Goal: Task Accomplishment & Management: Use online tool/utility

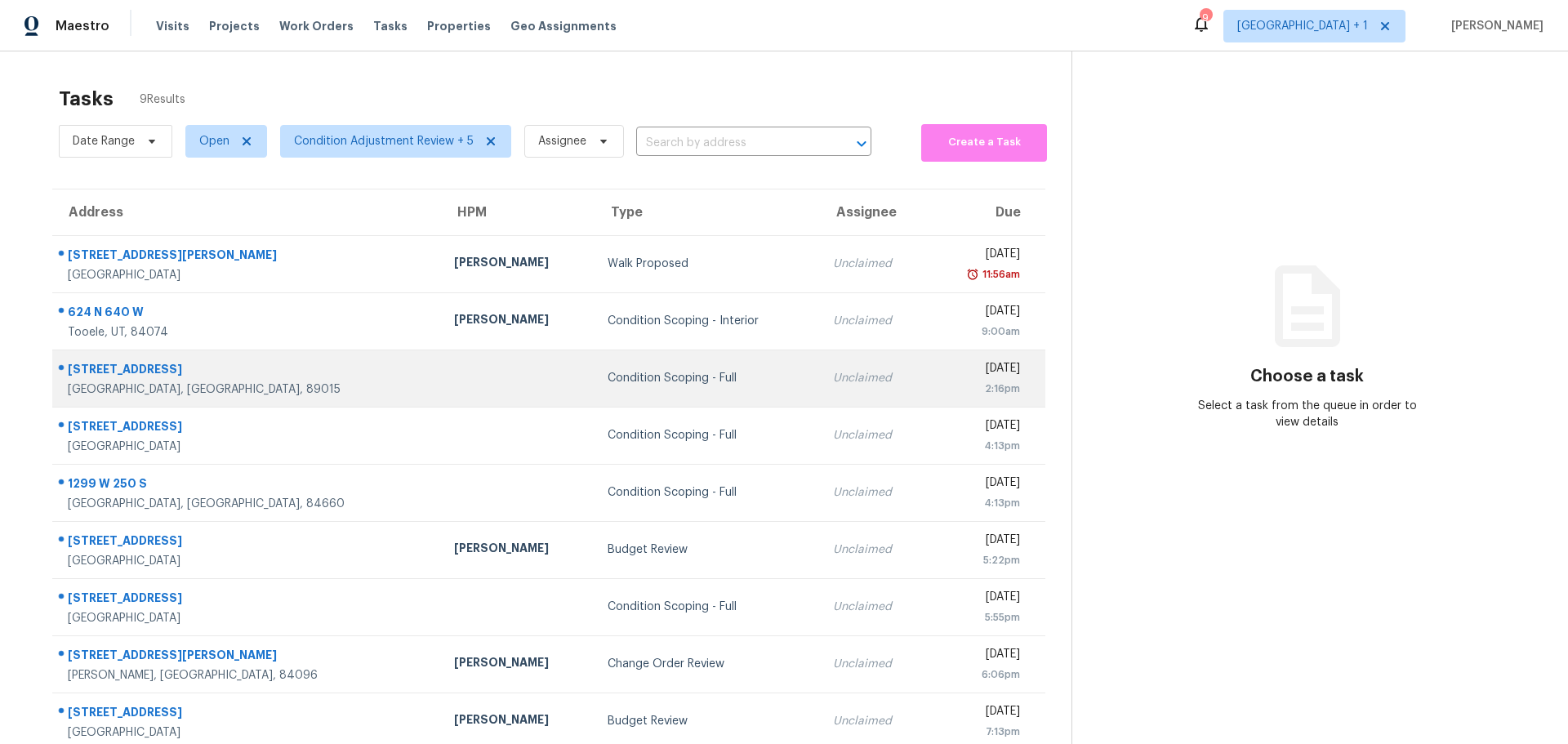
scroll to position [64, 0]
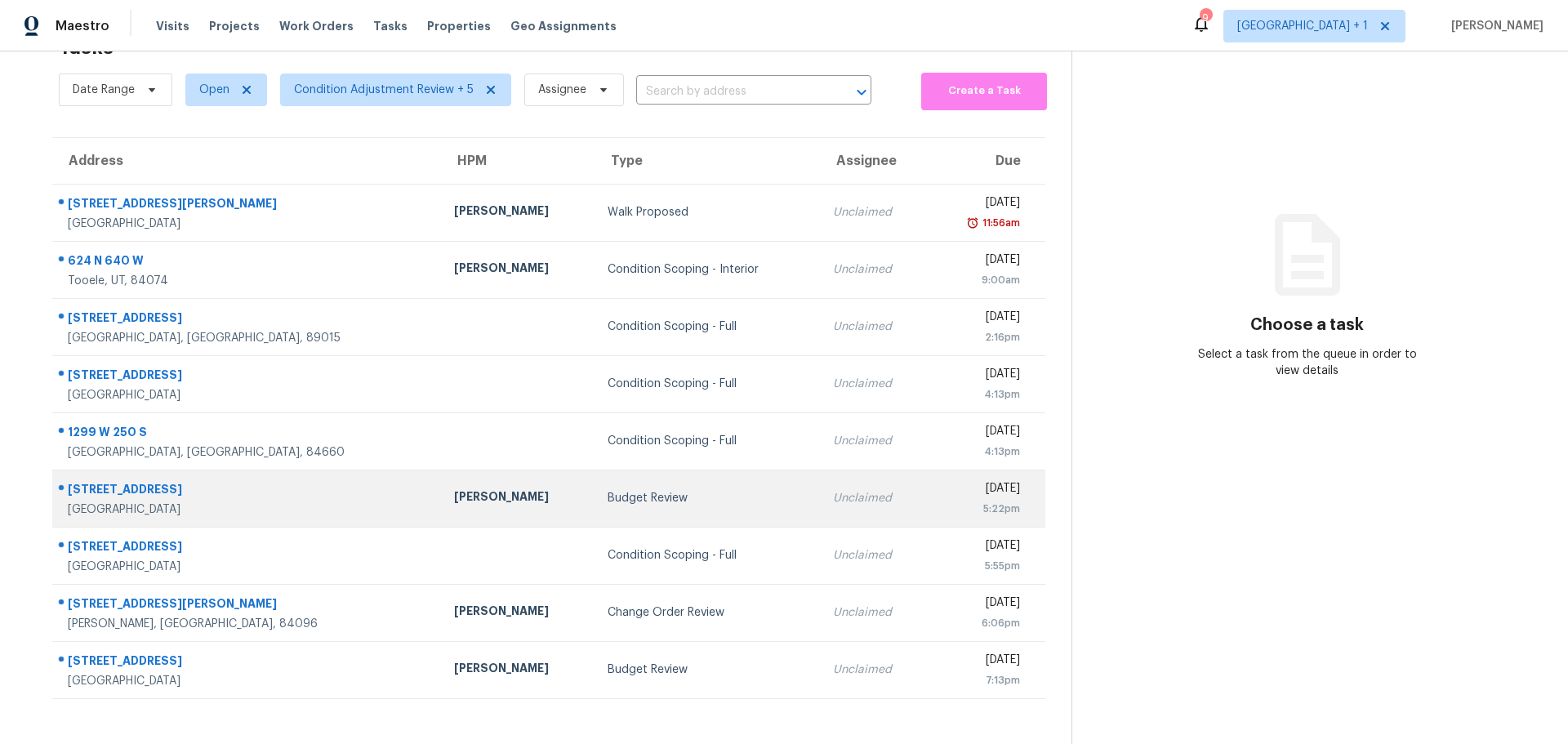
click at [269, 481] on div "4476 S Oquirrh Vistas Ln" at bounding box center [248, 491] width 360 height 20
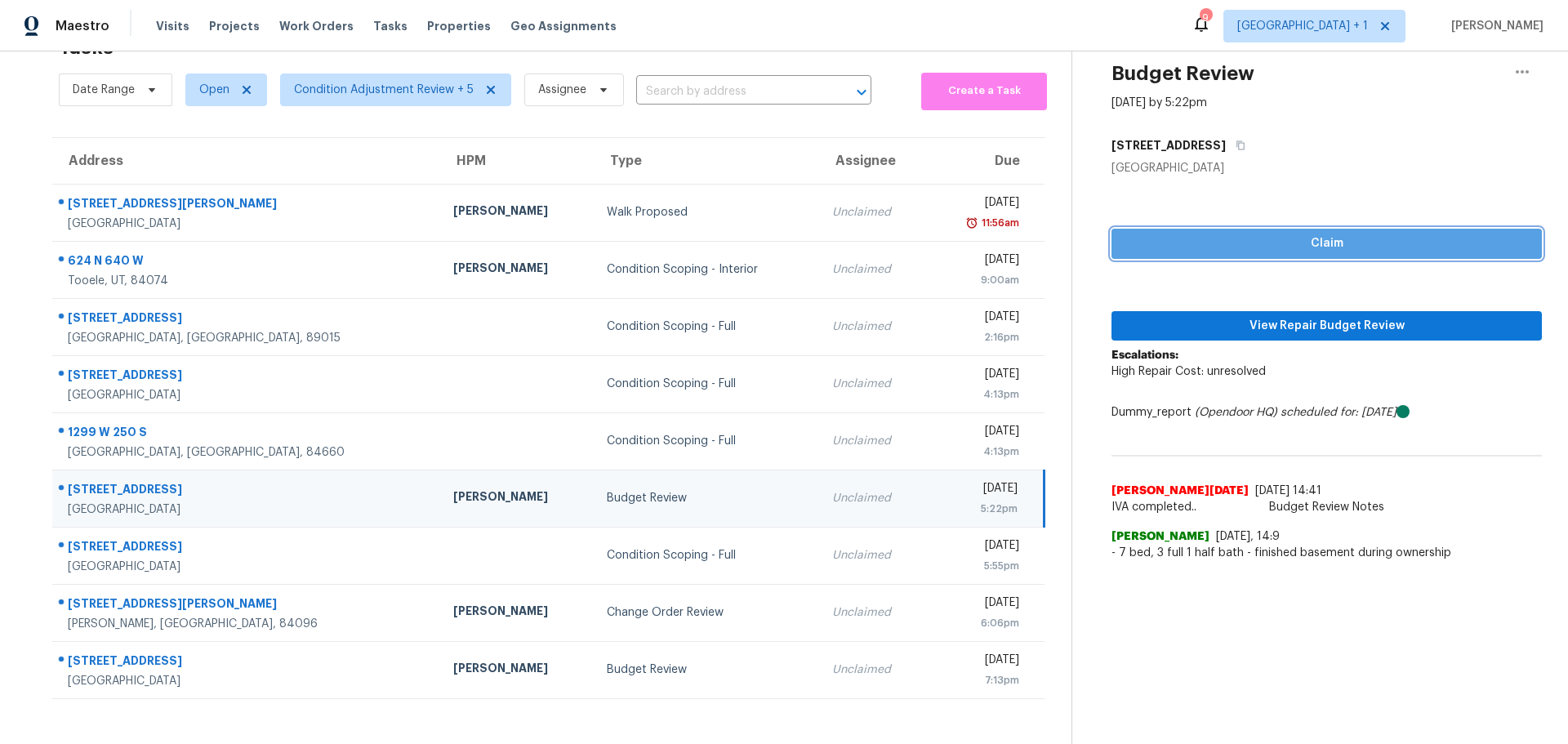
click at [1202, 233] on span "Claim" at bounding box center [1327, 243] width 404 height 20
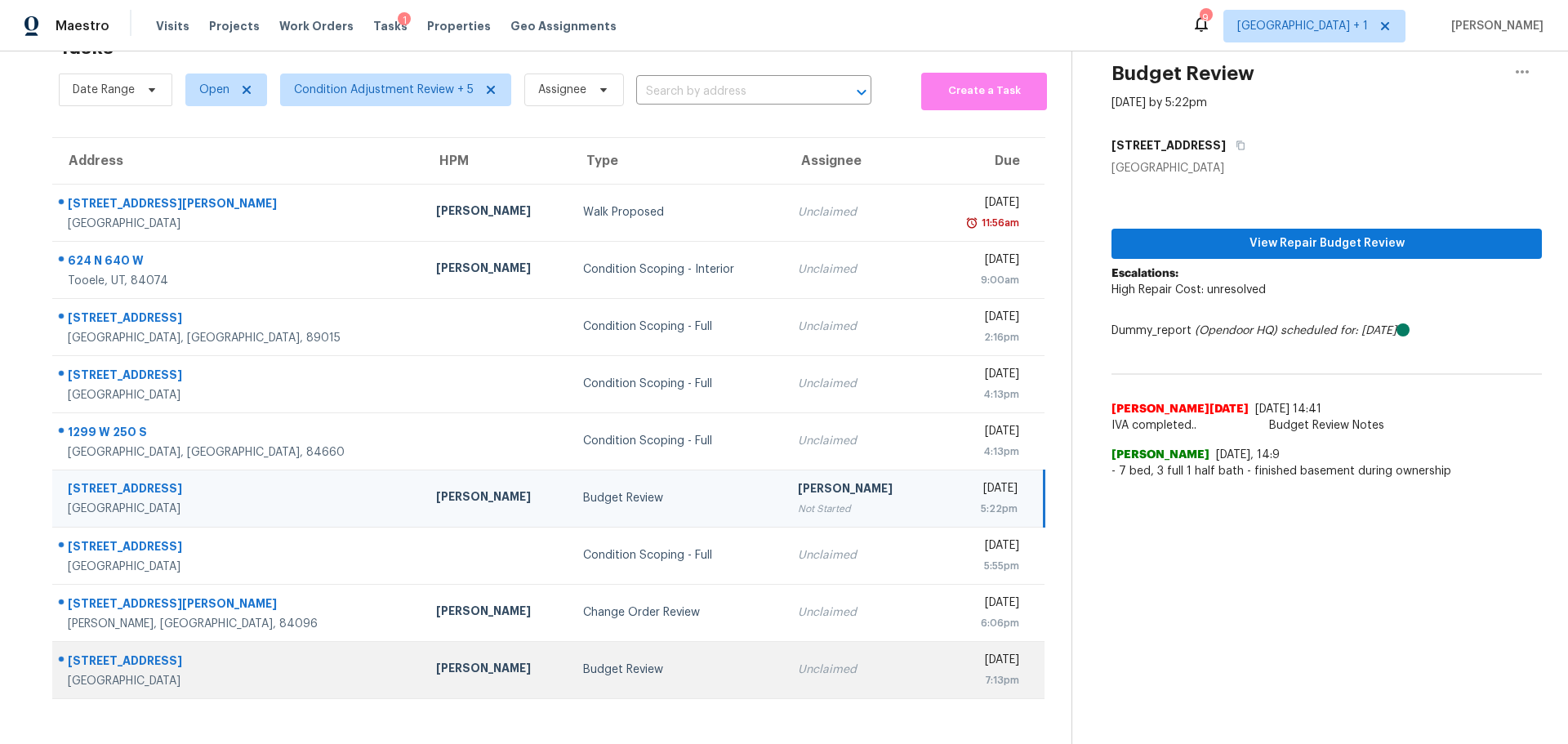
click at [452, 660] on div "[PERSON_NAME]" at bounding box center [496, 670] width 121 height 20
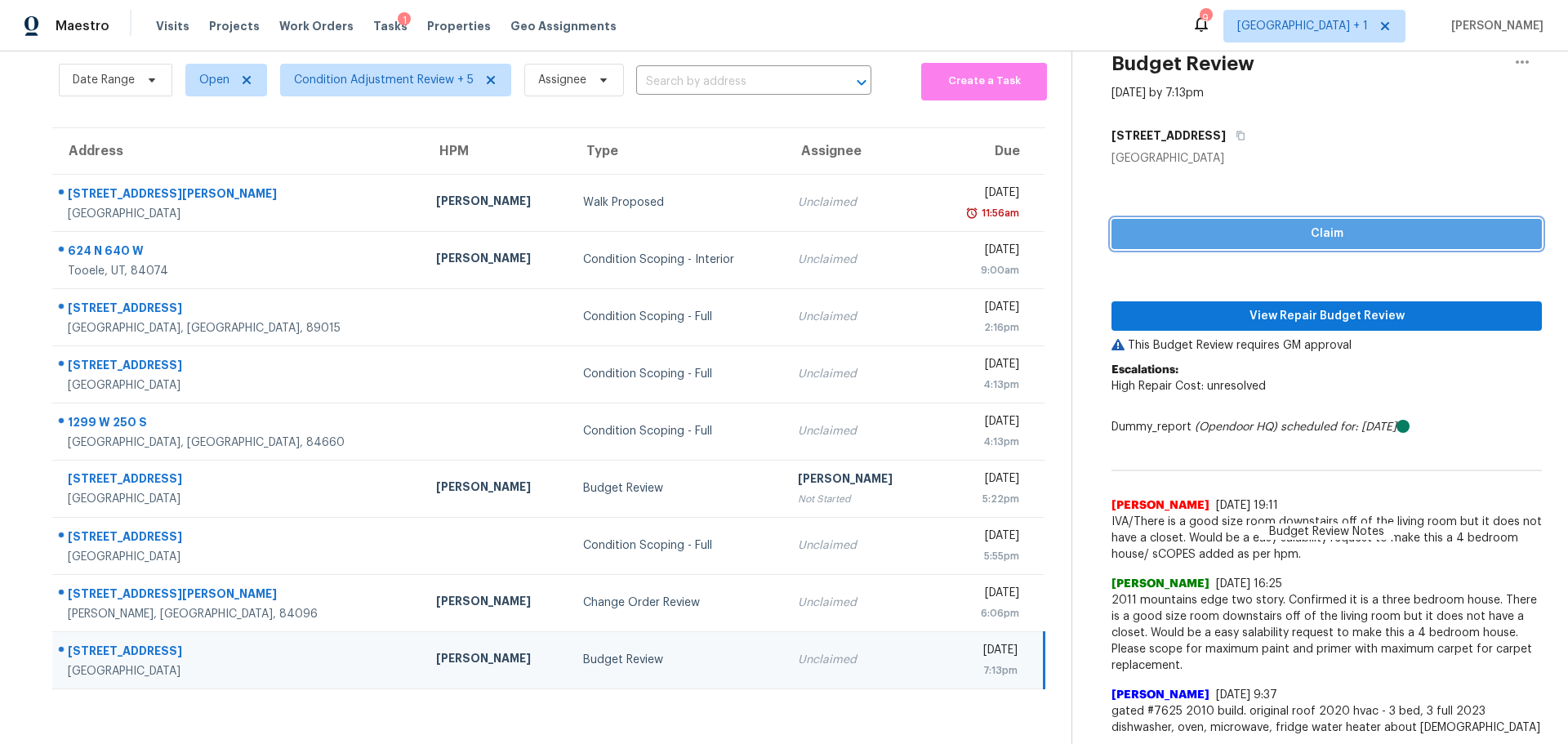
click at [1177, 229] on span "Claim" at bounding box center [1327, 234] width 404 height 20
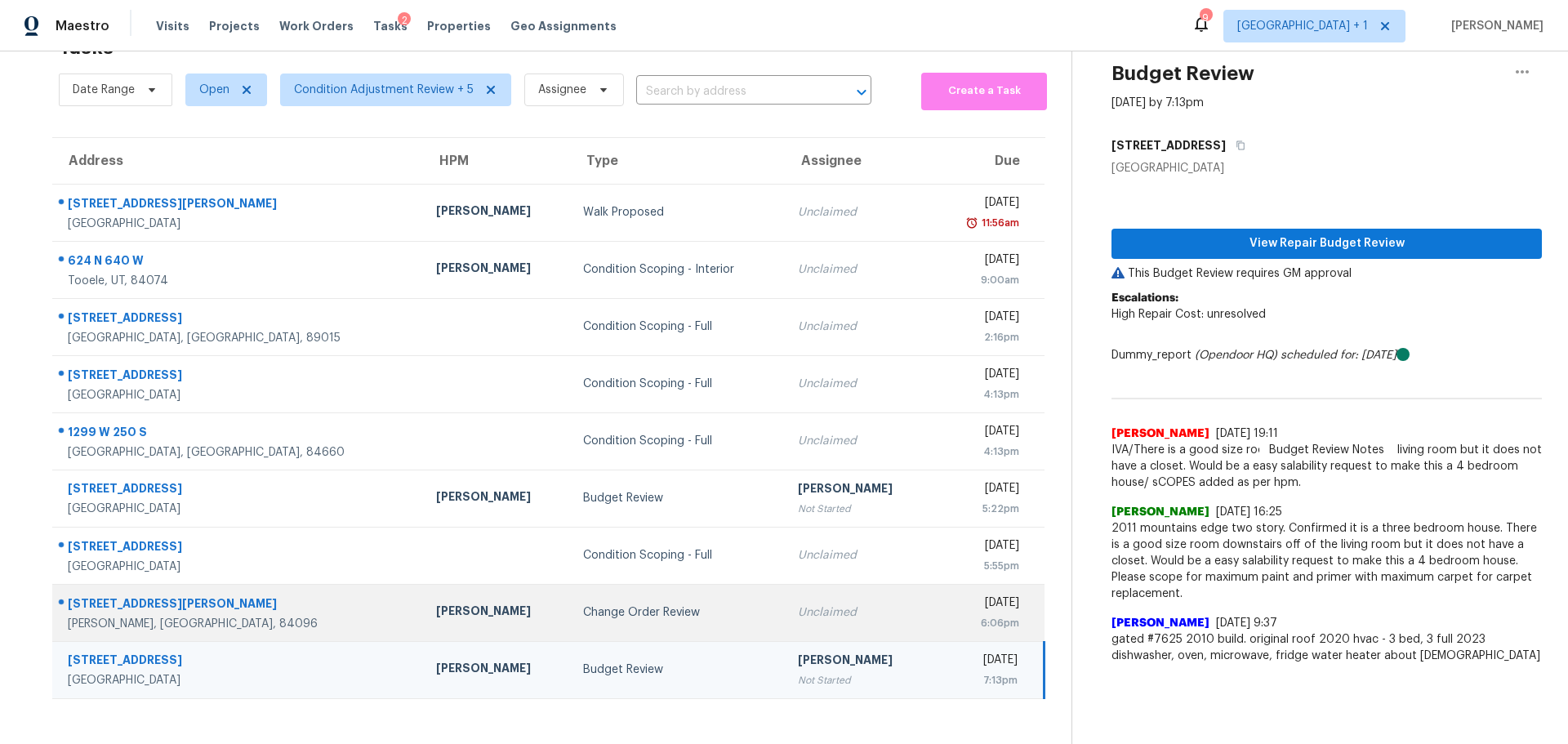
click at [455, 613] on td "[PERSON_NAME]" at bounding box center [496, 612] width 147 height 58
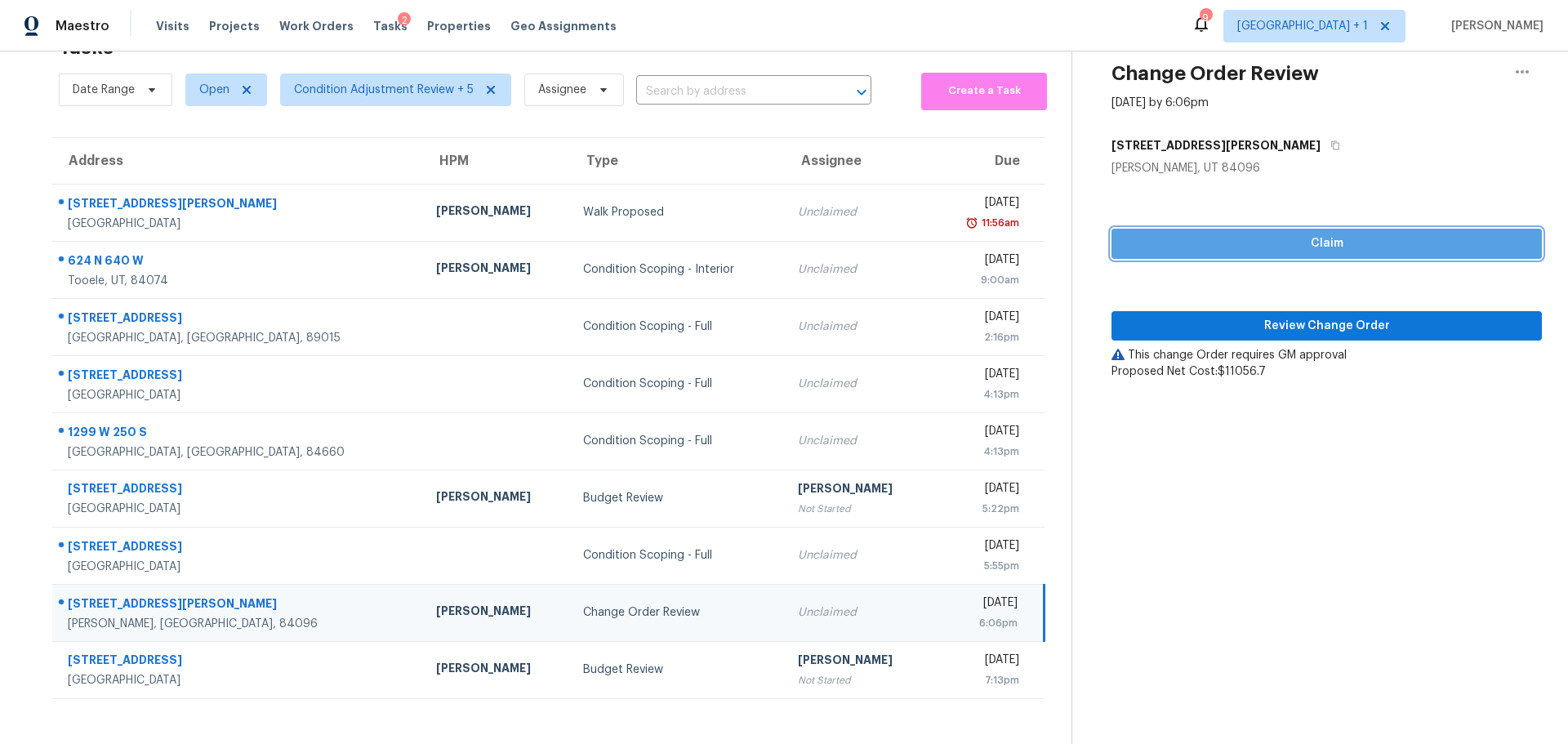
click at [1326, 234] on span "Claim" at bounding box center [1327, 243] width 404 height 20
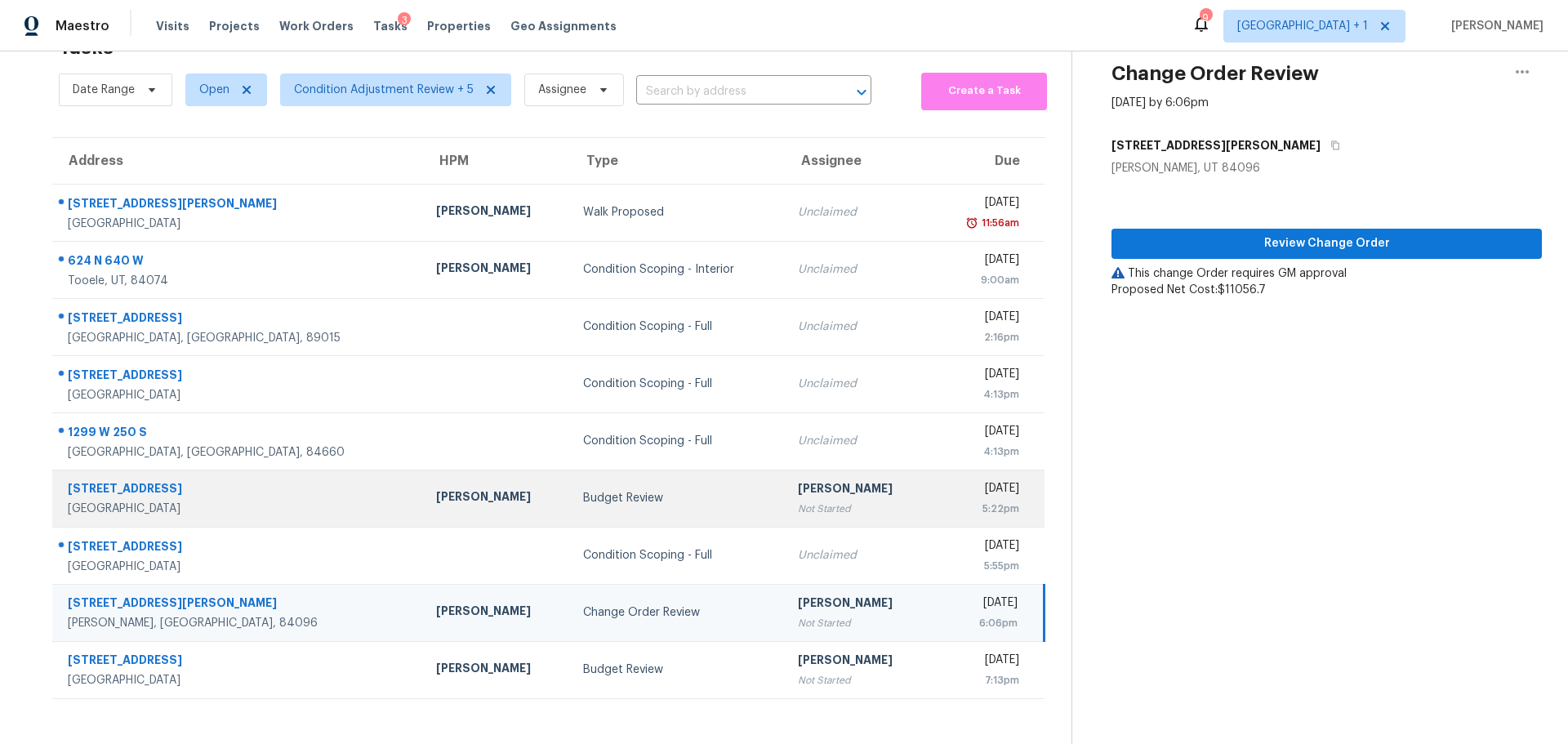
click at [436, 488] on div "[PERSON_NAME]" at bounding box center [496, 498] width 121 height 20
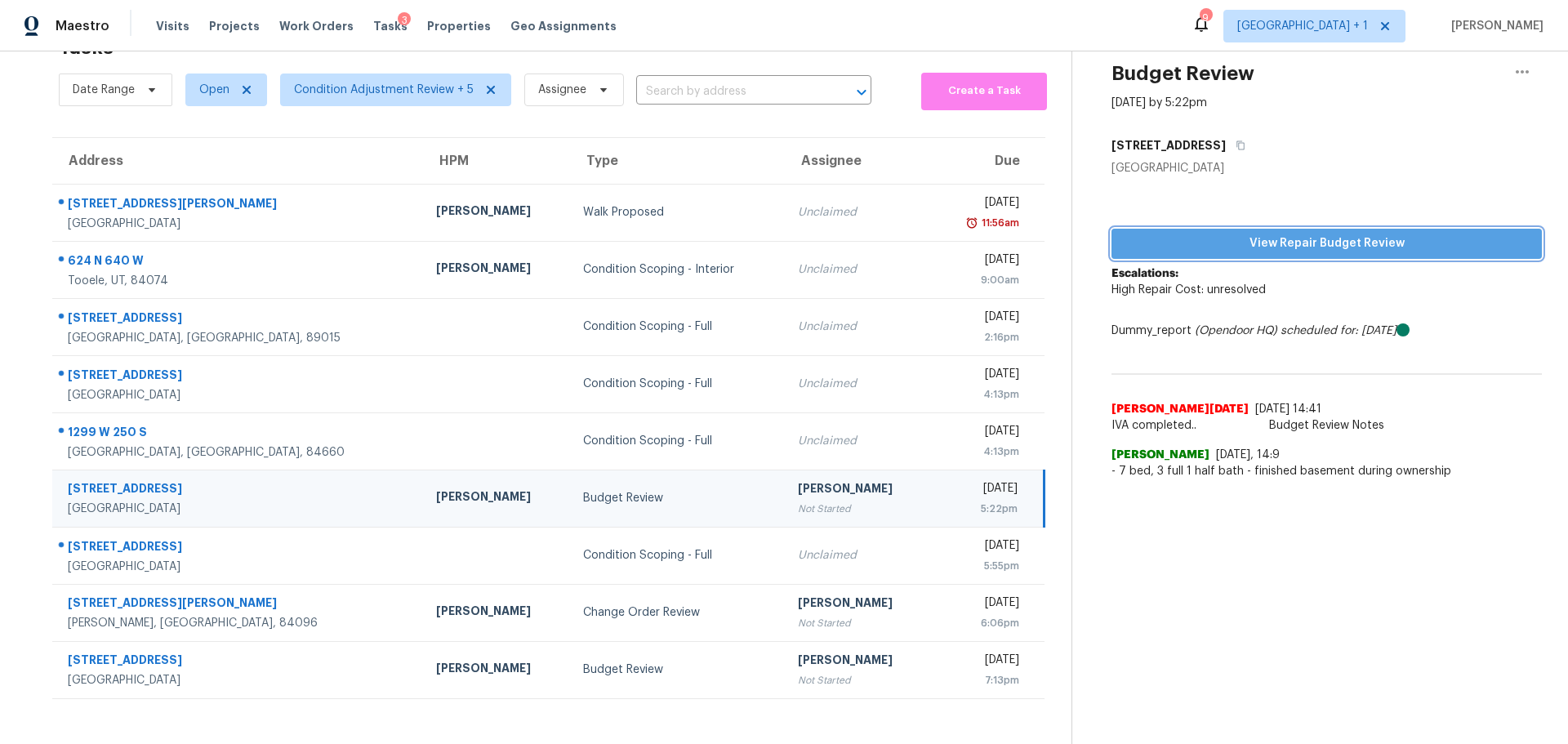
click at [1307, 233] on span "View Repair Budget Review" at bounding box center [1327, 243] width 404 height 20
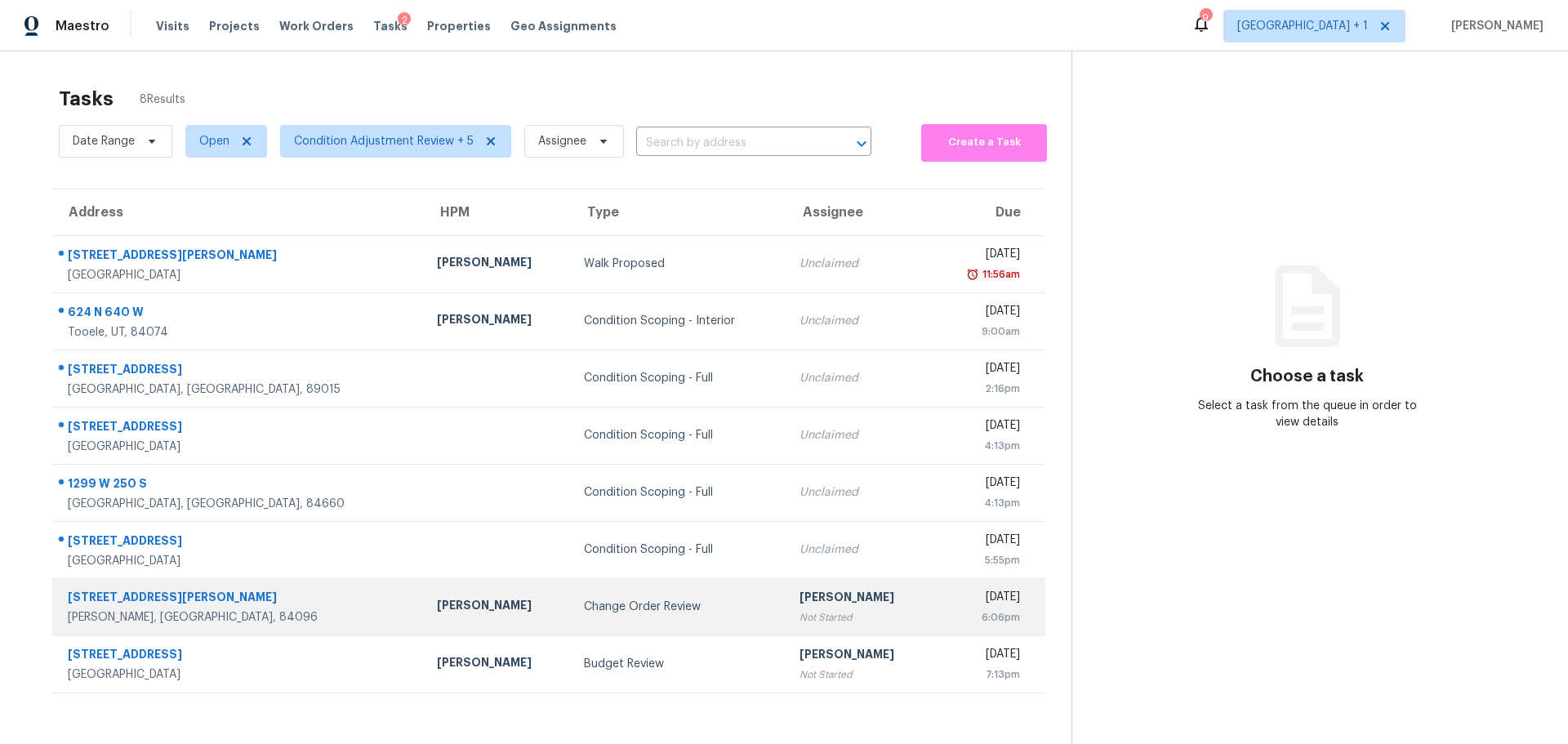
click at [453, 602] on div "[PERSON_NAME]" at bounding box center [497, 607] width 121 height 20
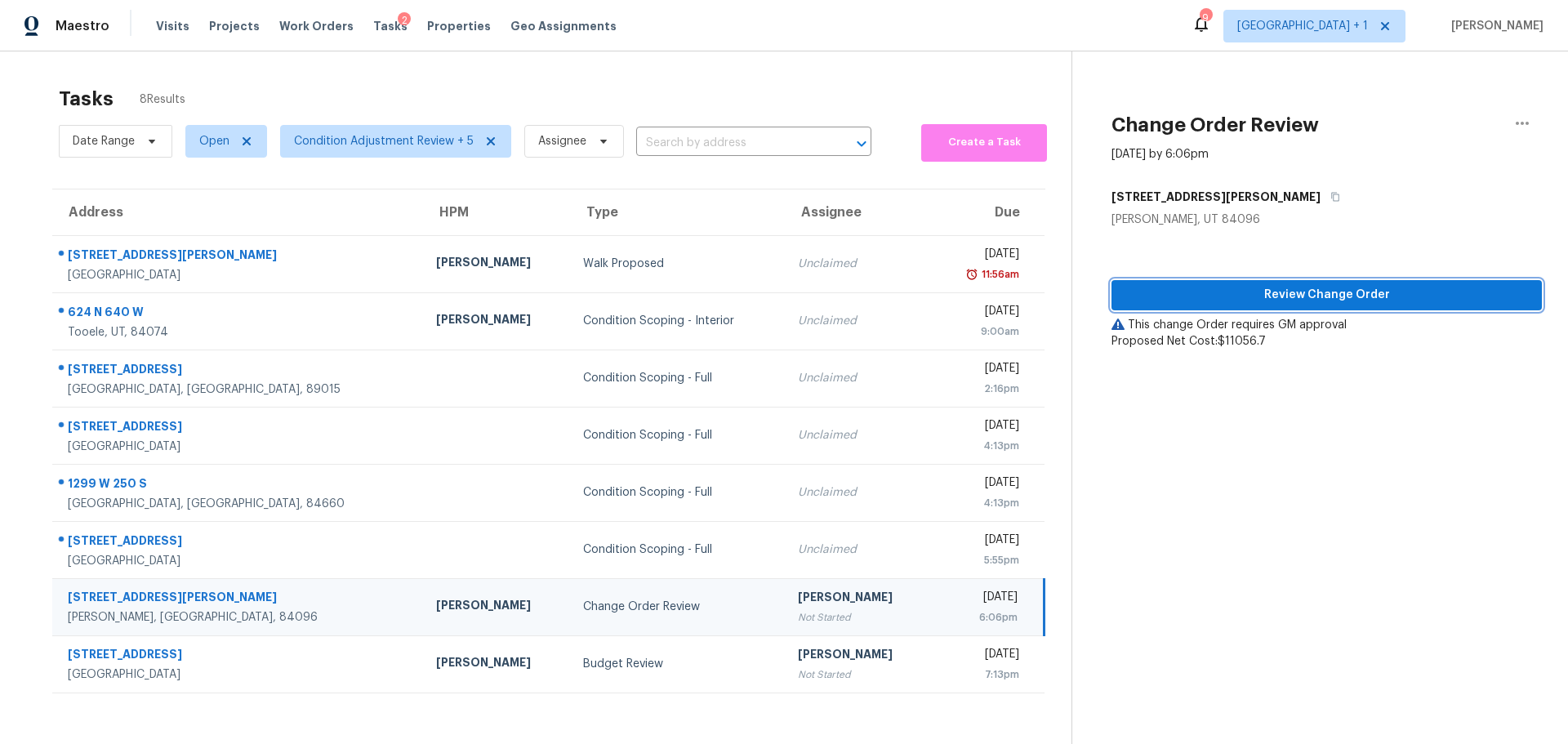
click at [1248, 289] on span "Review Change Order" at bounding box center [1327, 295] width 404 height 20
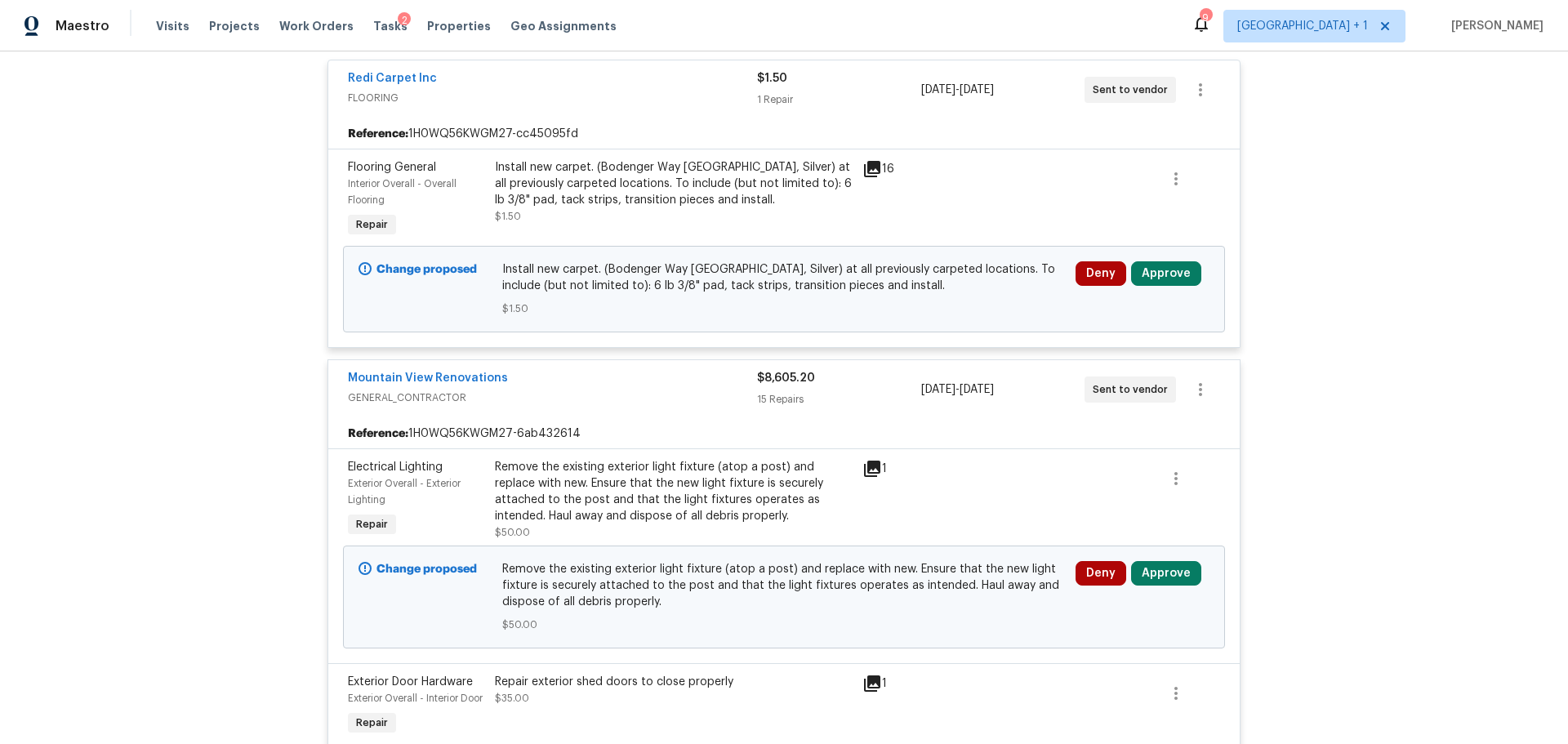
scroll to position [409, 0]
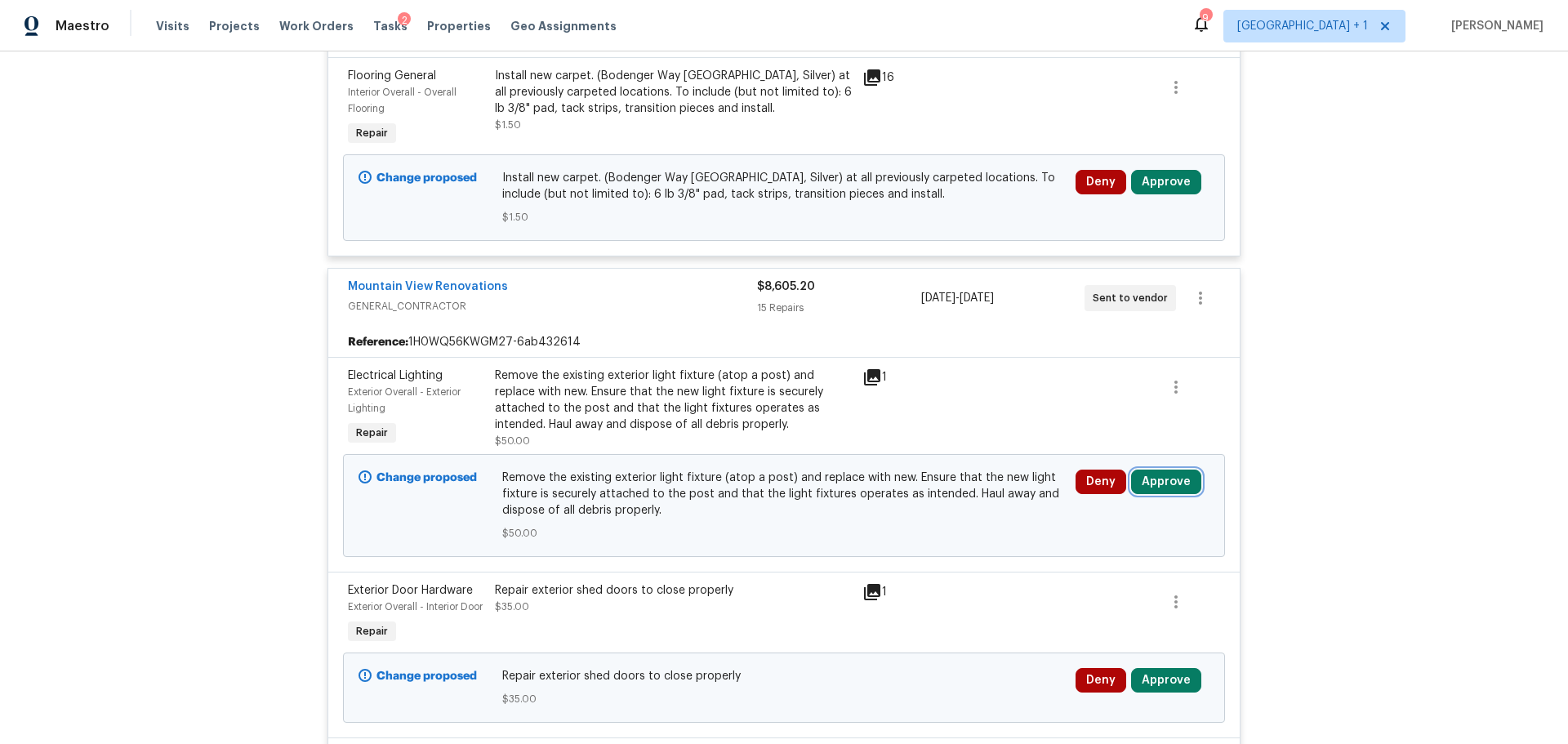
click at [1157, 480] on button "Approve" at bounding box center [1166, 482] width 70 height 25
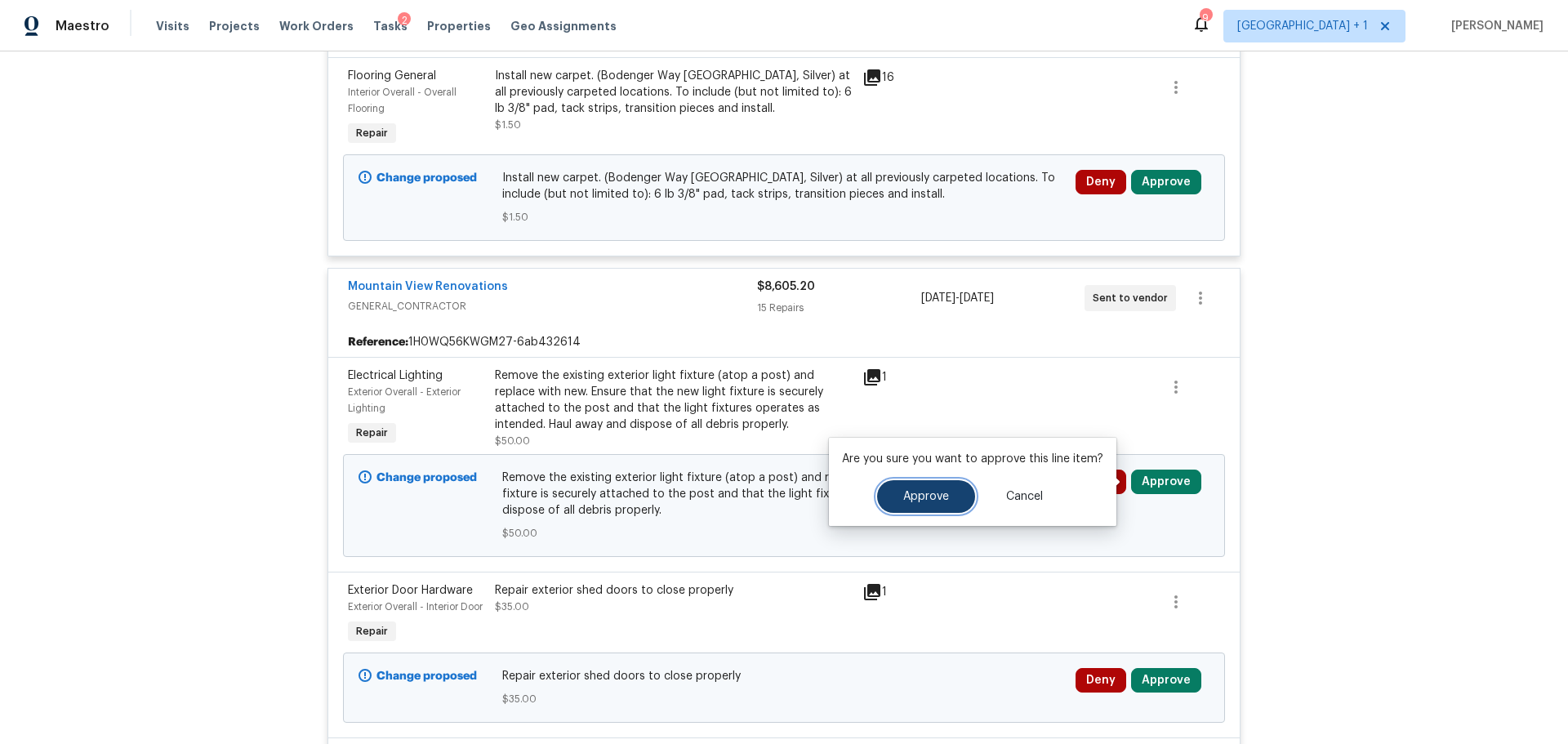
click at [936, 487] on button "Approve" at bounding box center [925, 496] width 98 height 33
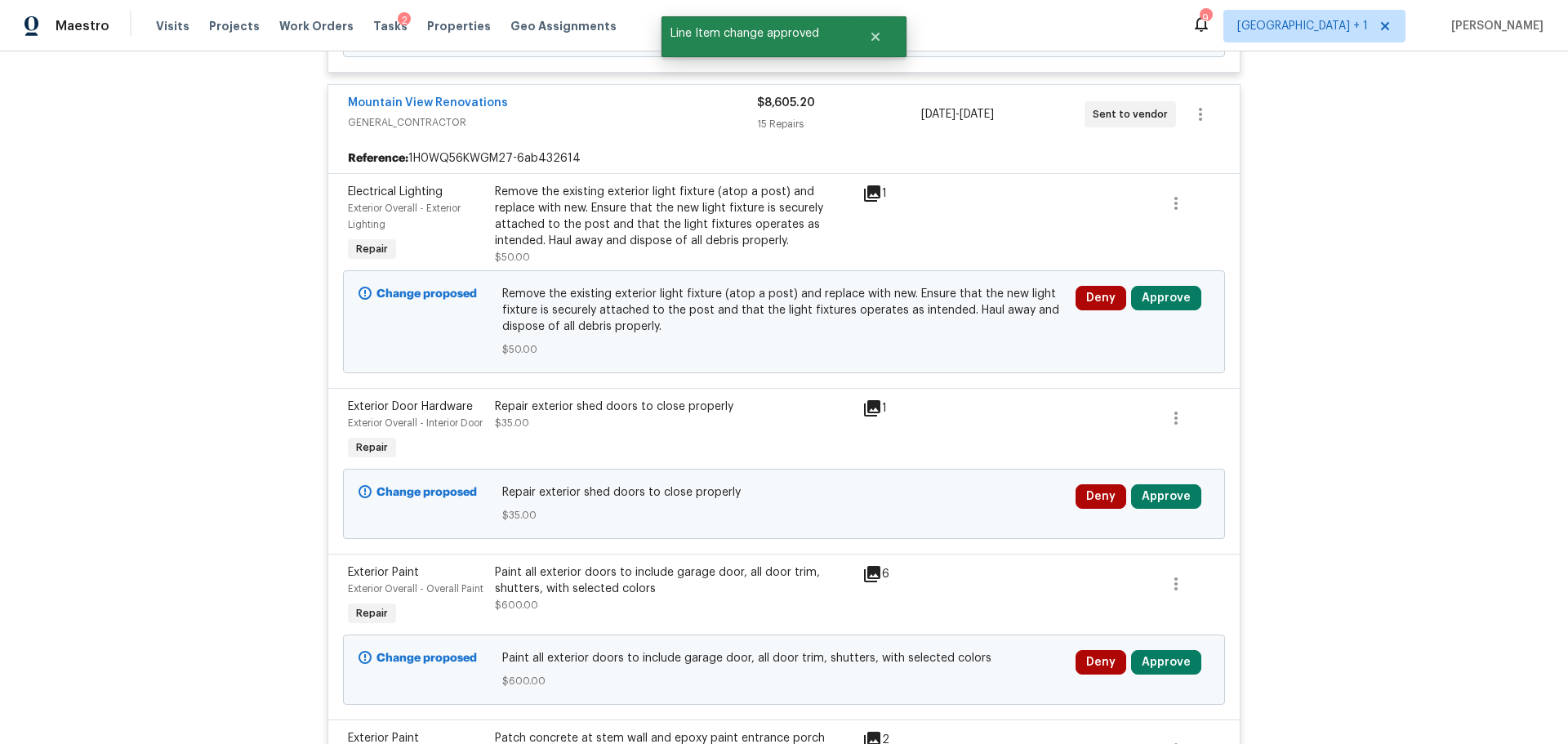
scroll to position [654, 0]
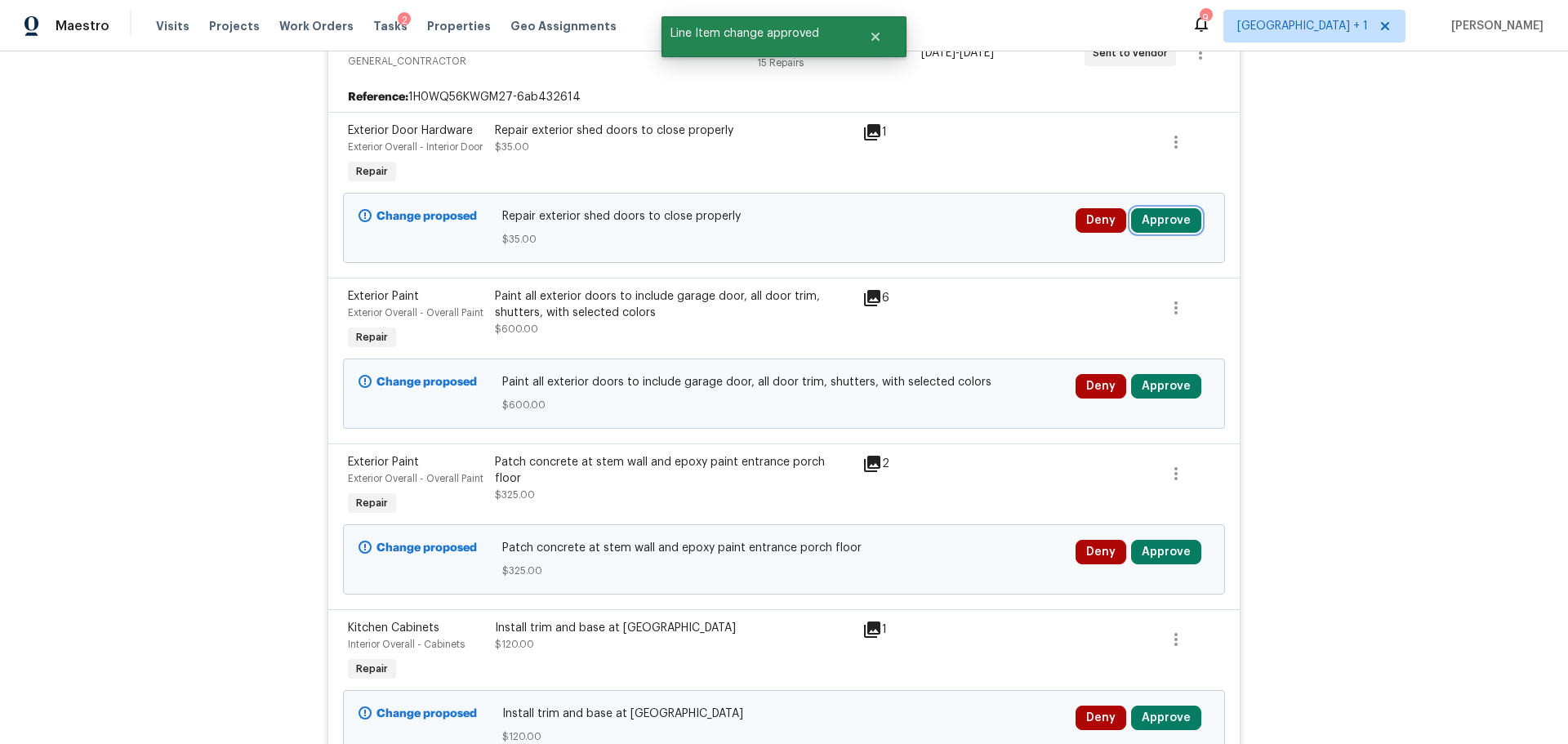
click at [1162, 229] on button "Approve" at bounding box center [1166, 220] width 70 height 25
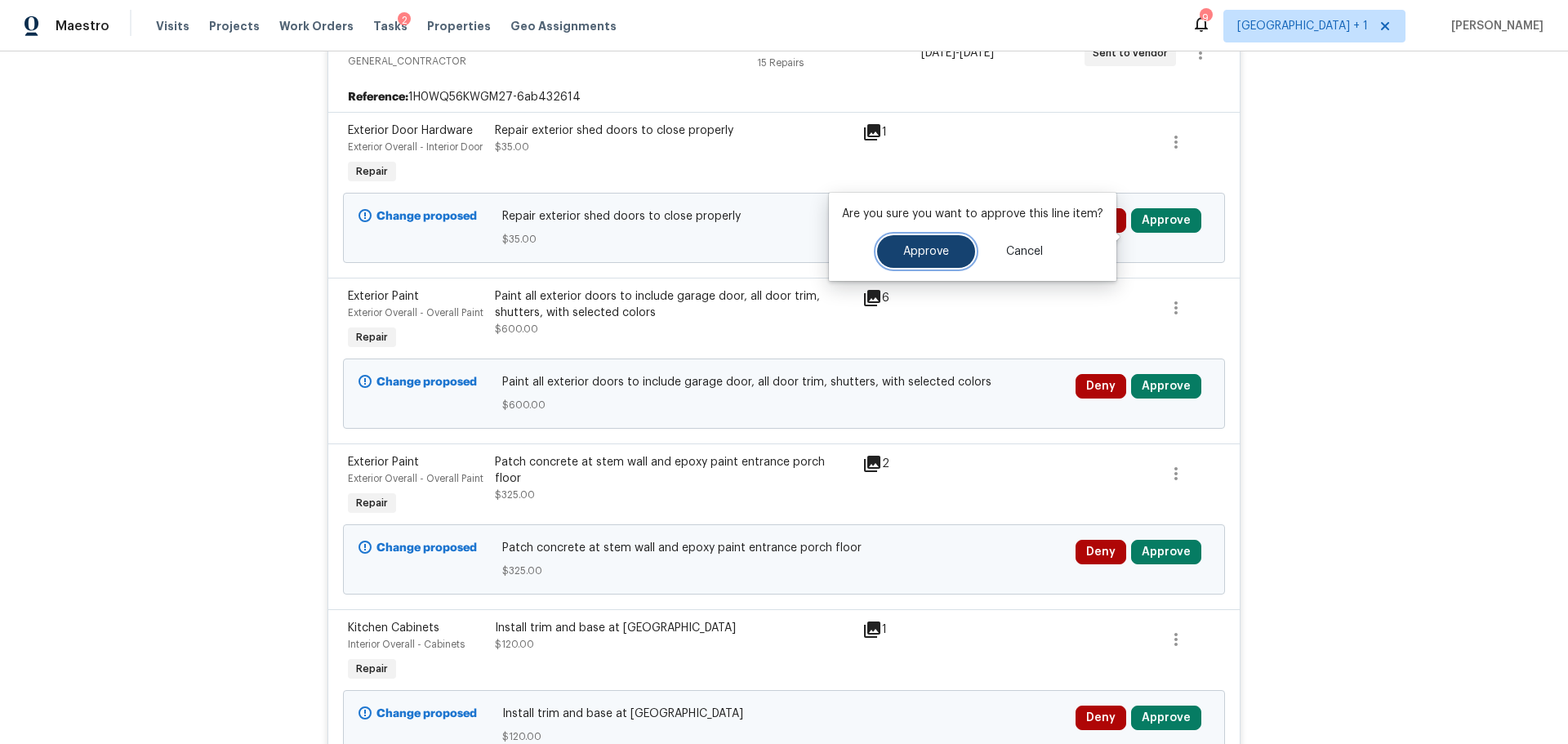
click at [907, 254] on span "Approve" at bounding box center [926, 251] width 46 height 12
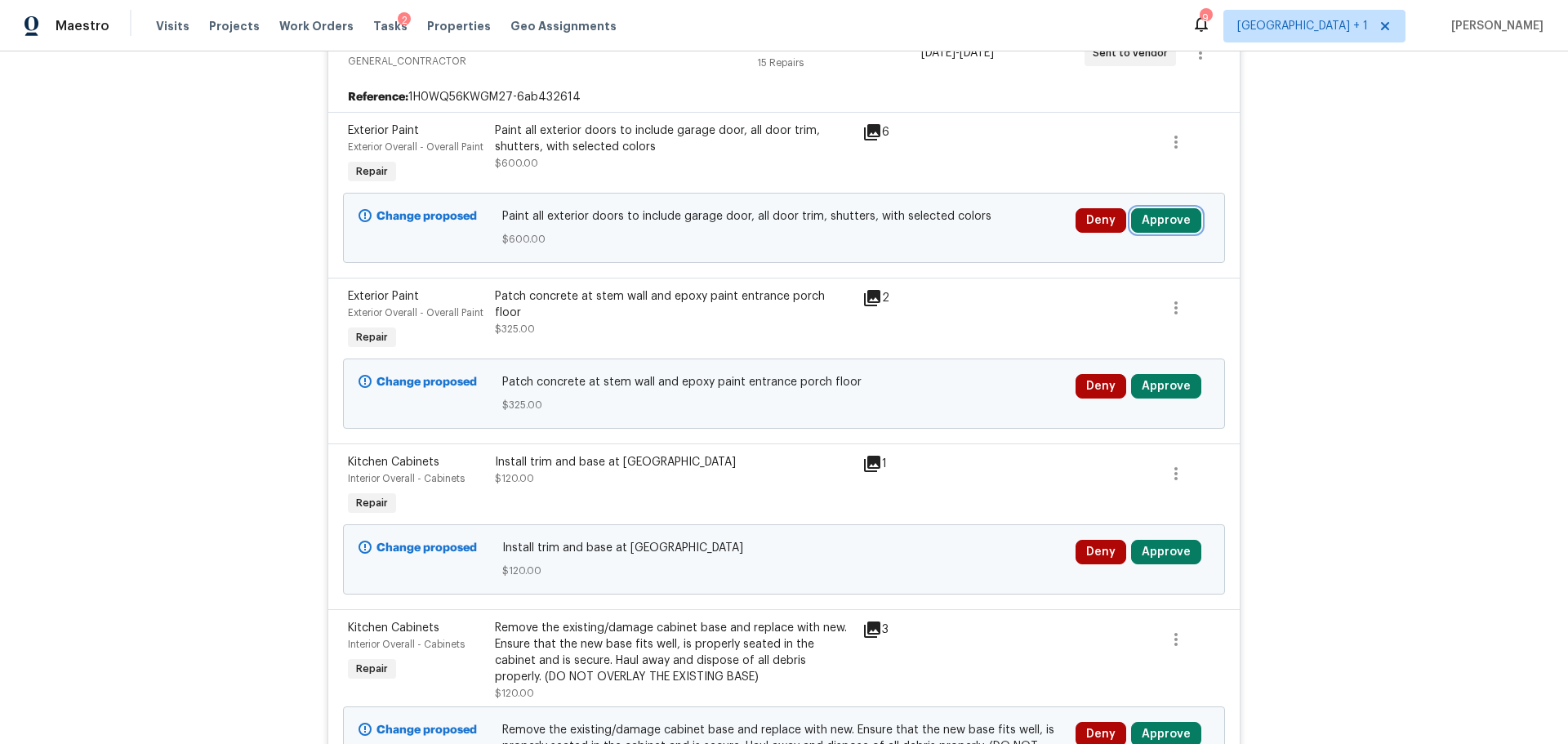
click at [1165, 217] on button "Approve" at bounding box center [1166, 220] width 70 height 25
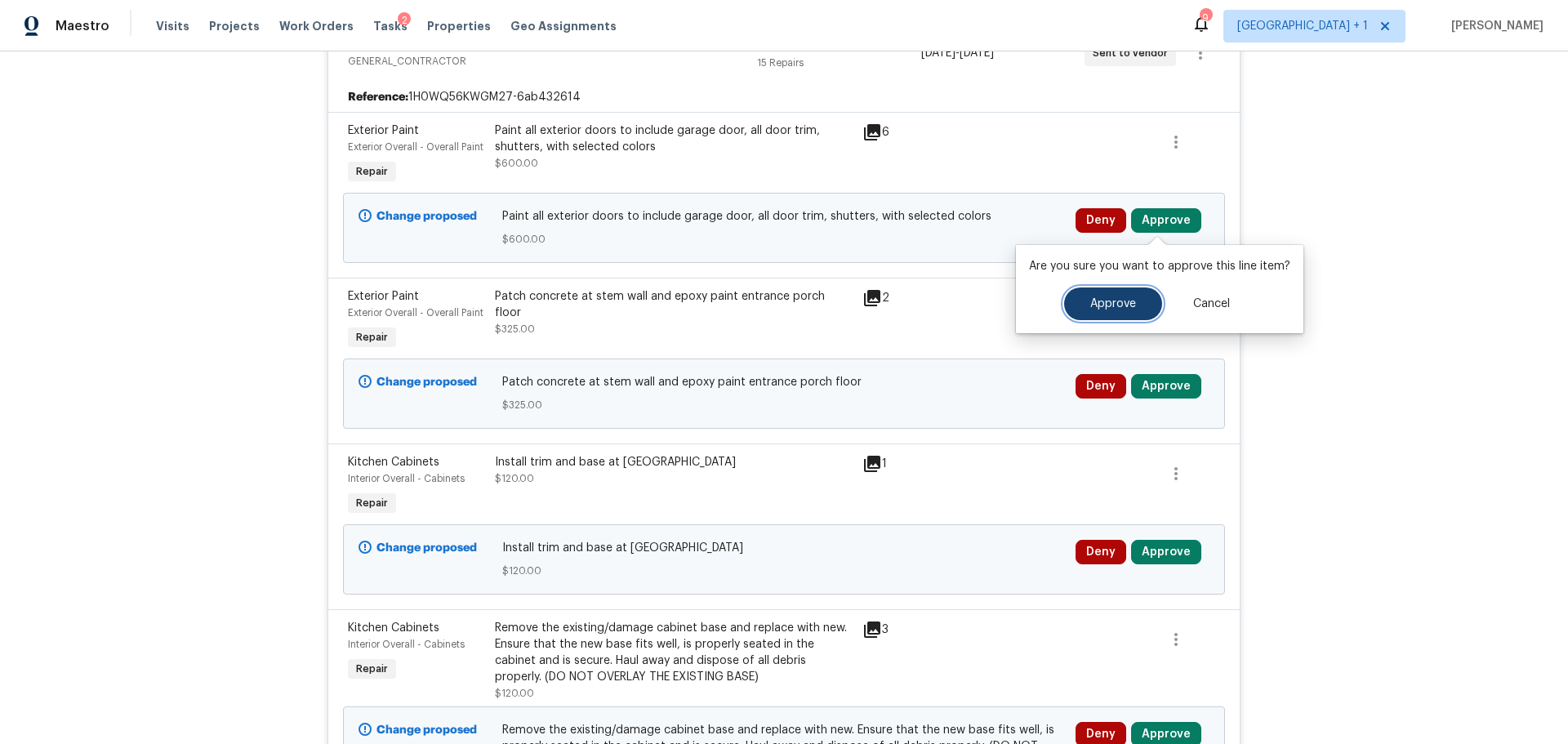
click at [1100, 303] on span "Approve" at bounding box center [1114, 303] width 46 height 12
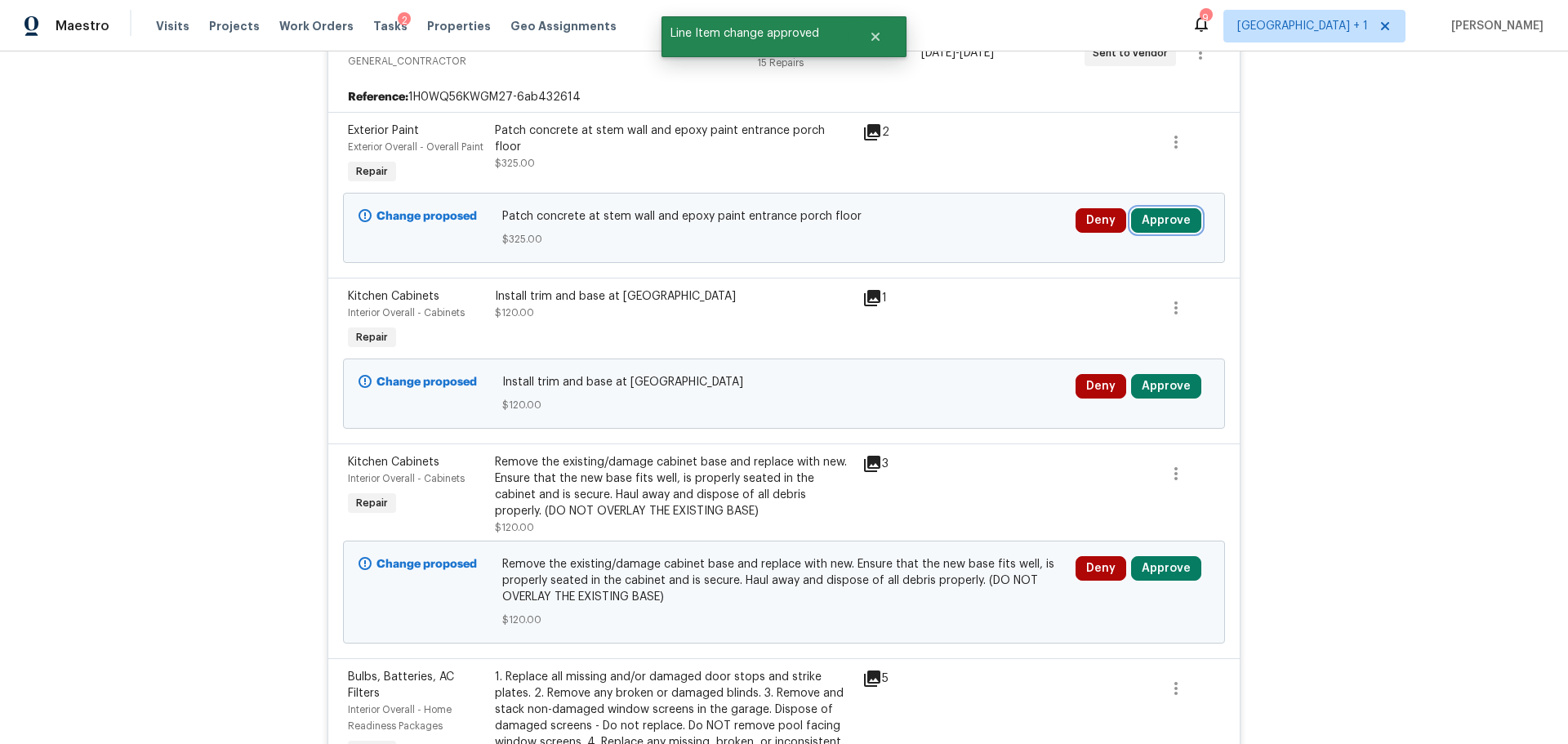
click at [1148, 221] on button "Approve" at bounding box center [1166, 220] width 70 height 25
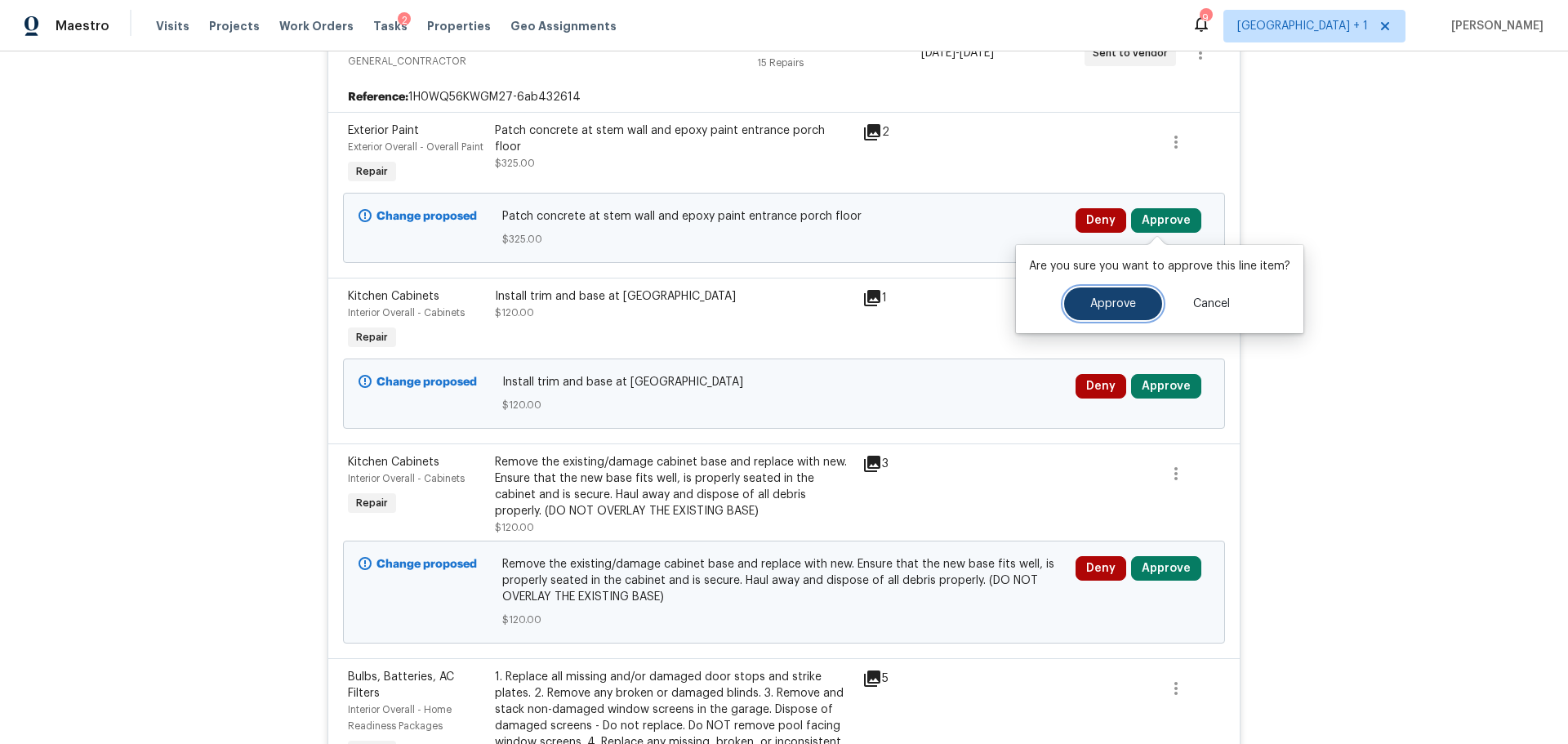
click at [1081, 305] on button "Approve" at bounding box center [1113, 303] width 98 height 33
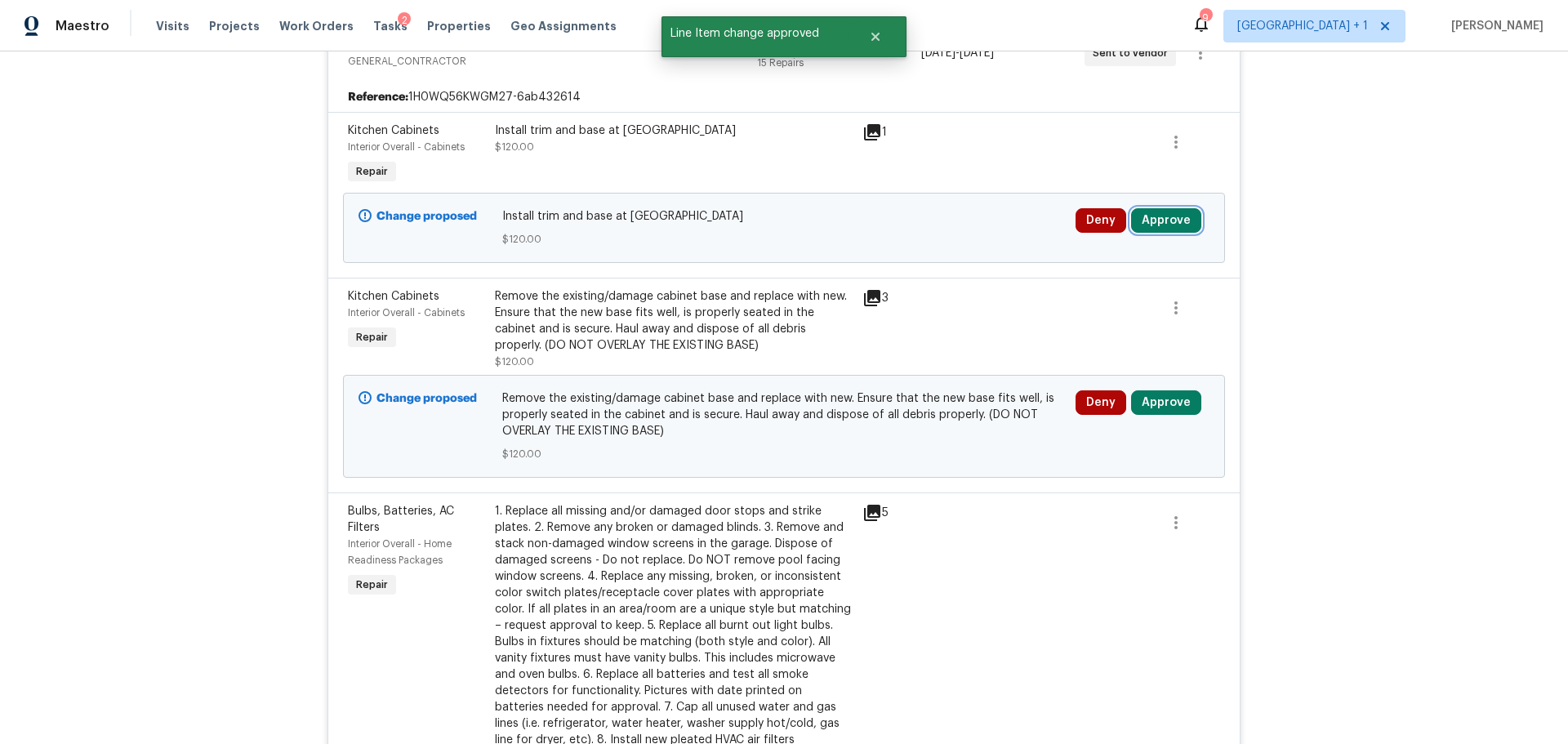
click at [1154, 223] on button "Approve" at bounding box center [1166, 220] width 70 height 25
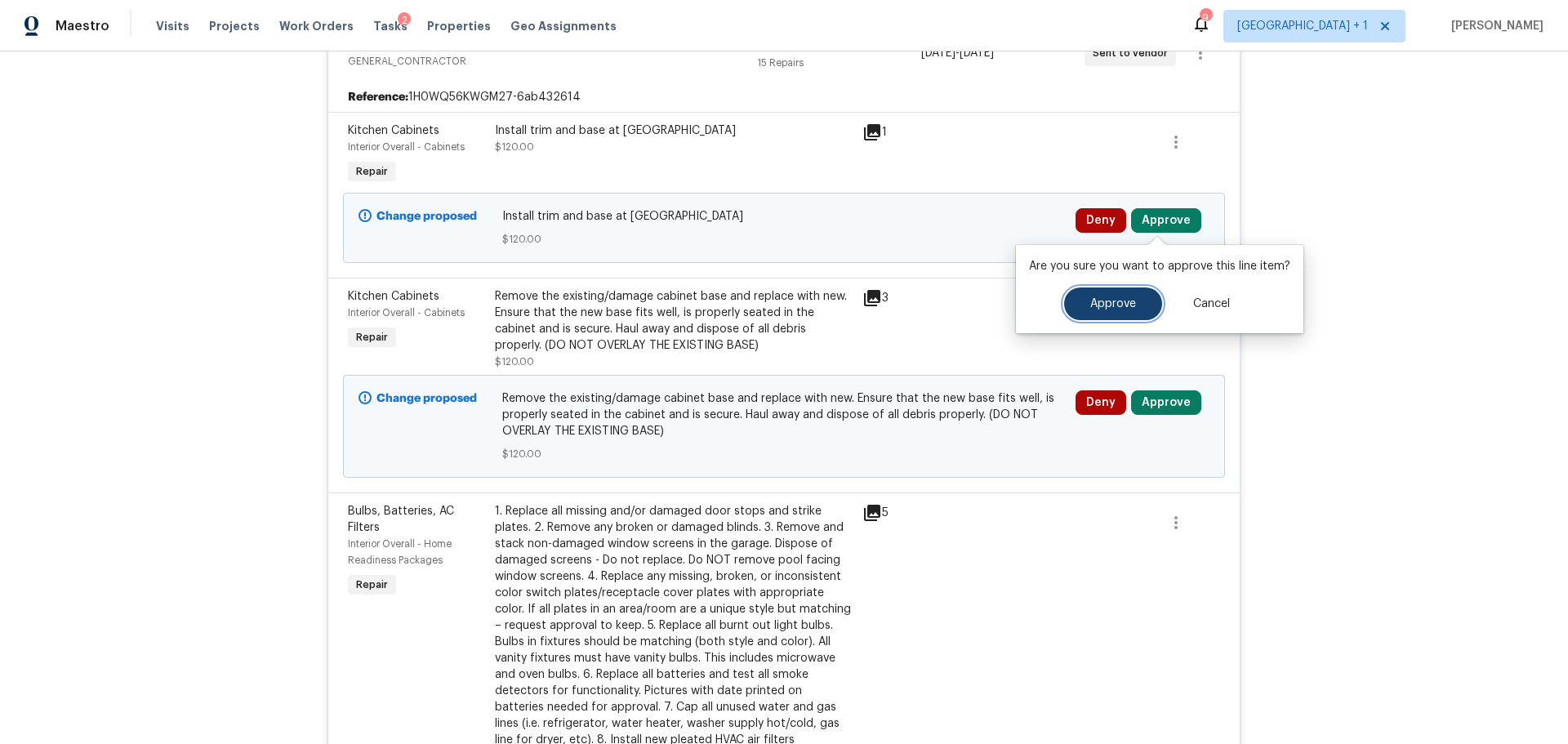
click at [1099, 300] on span "Approve" at bounding box center [1114, 303] width 46 height 12
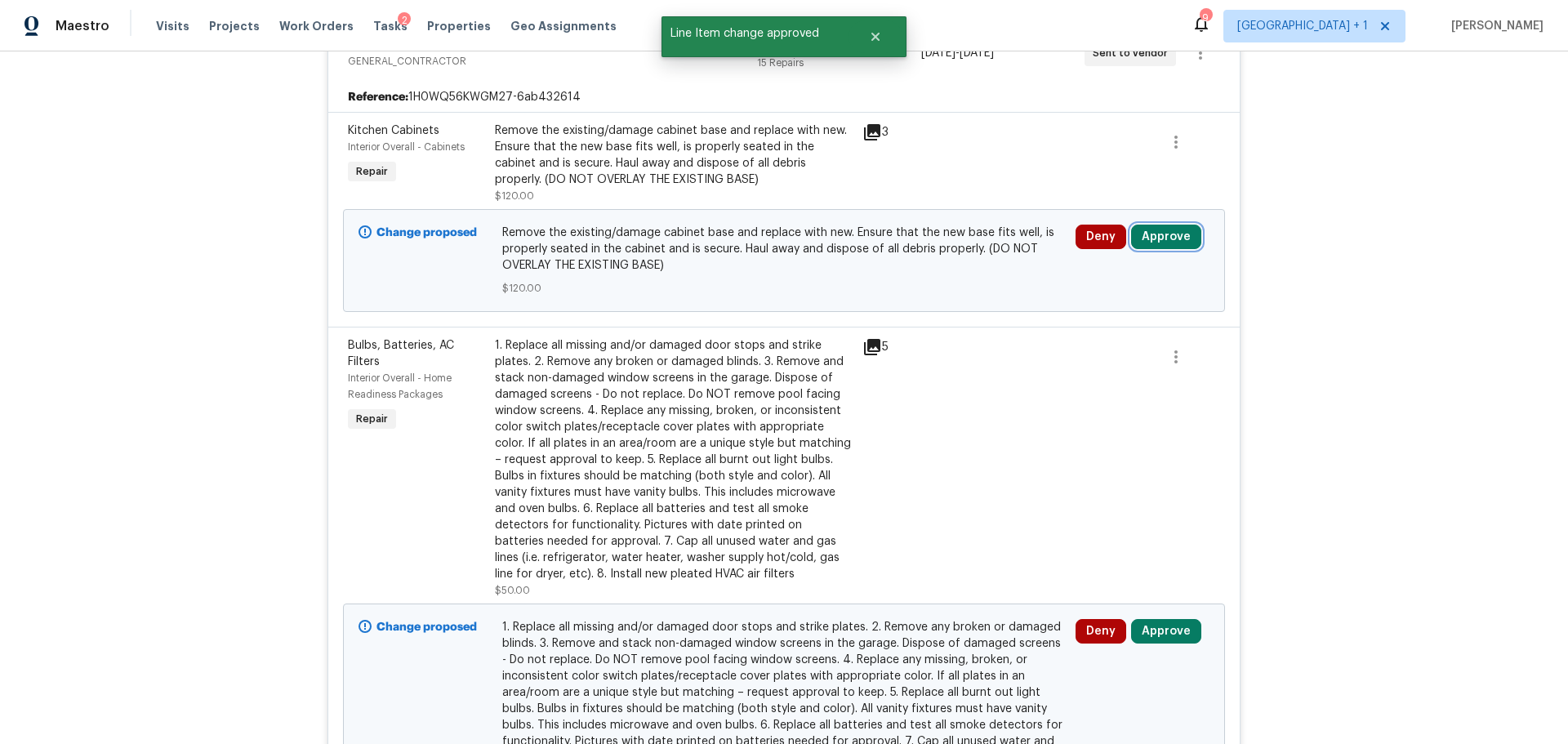
click at [1157, 234] on button "Approve" at bounding box center [1166, 237] width 70 height 25
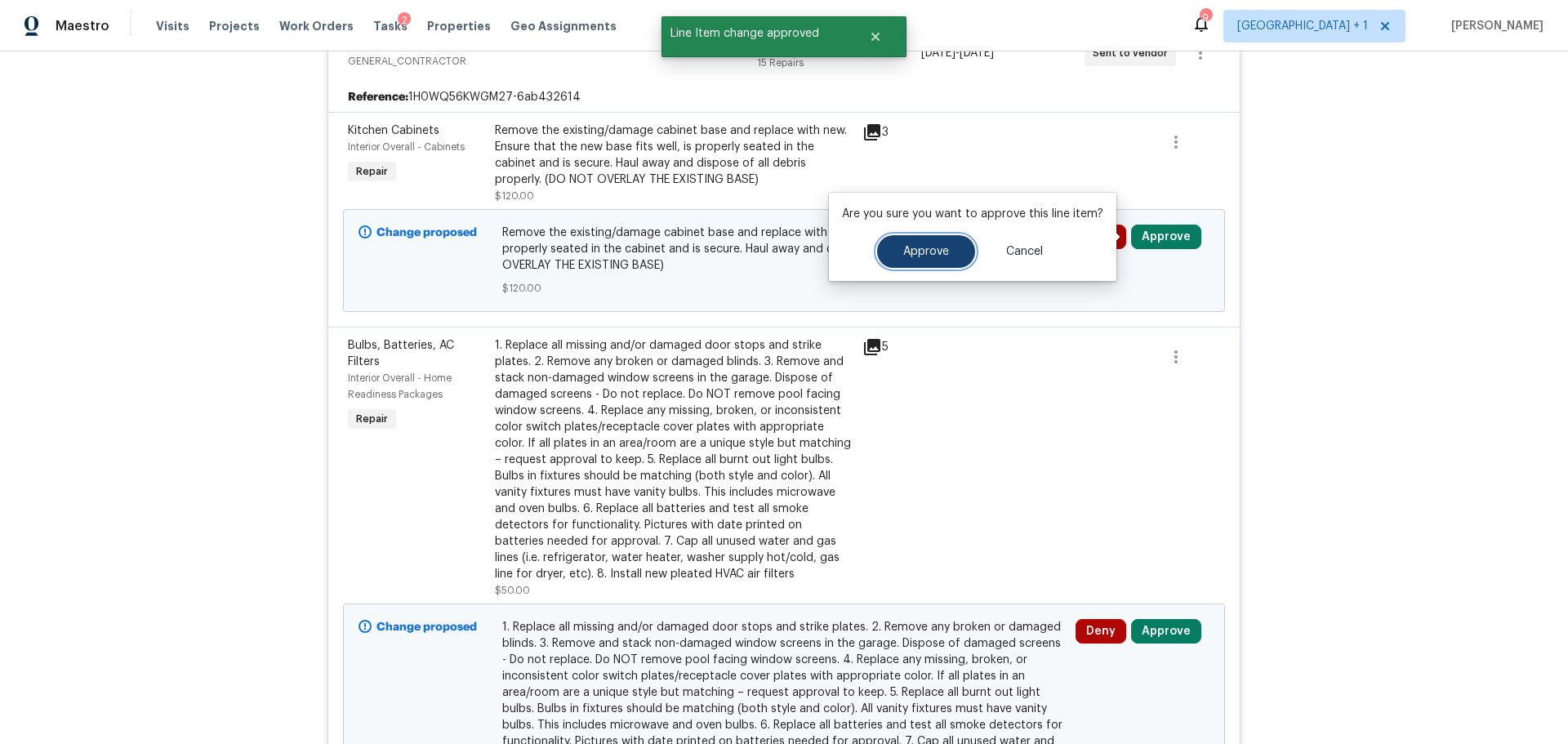
click at [922, 254] on span "Approve" at bounding box center [926, 251] width 46 height 12
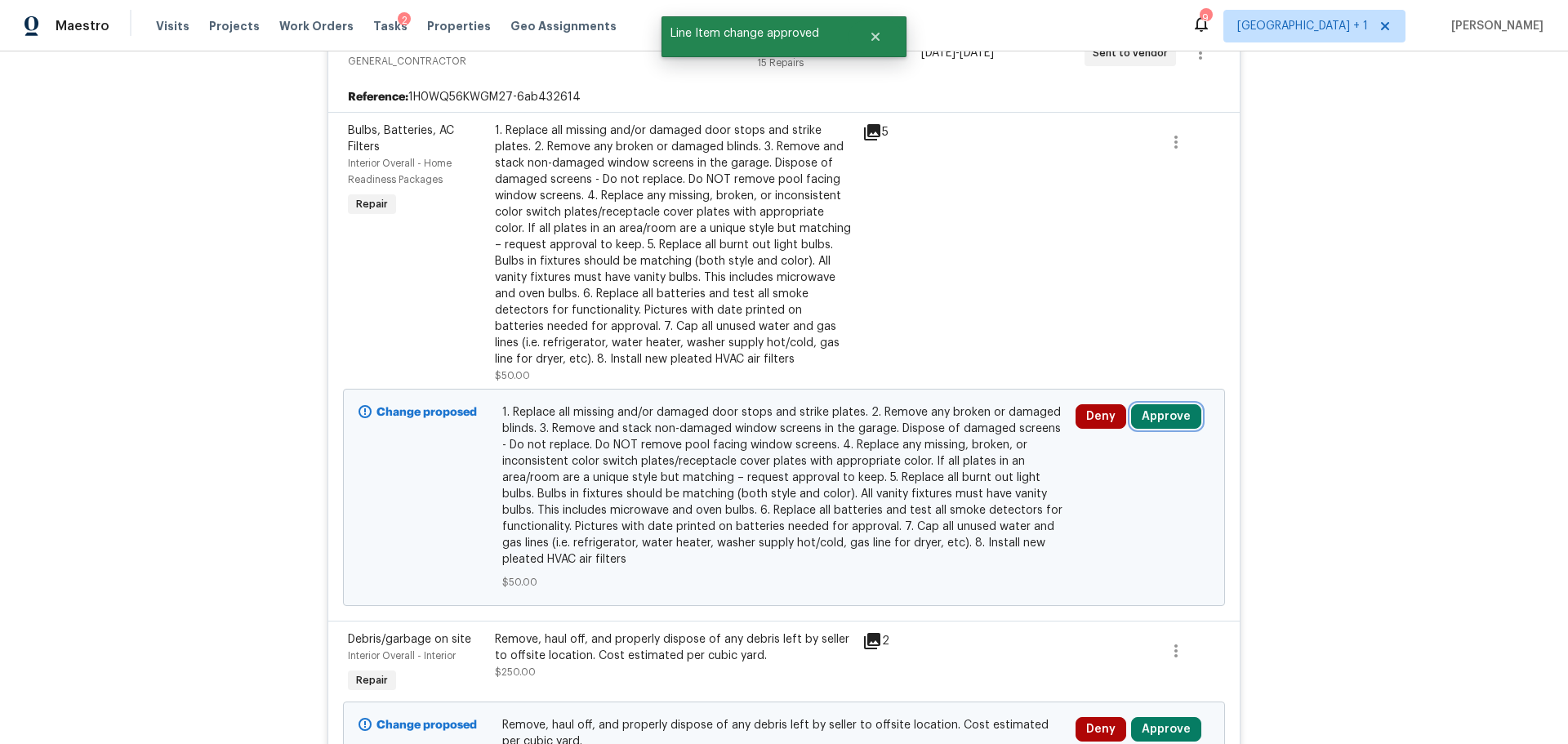
click at [1175, 417] on button "Approve" at bounding box center [1166, 416] width 70 height 25
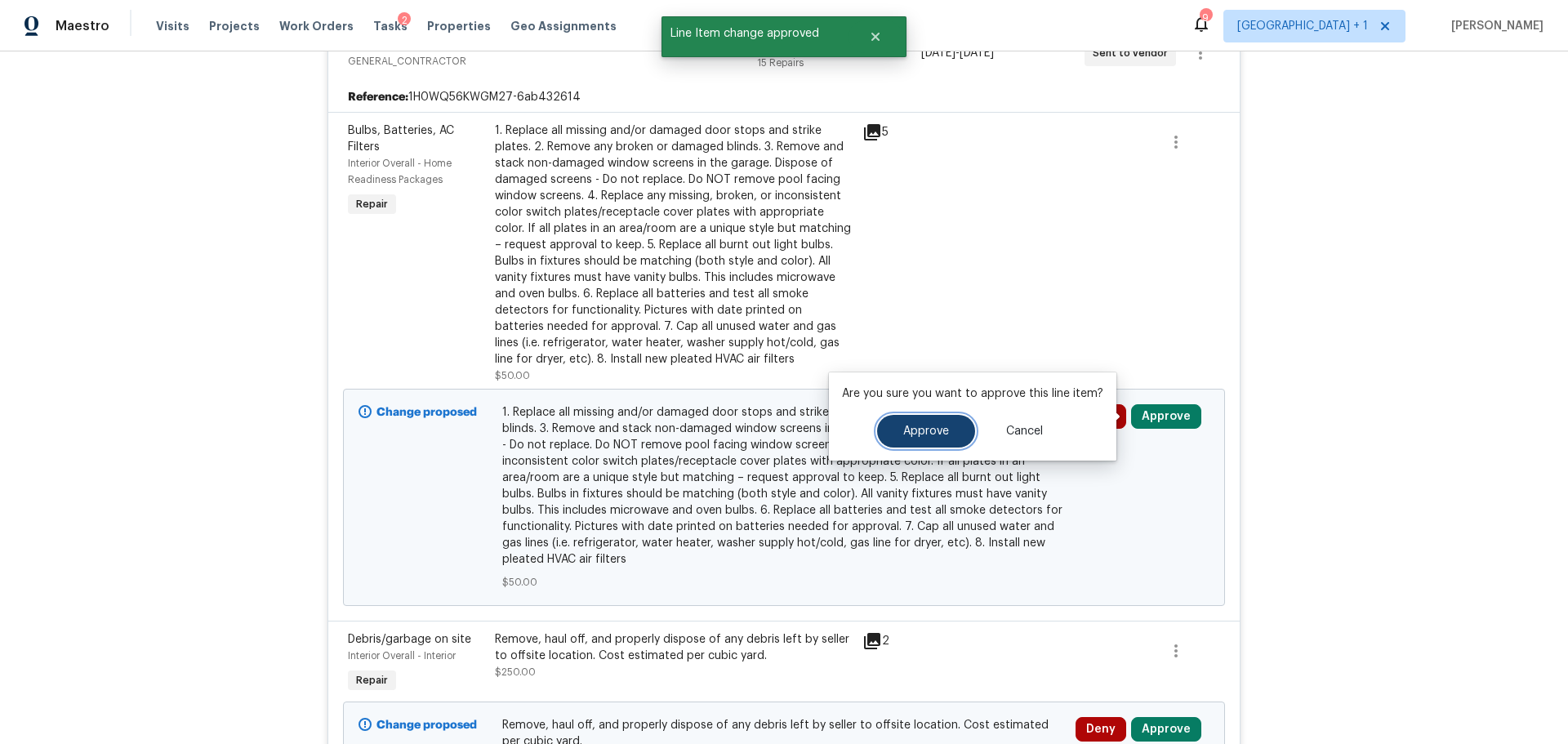
click at [926, 427] on span "Approve" at bounding box center [926, 430] width 46 height 12
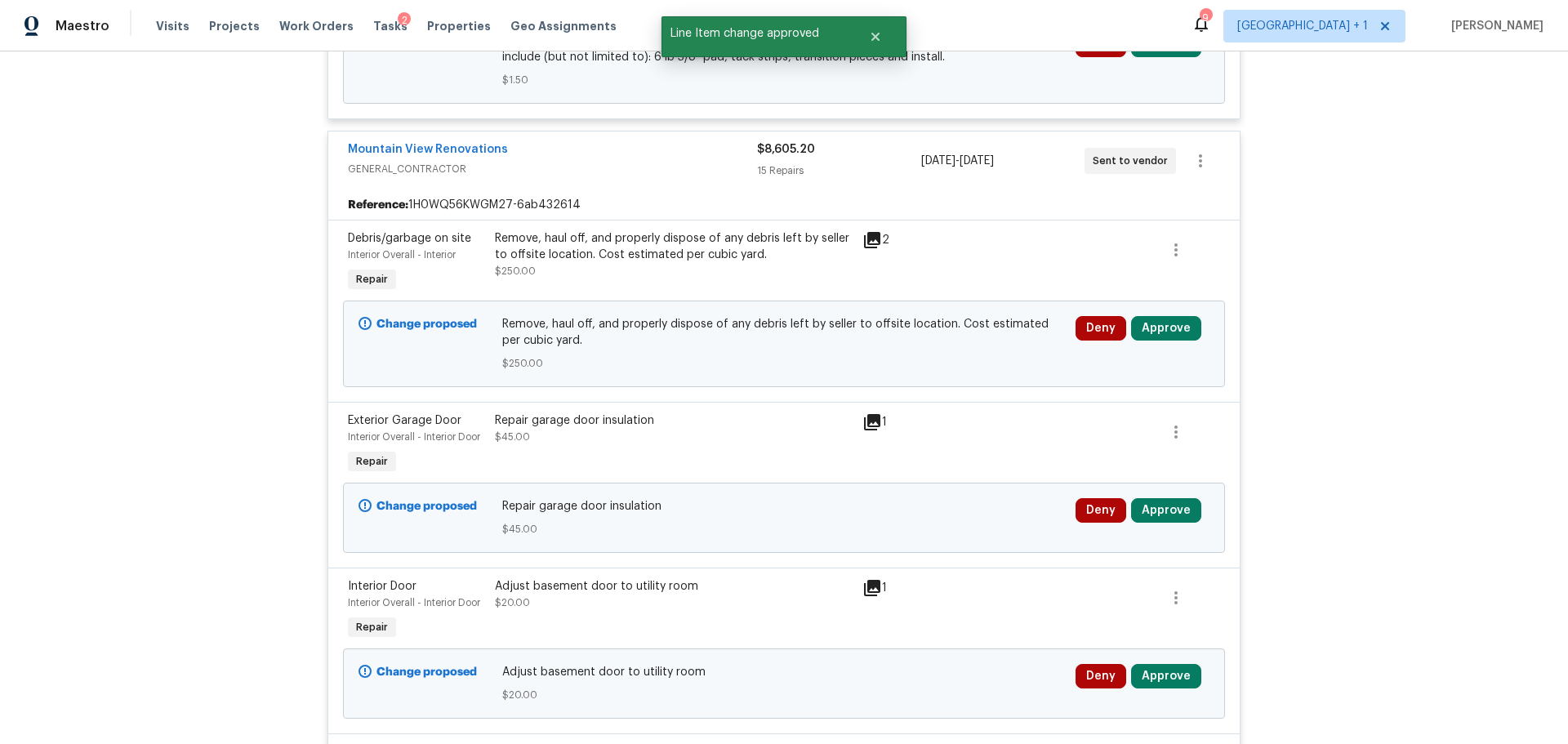
scroll to position [490, 0]
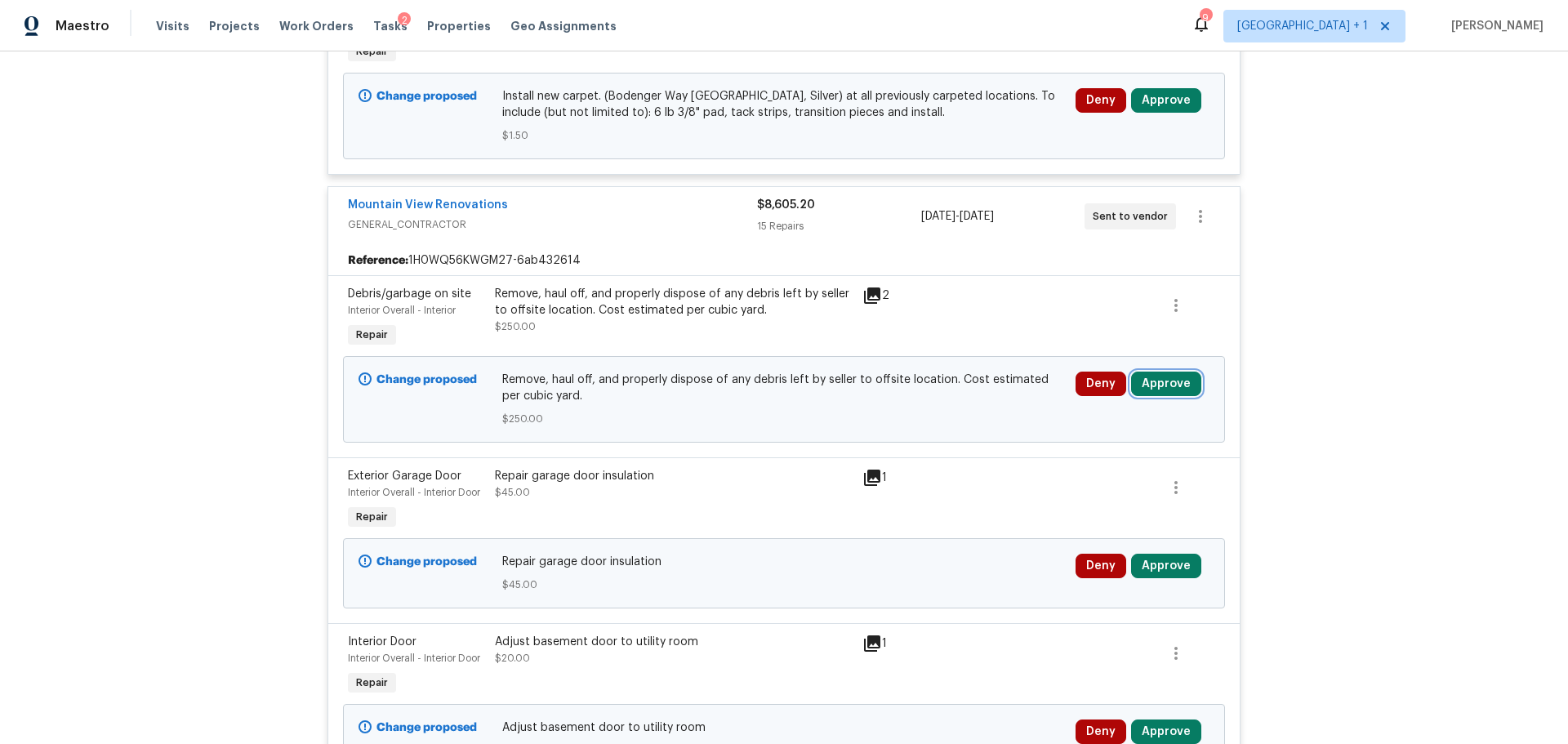
click at [1156, 386] on button "Approve" at bounding box center [1166, 383] width 70 height 25
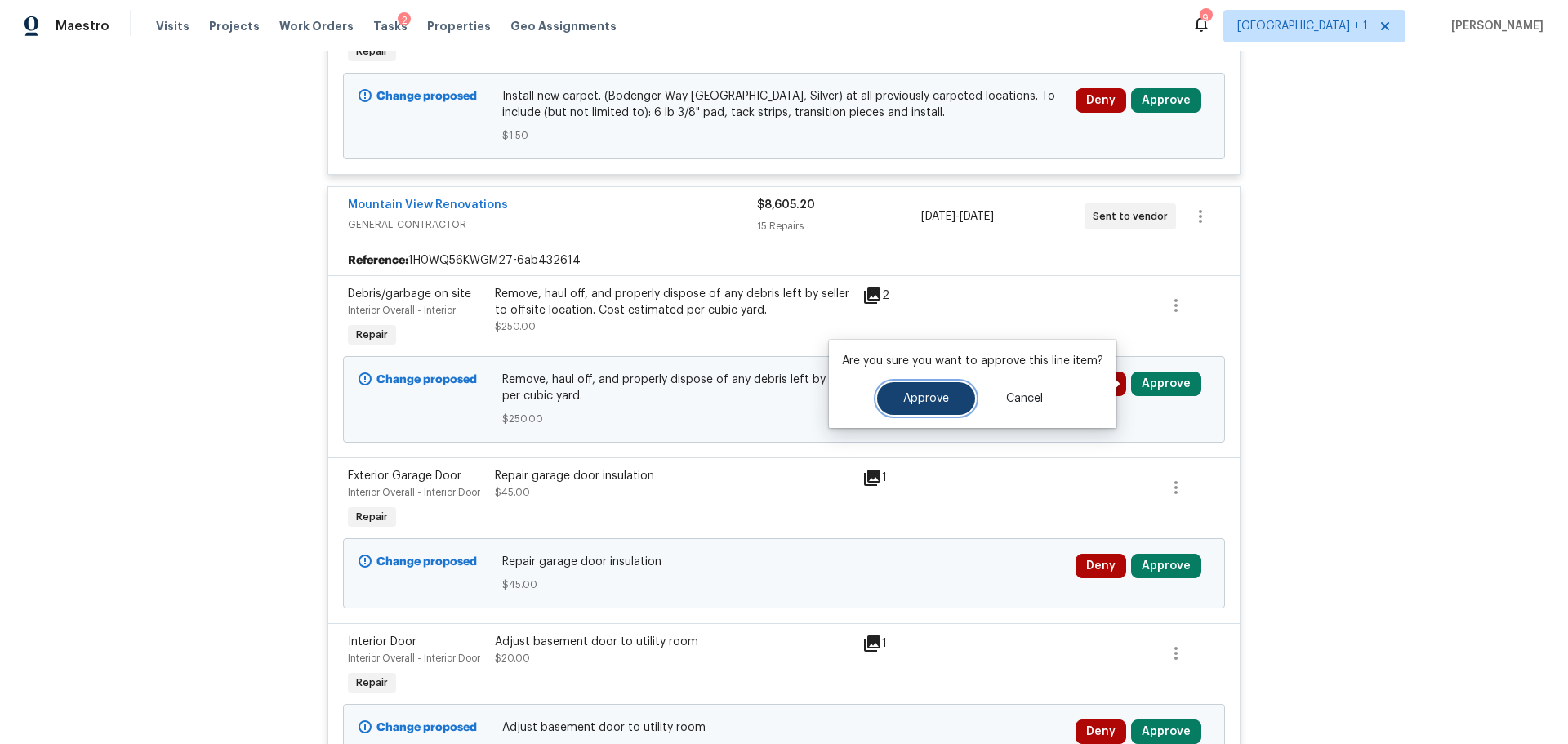
click at [912, 398] on span "Approve" at bounding box center [926, 399] width 46 height 12
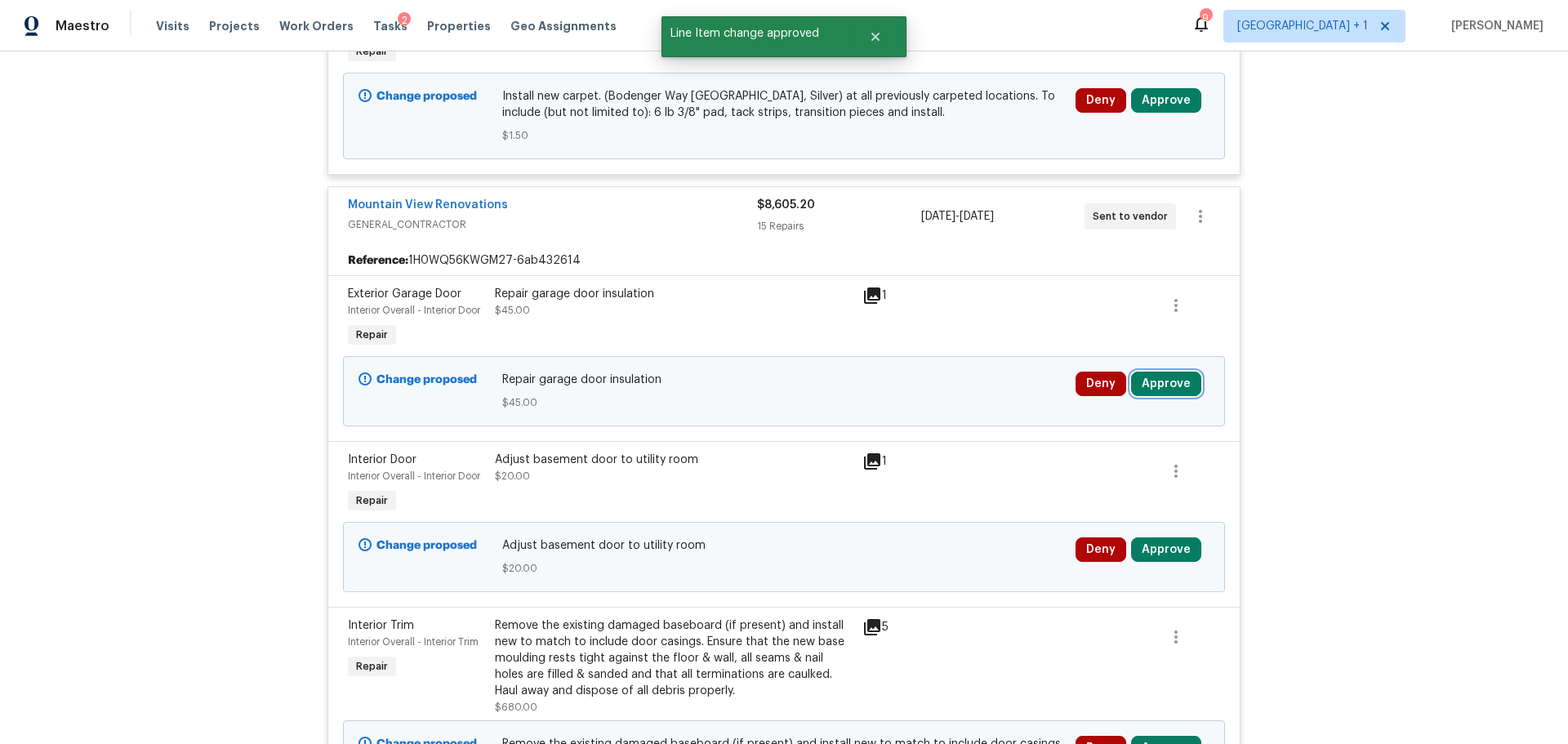
click at [1153, 385] on button "Approve" at bounding box center [1166, 383] width 70 height 25
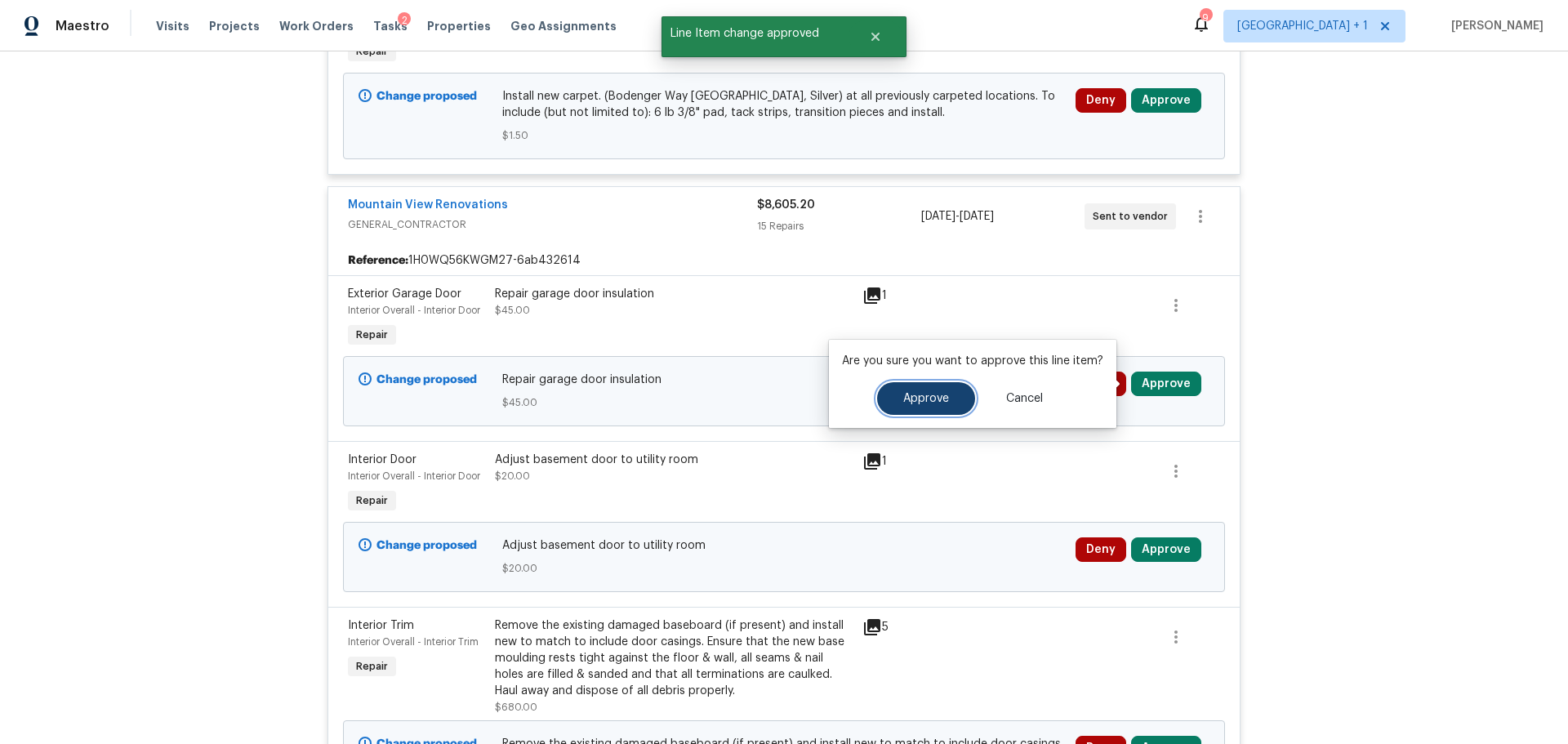
click at [914, 395] on span "Approve" at bounding box center [926, 399] width 46 height 12
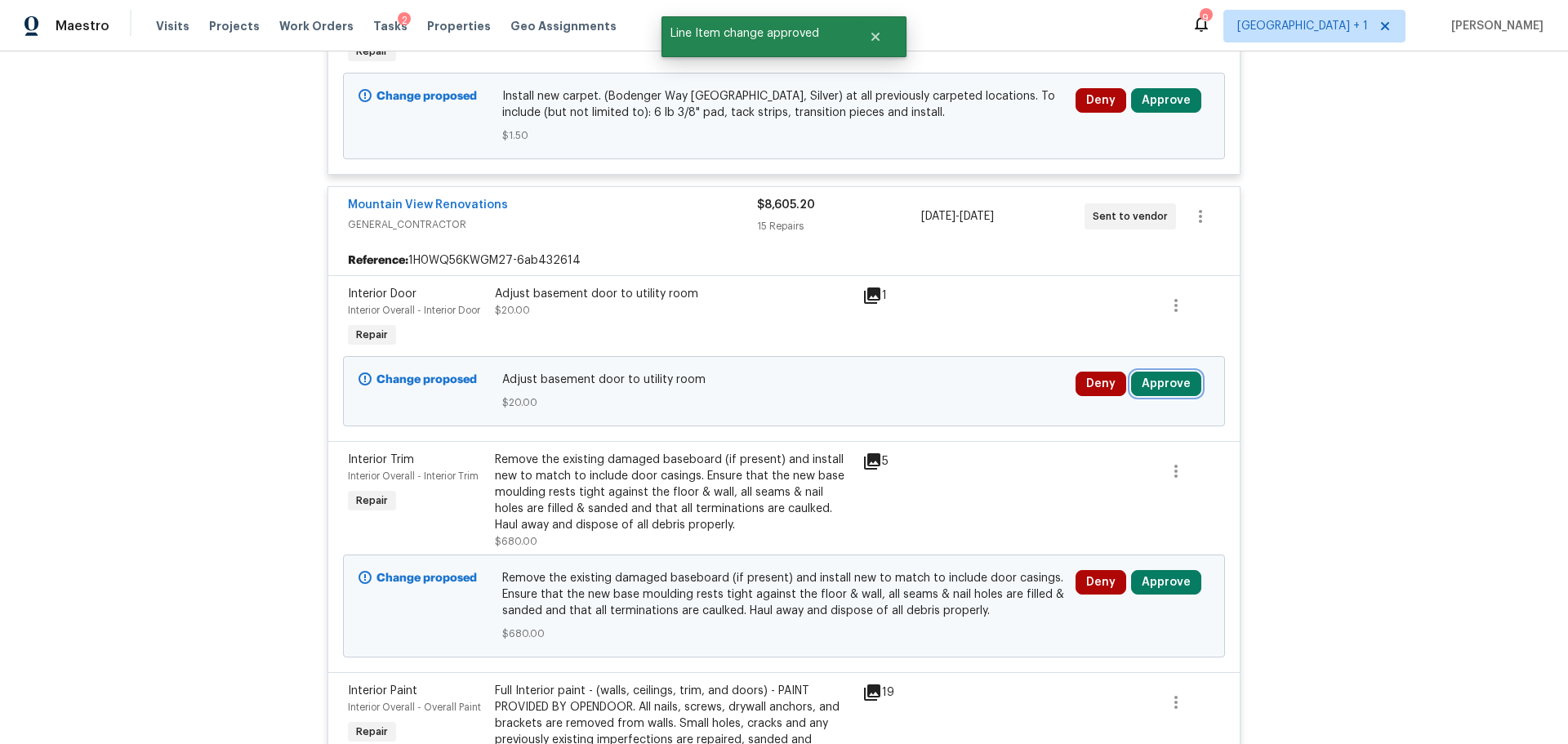
click at [1154, 378] on button "Approve" at bounding box center [1166, 383] width 70 height 25
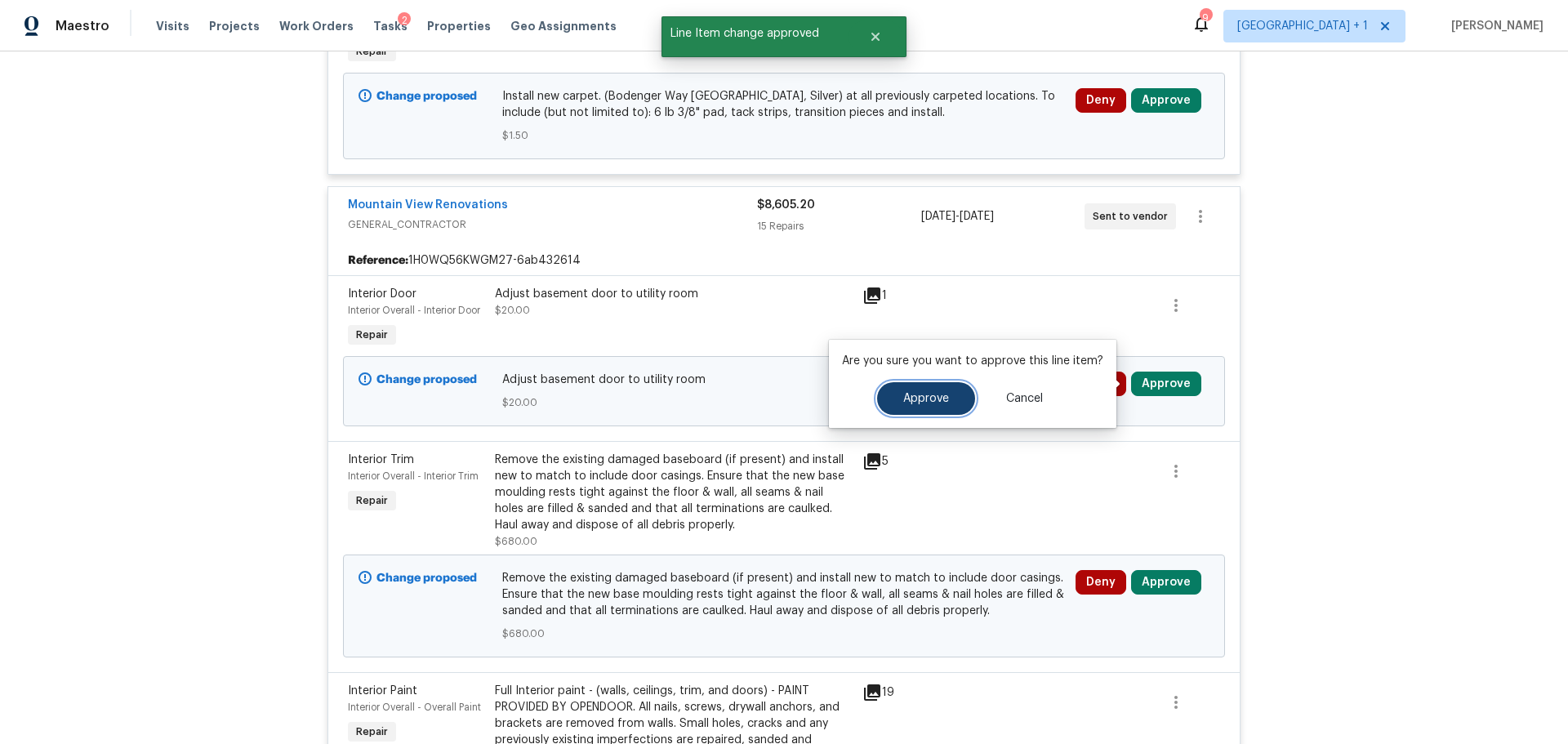
click at [905, 397] on span "Approve" at bounding box center [926, 399] width 46 height 12
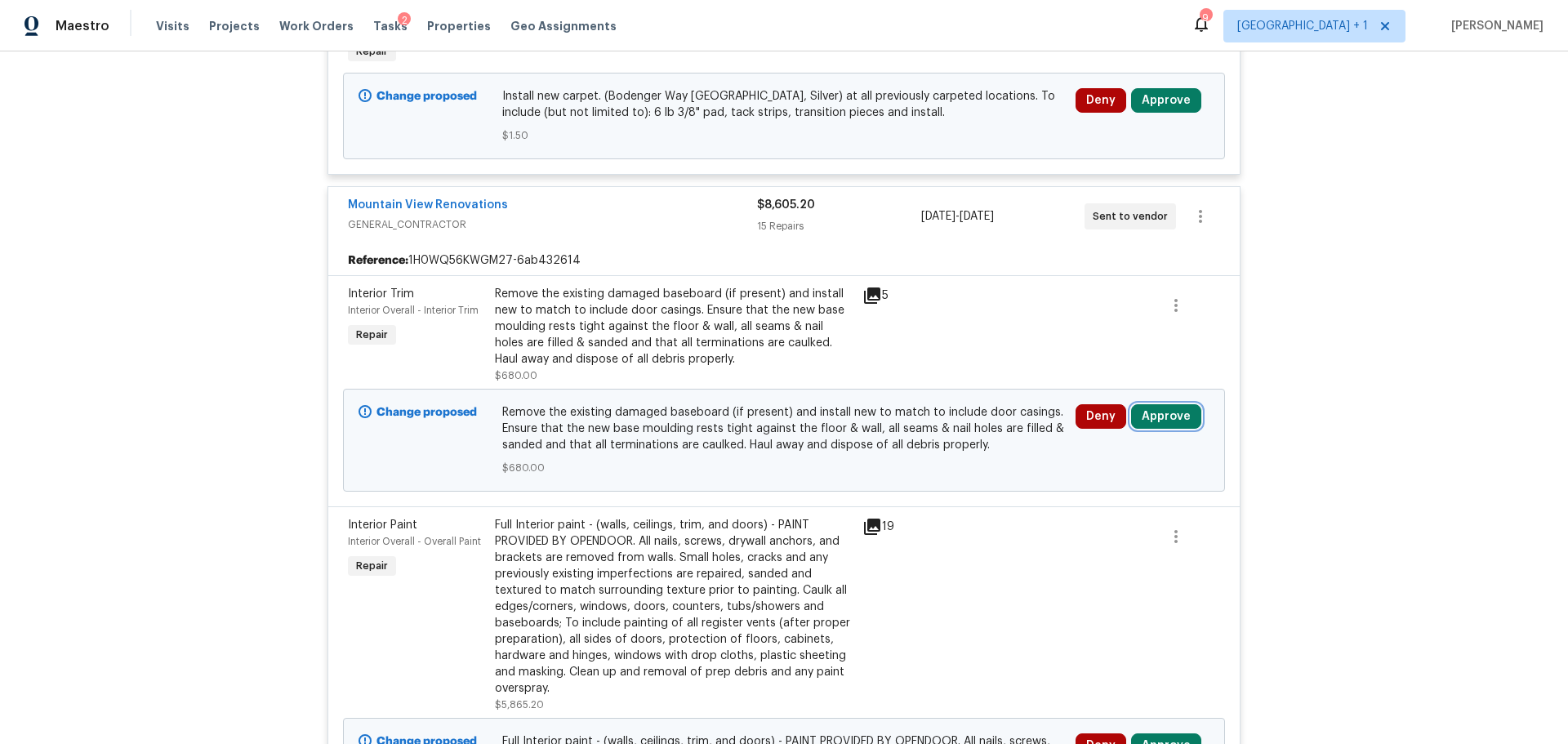
click at [1148, 420] on button "Approve" at bounding box center [1166, 416] width 70 height 25
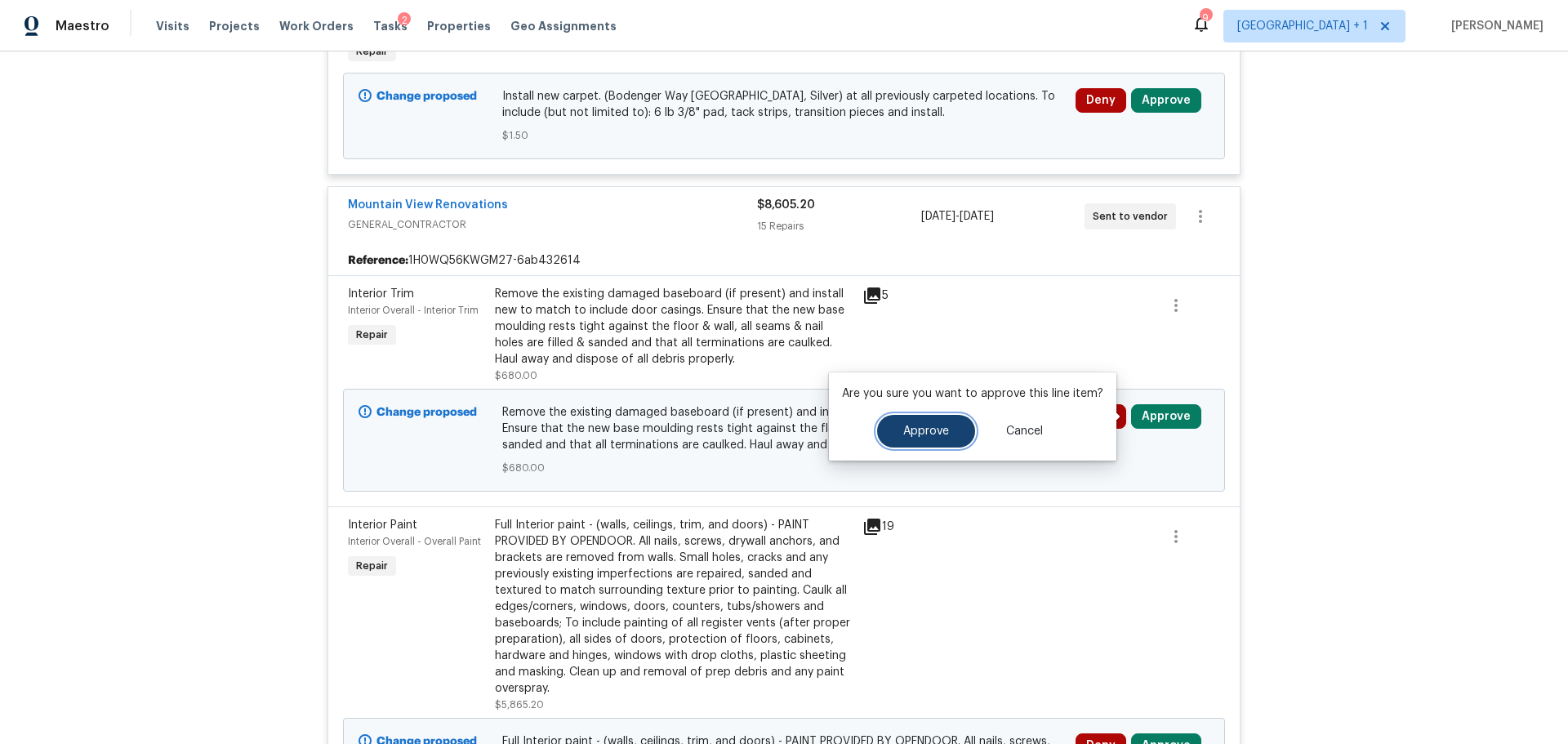
click at [923, 441] on button "Approve" at bounding box center [925, 431] width 98 height 33
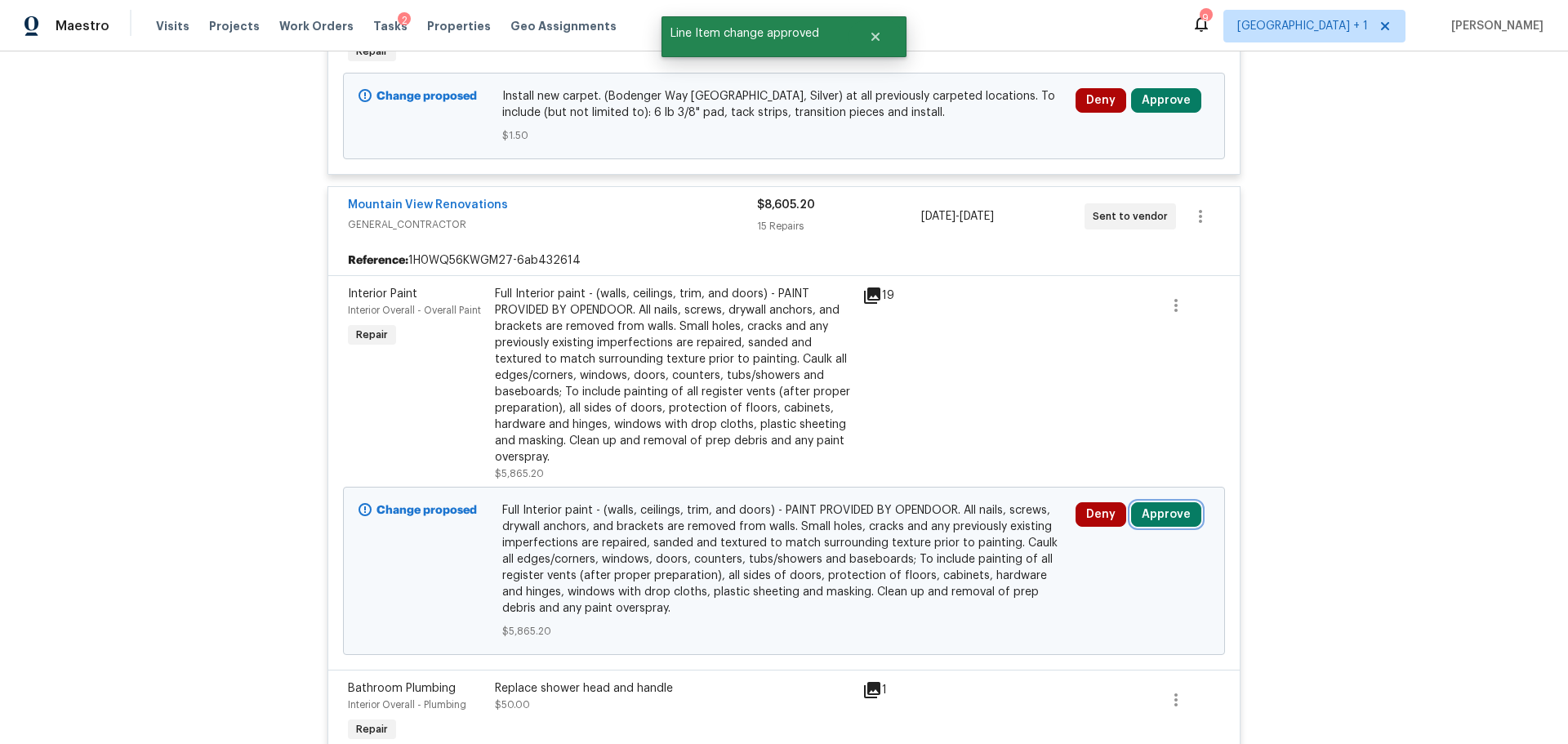
click at [1171, 522] on button "Approve" at bounding box center [1166, 514] width 70 height 25
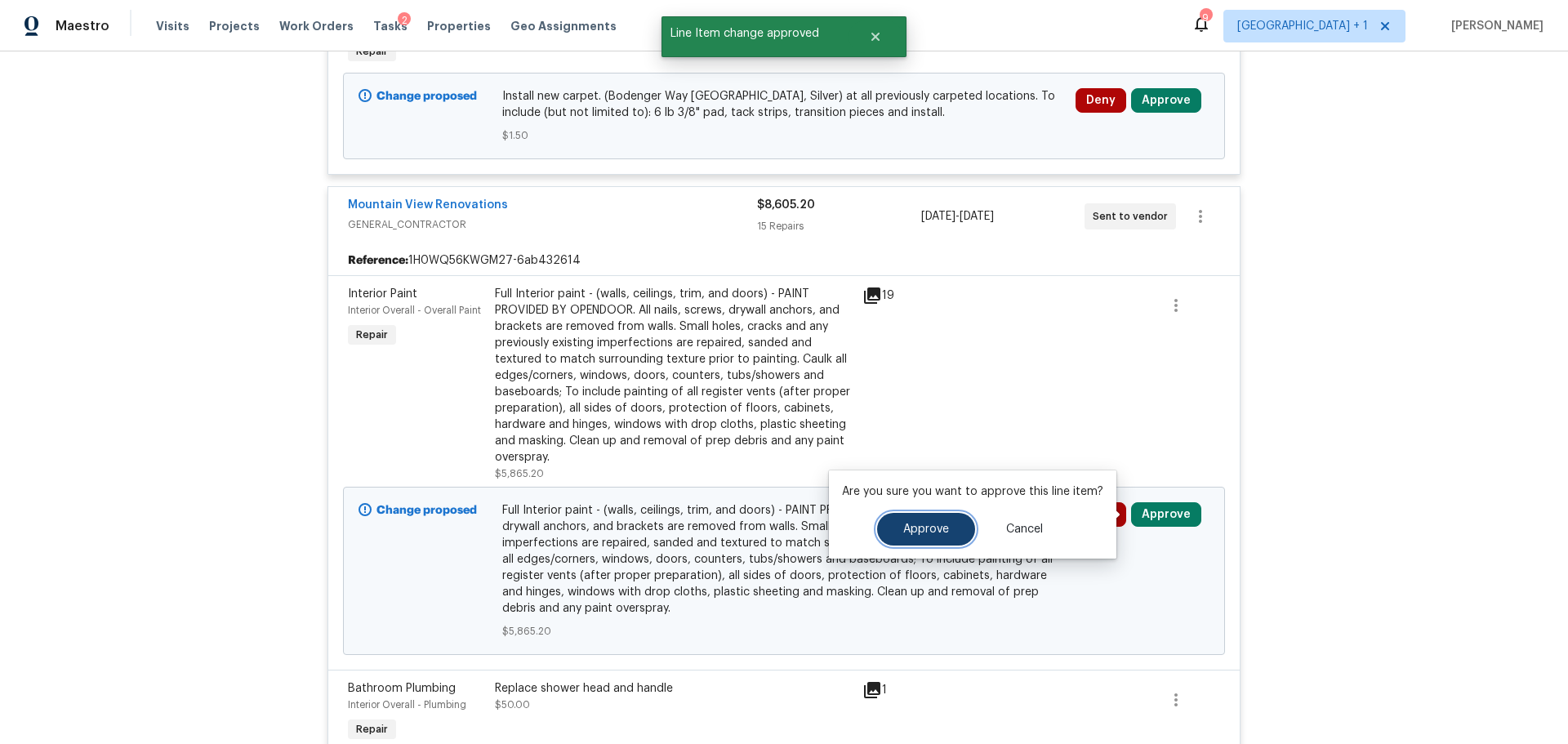
click at [915, 522] on button "Approve" at bounding box center [925, 529] width 98 height 33
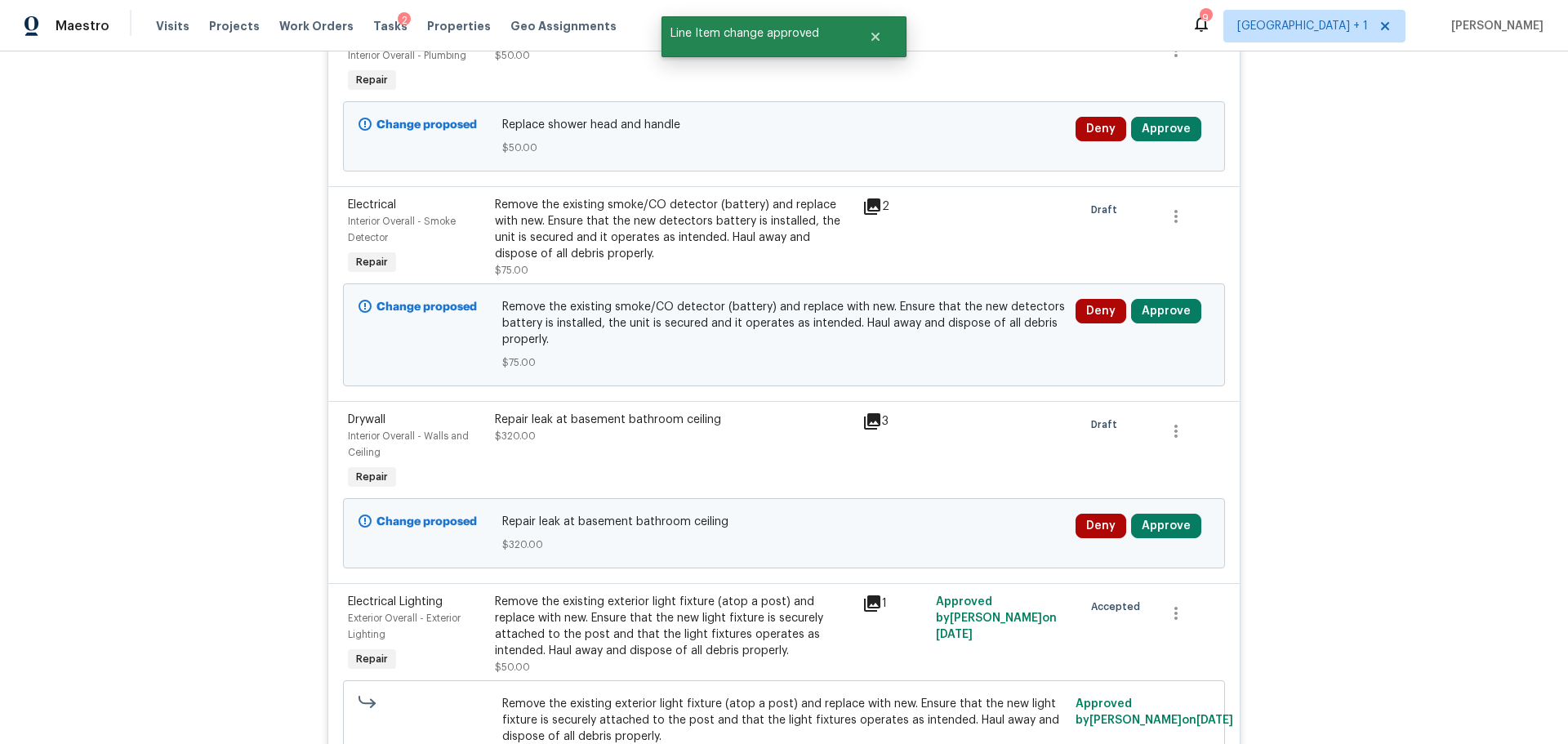
scroll to position [735, 0]
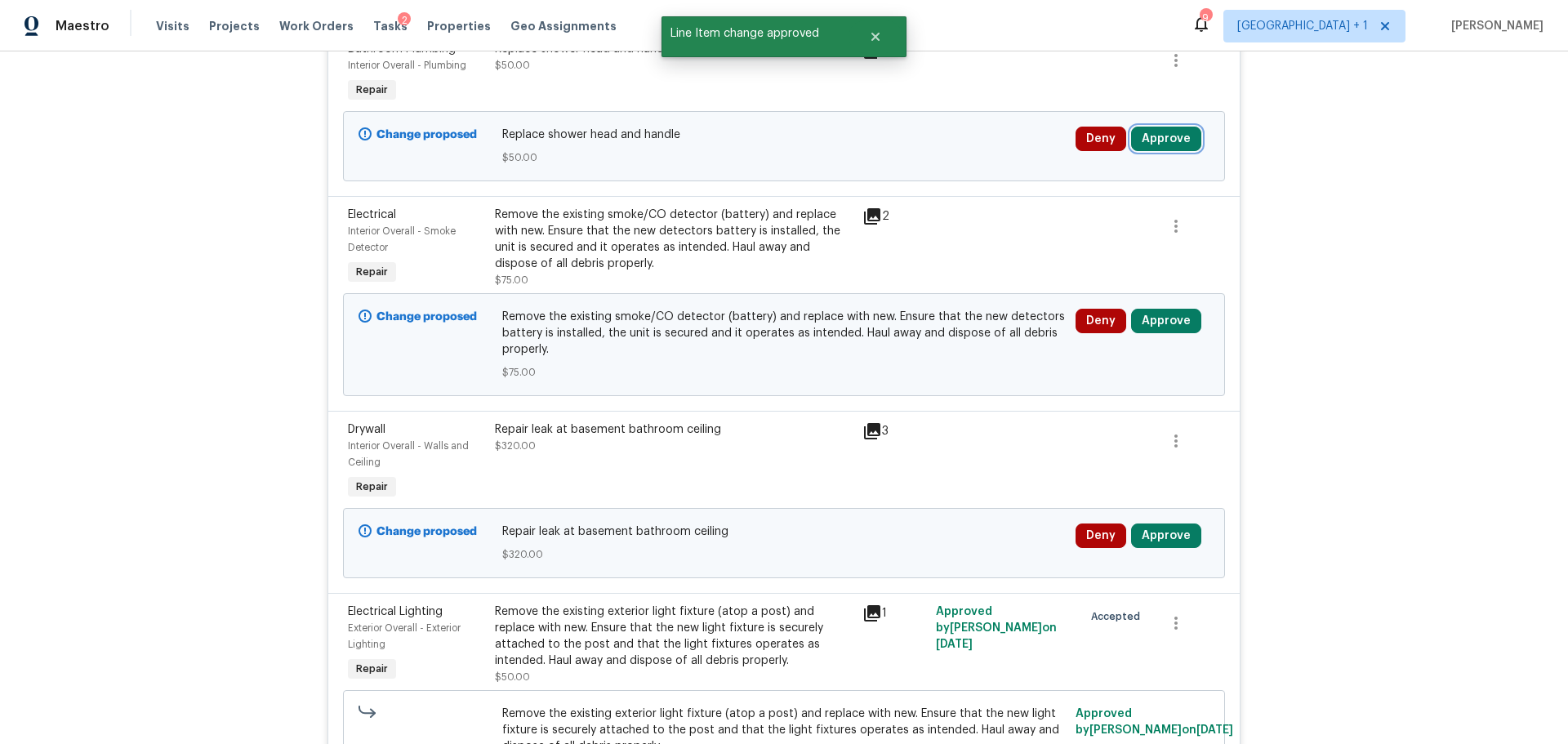
click at [1168, 136] on button "Approve" at bounding box center [1166, 138] width 70 height 25
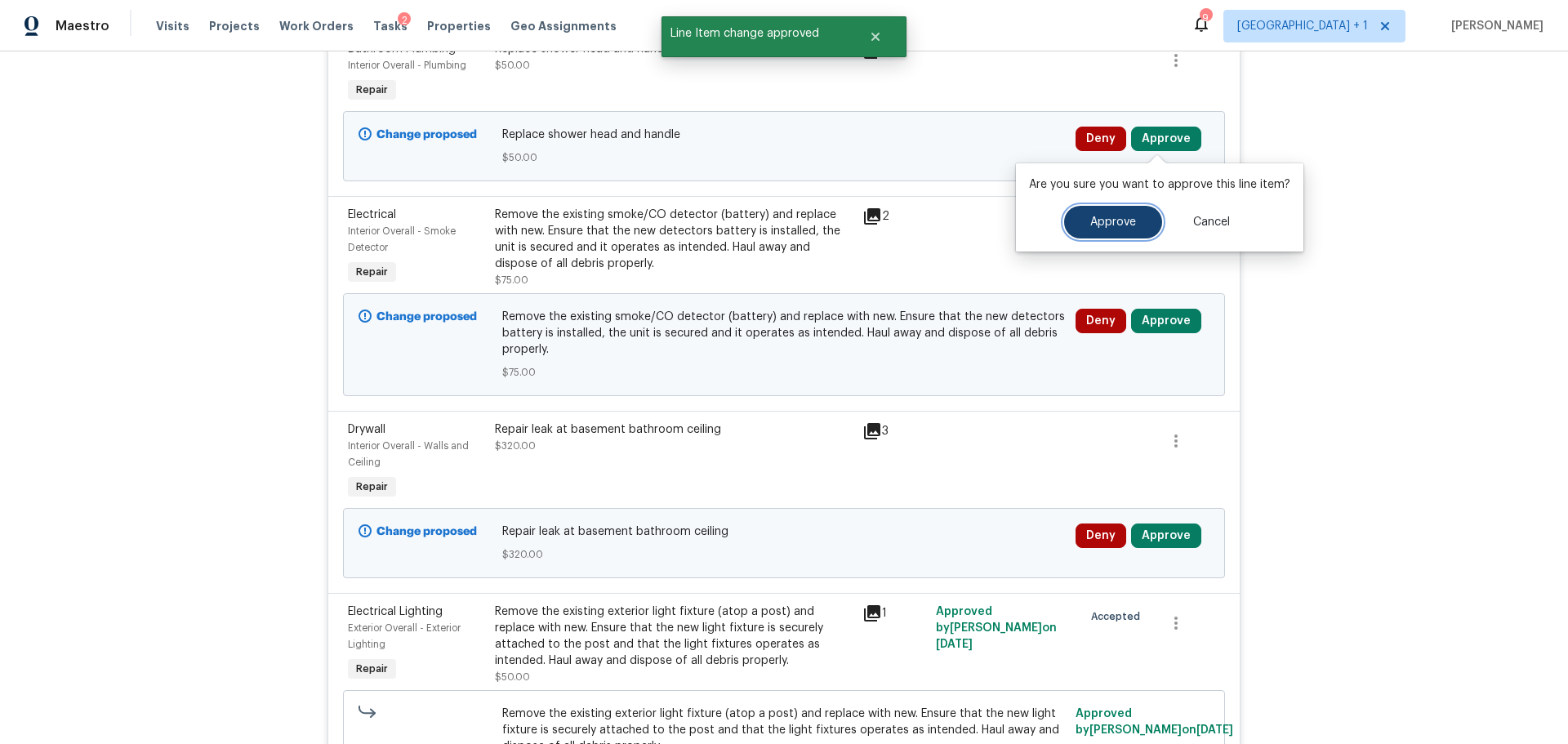
click at [1071, 236] on button "Approve" at bounding box center [1113, 222] width 98 height 33
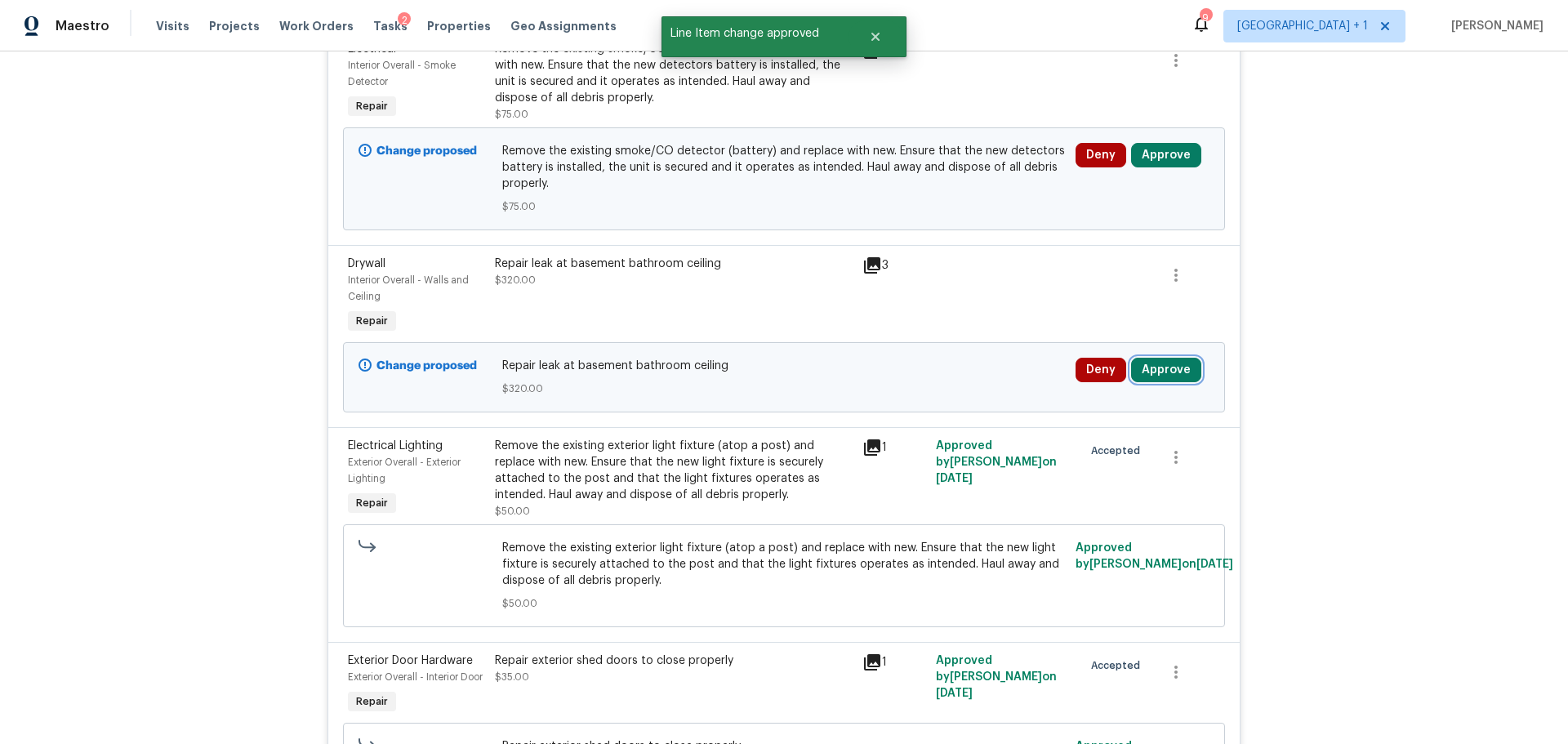
click at [1155, 367] on button "Approve" at bounding box center [1166, 369] width 70 height 25
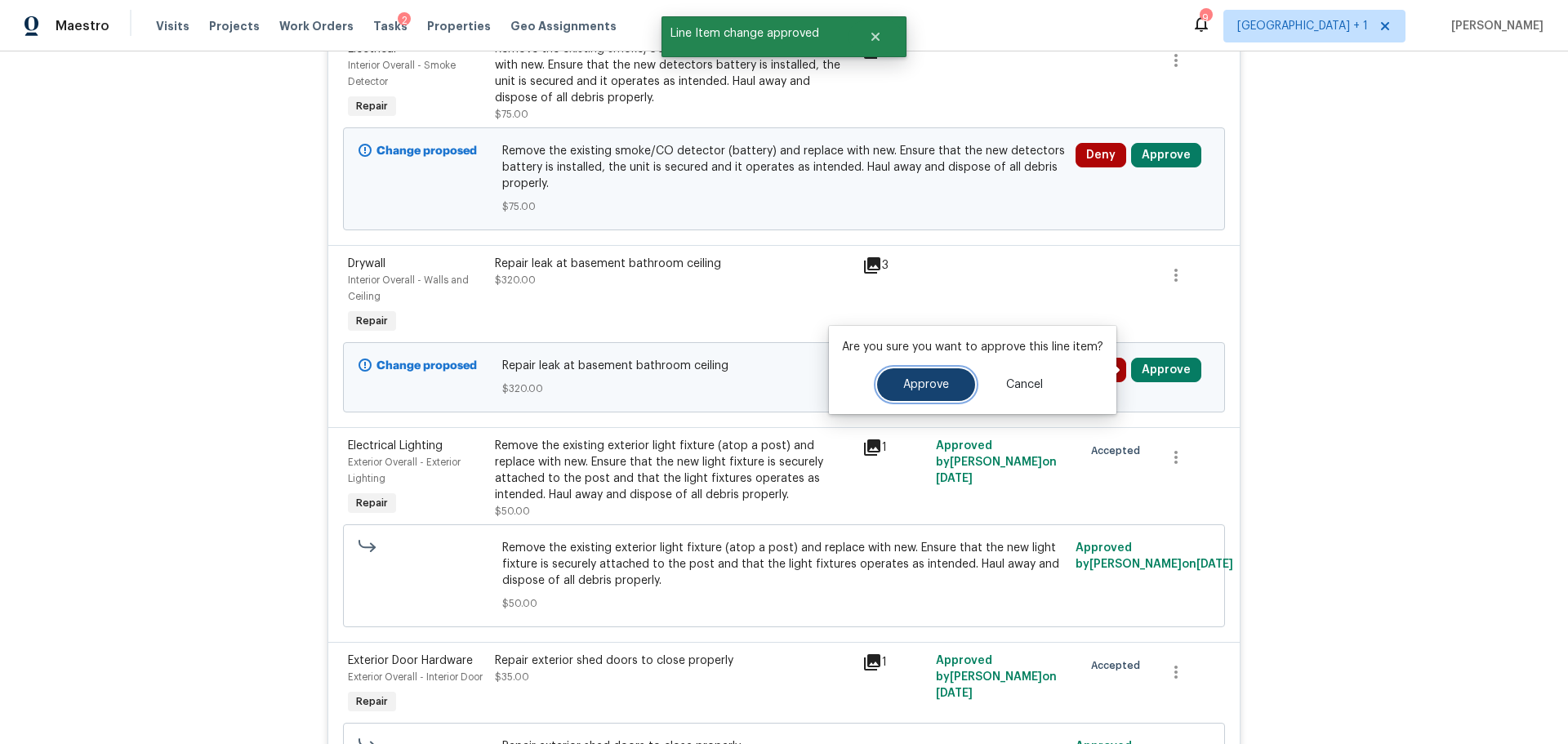
click at [938, 385] on span "Approve" at bounding box center [926, 384] width 46 height 12
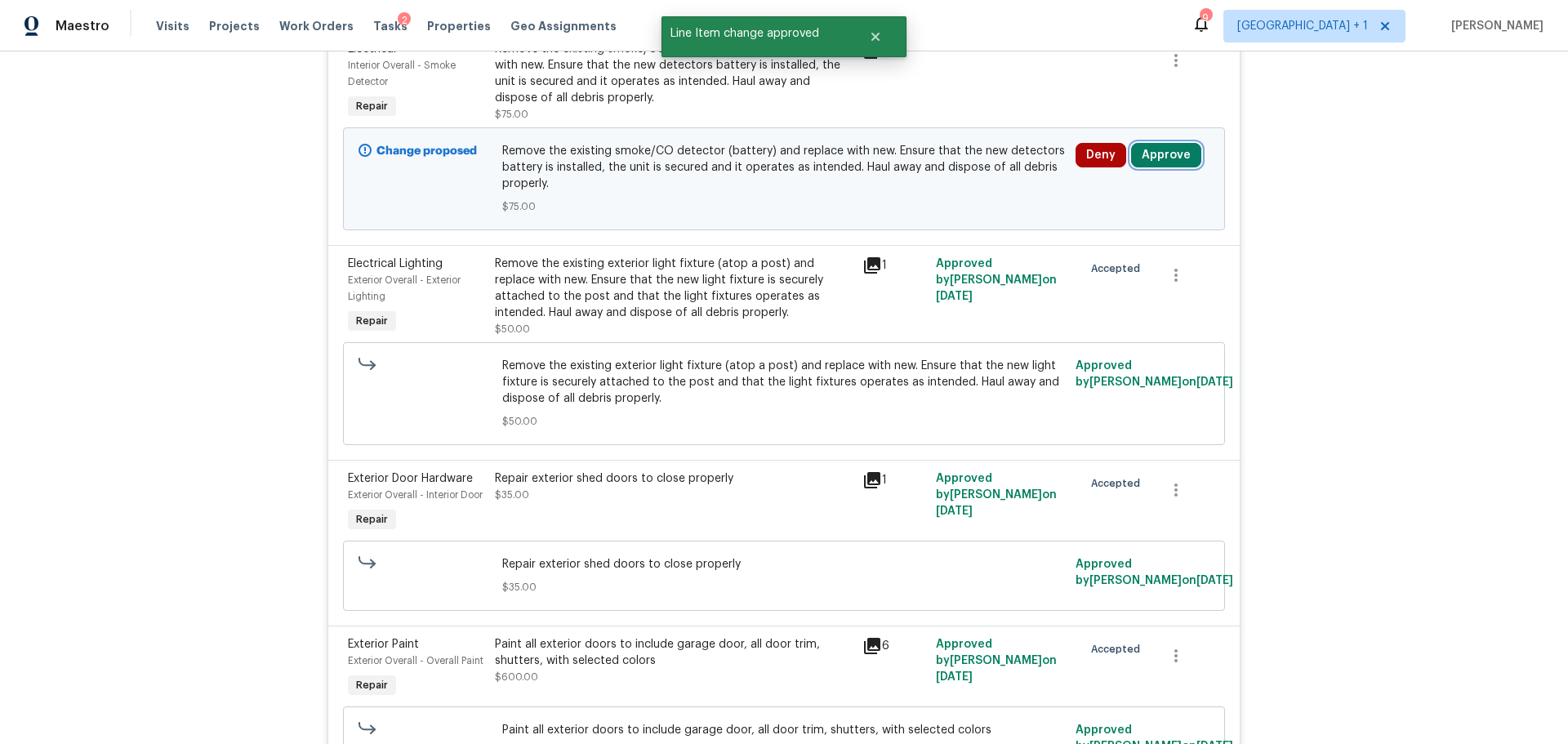
click at [1150, 155] on button "Approve" at bounding box center [1166, 154] width 70 height 25
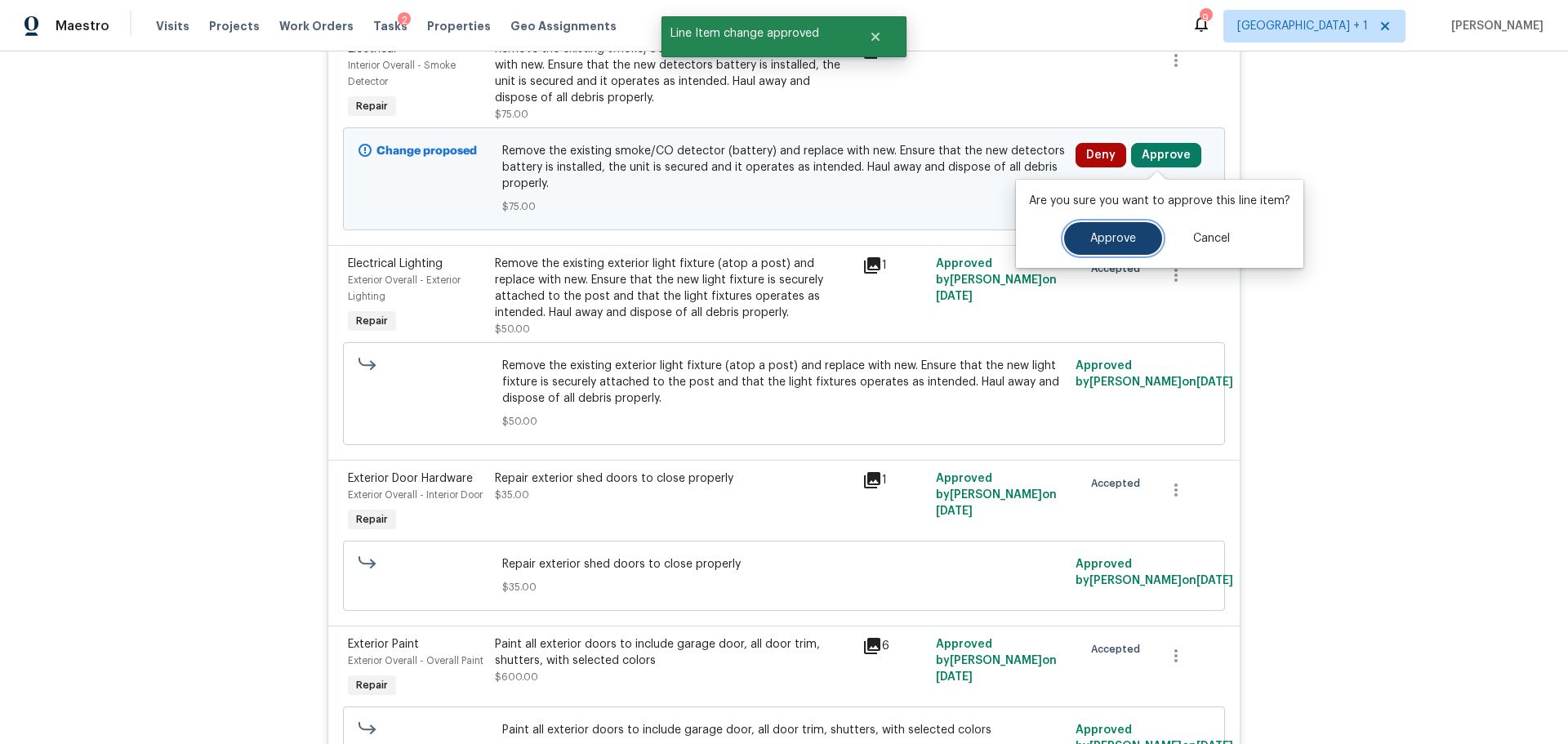
click at [1100, 241] on span "Approve" at bounding box center [1114, 239] width 46 height 12
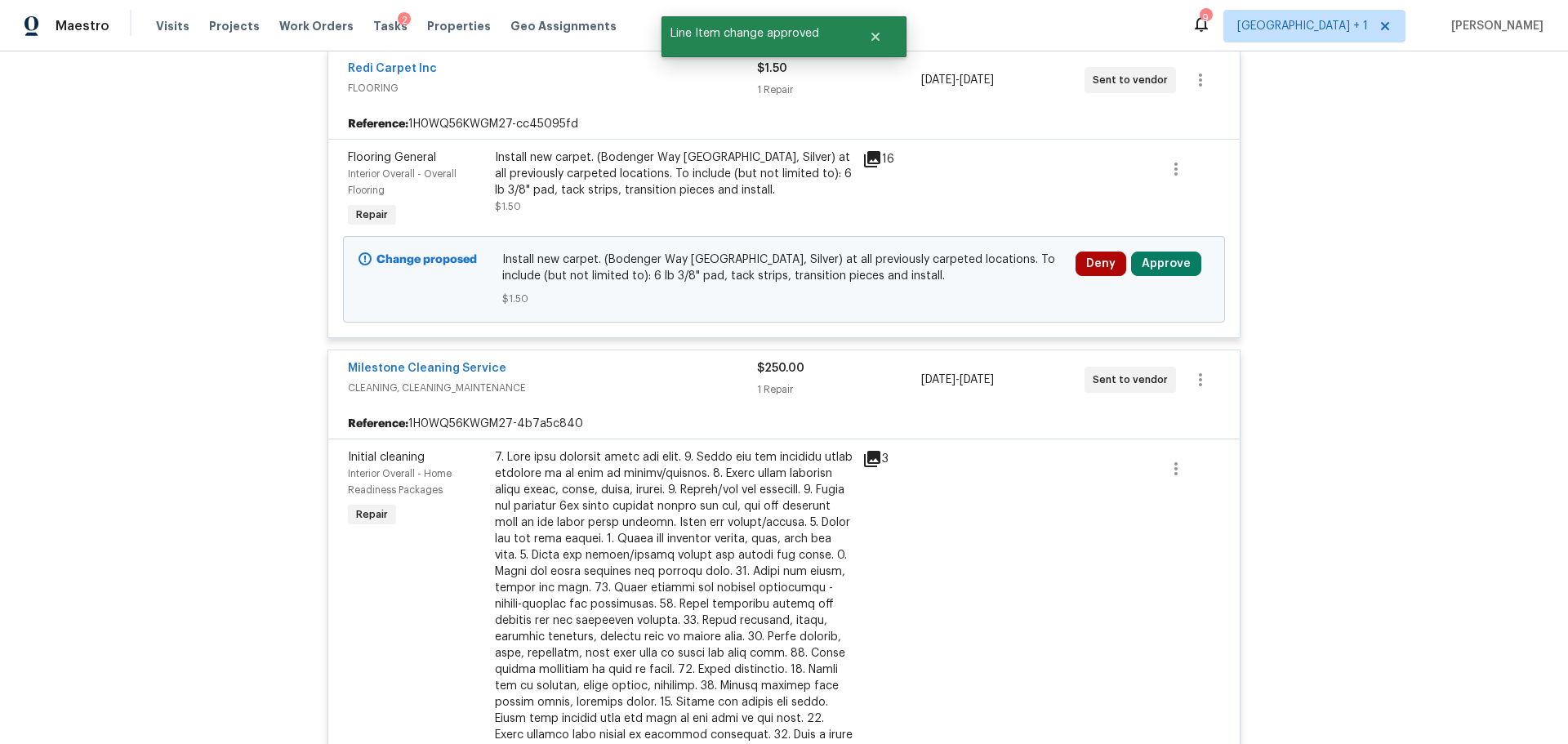
scroll to position [3650, 0]
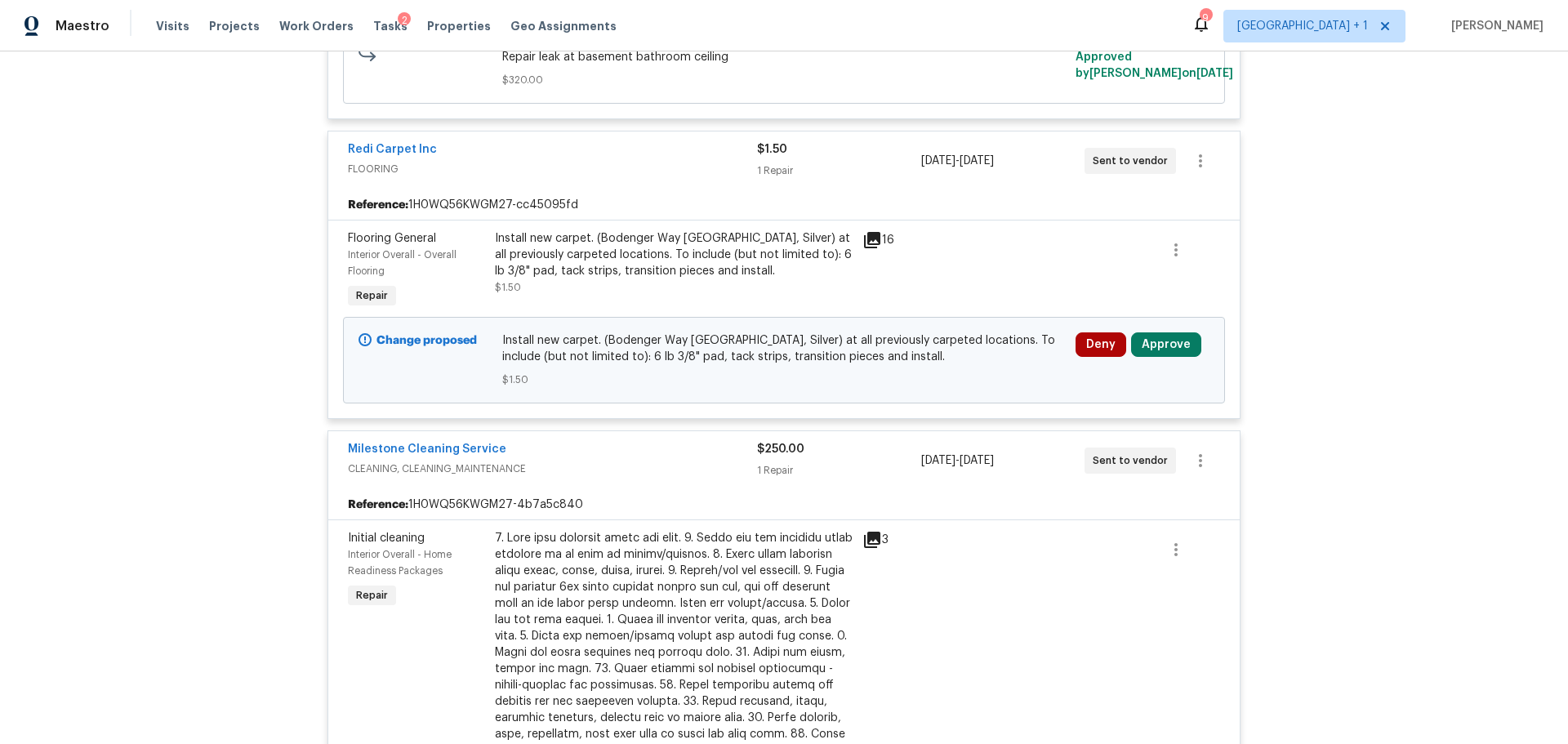
click at [793, 267] on div "Install new carpet. (Bodenger Way [GEOGRAPHIC_DATA], Silver) at all previously …" at bounding box center [673, 255] width 357 height 49
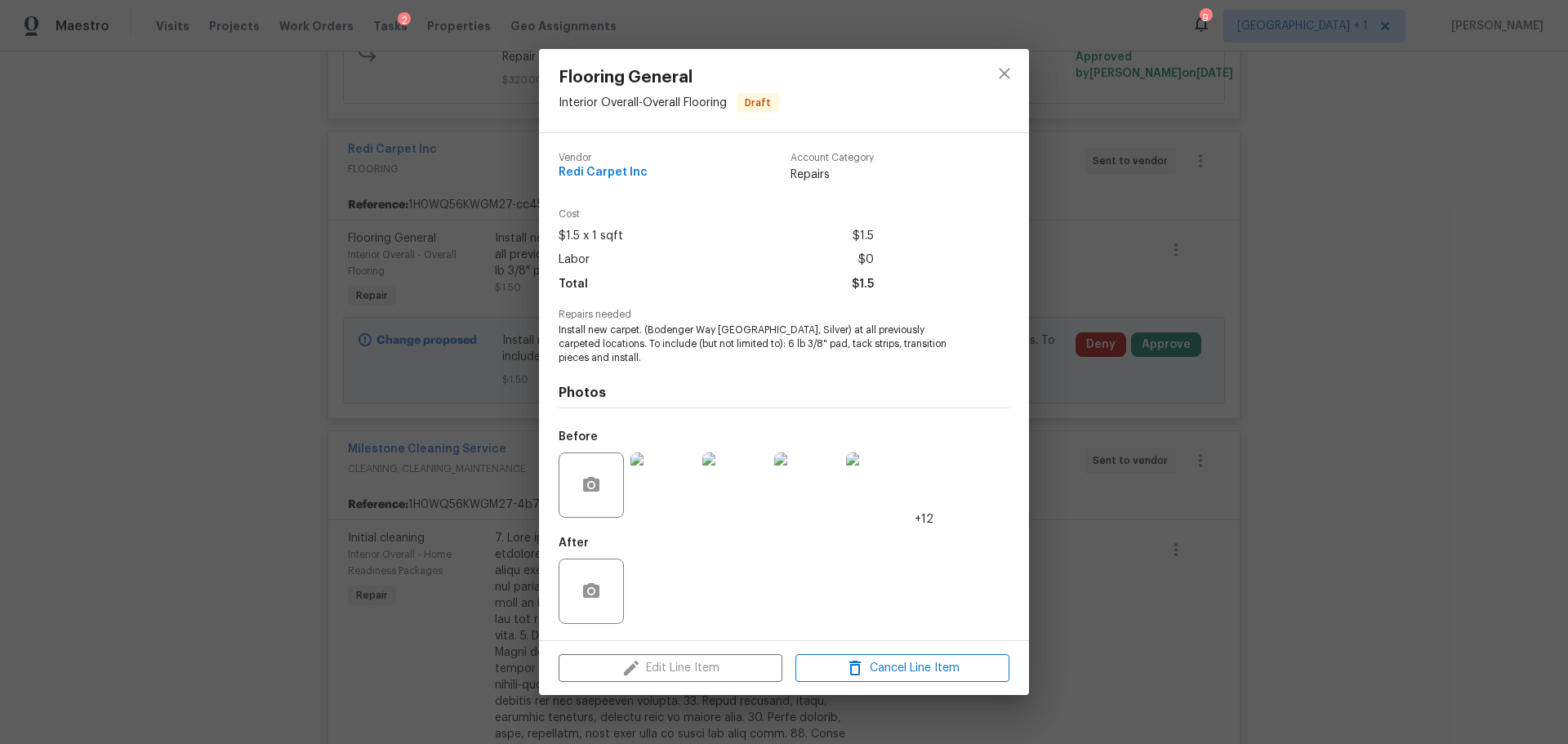
click at [656, 486] on img at bounding box center [663, 484] width 65 height 65
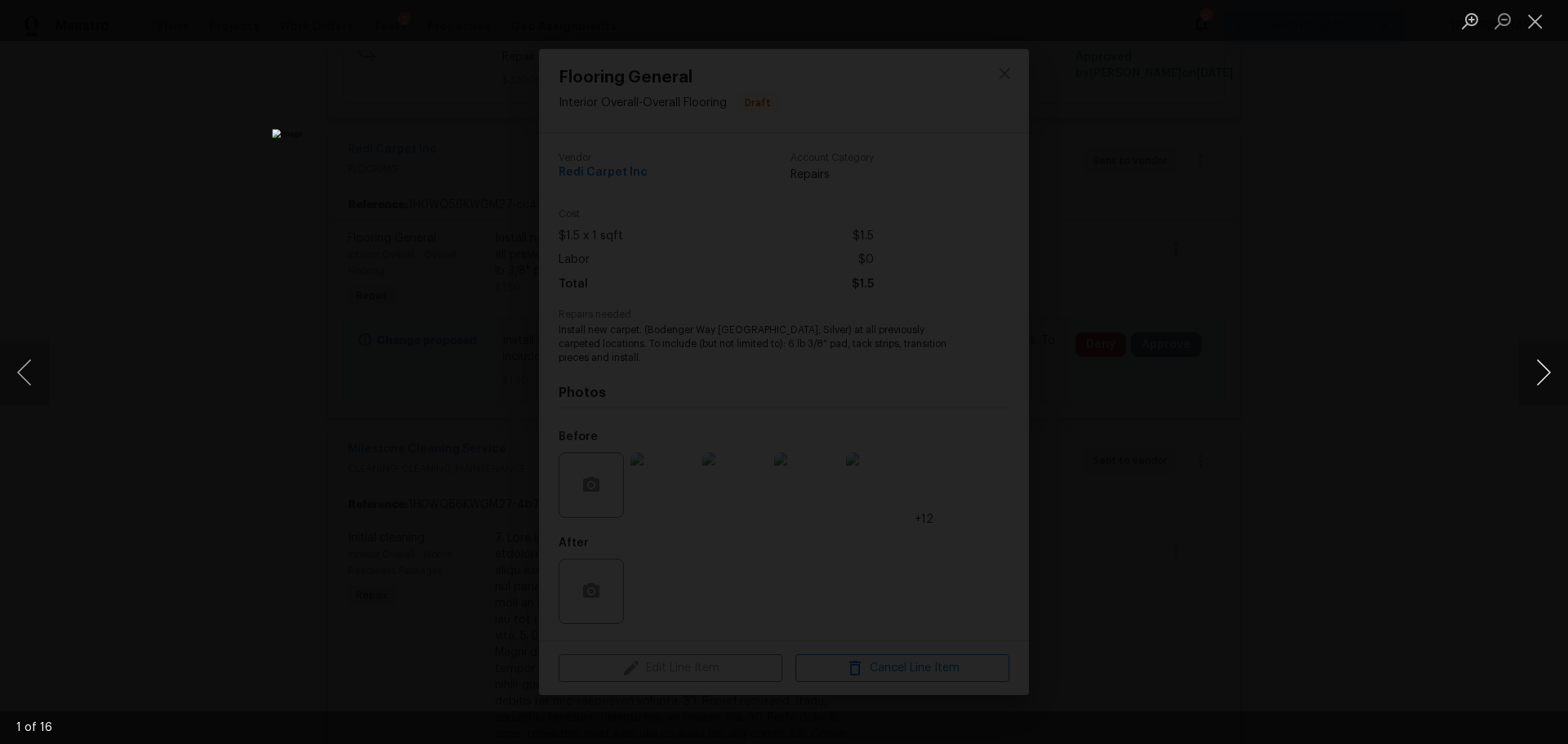
click at [1542, 376] on button "Next image" at bounding box center [1544, 372] width 49 height 65
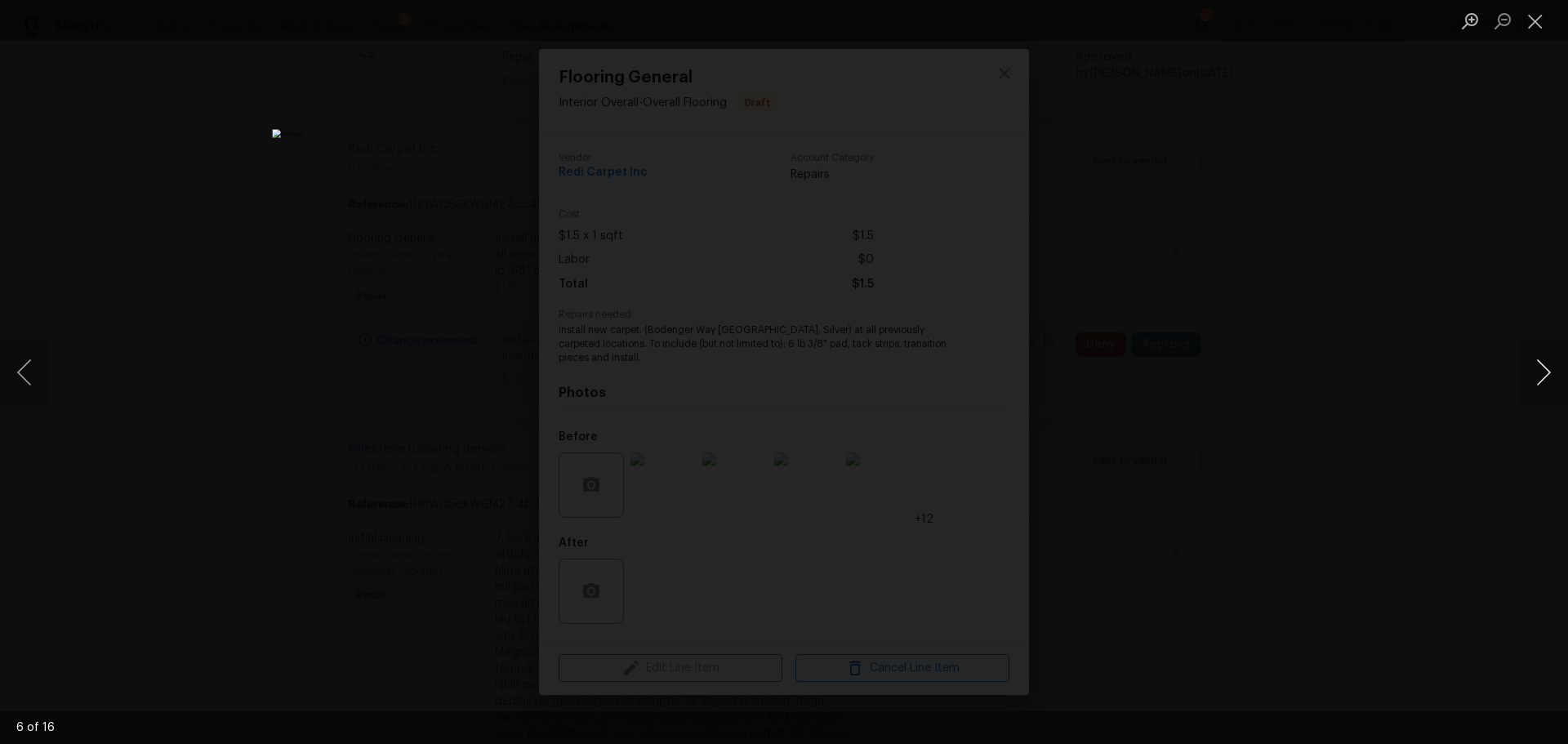
click at [1542, 376] on button "Next image" at bounding box center [1544, 372] width 49 height 65
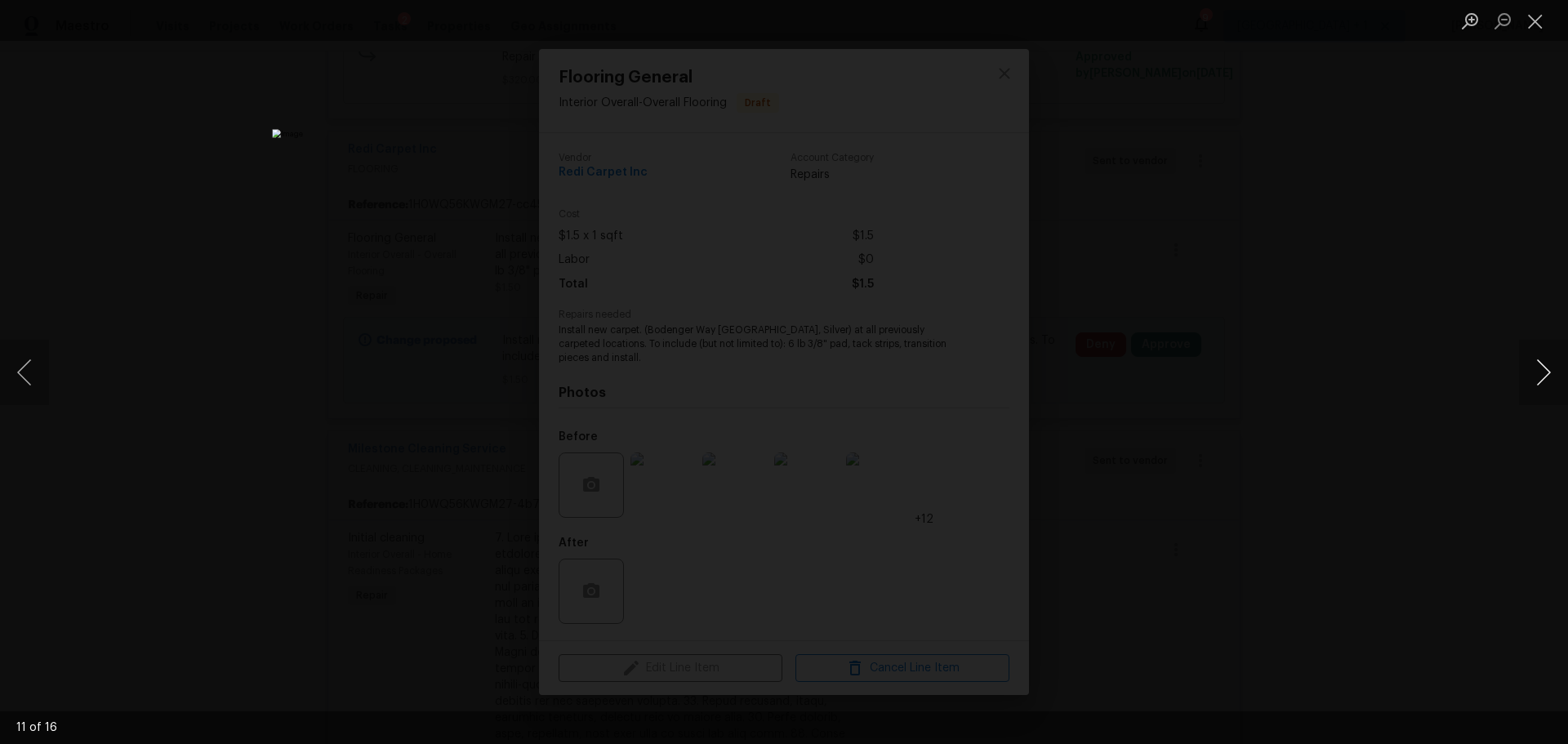
click at [1542, 376] on button "Next image" at bounding box center [1544, 372] width 49 height 65
click at [1544, 380] on button "Next image" at bounding box center [1544, 372] width 49 height 65
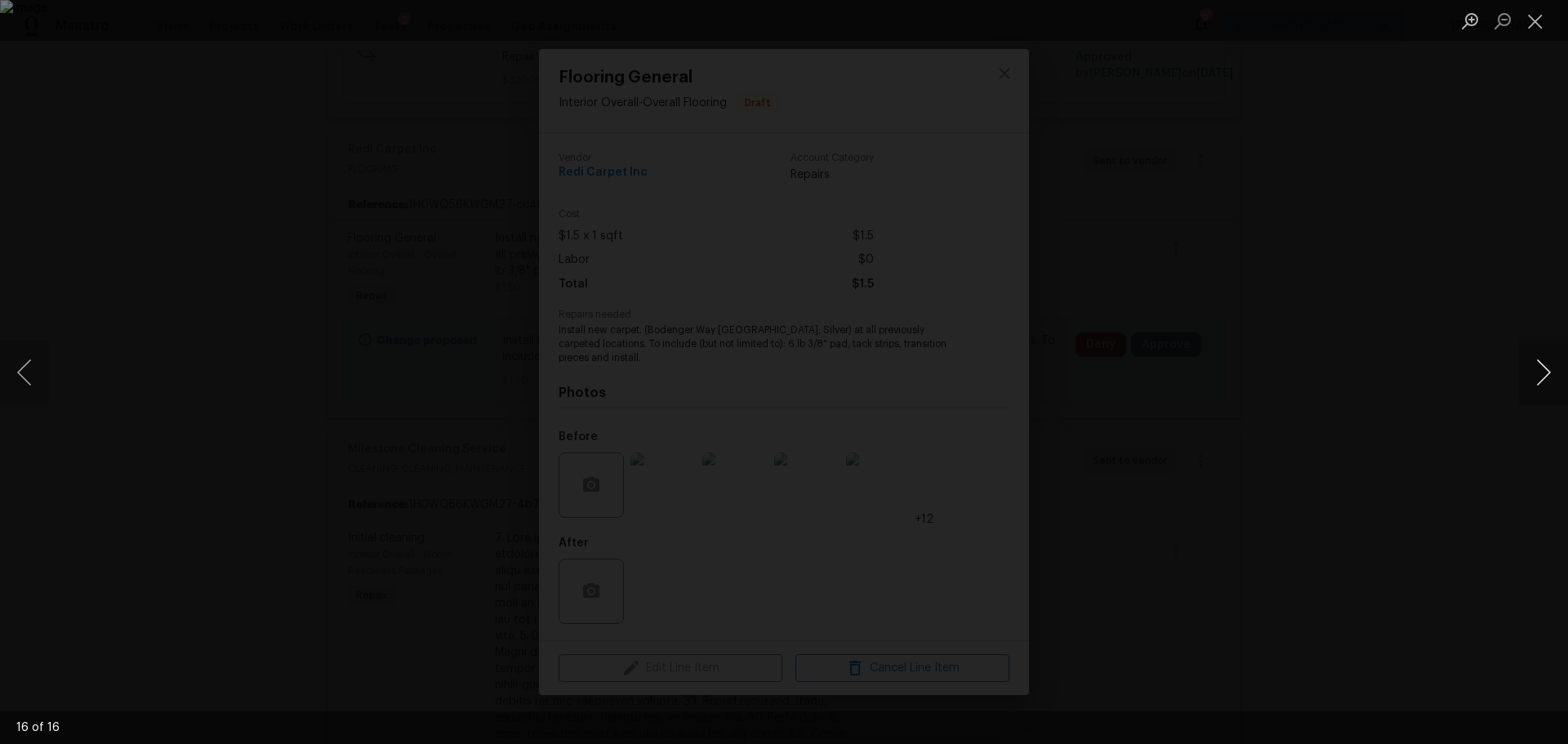
click at [1544, 380] on button "Next image" at bounding box center [1544, 372] width 49 height 65
click at [1531, 15] on button "Close lightbox" at bounding box center [1536, 20] width 33 height 28
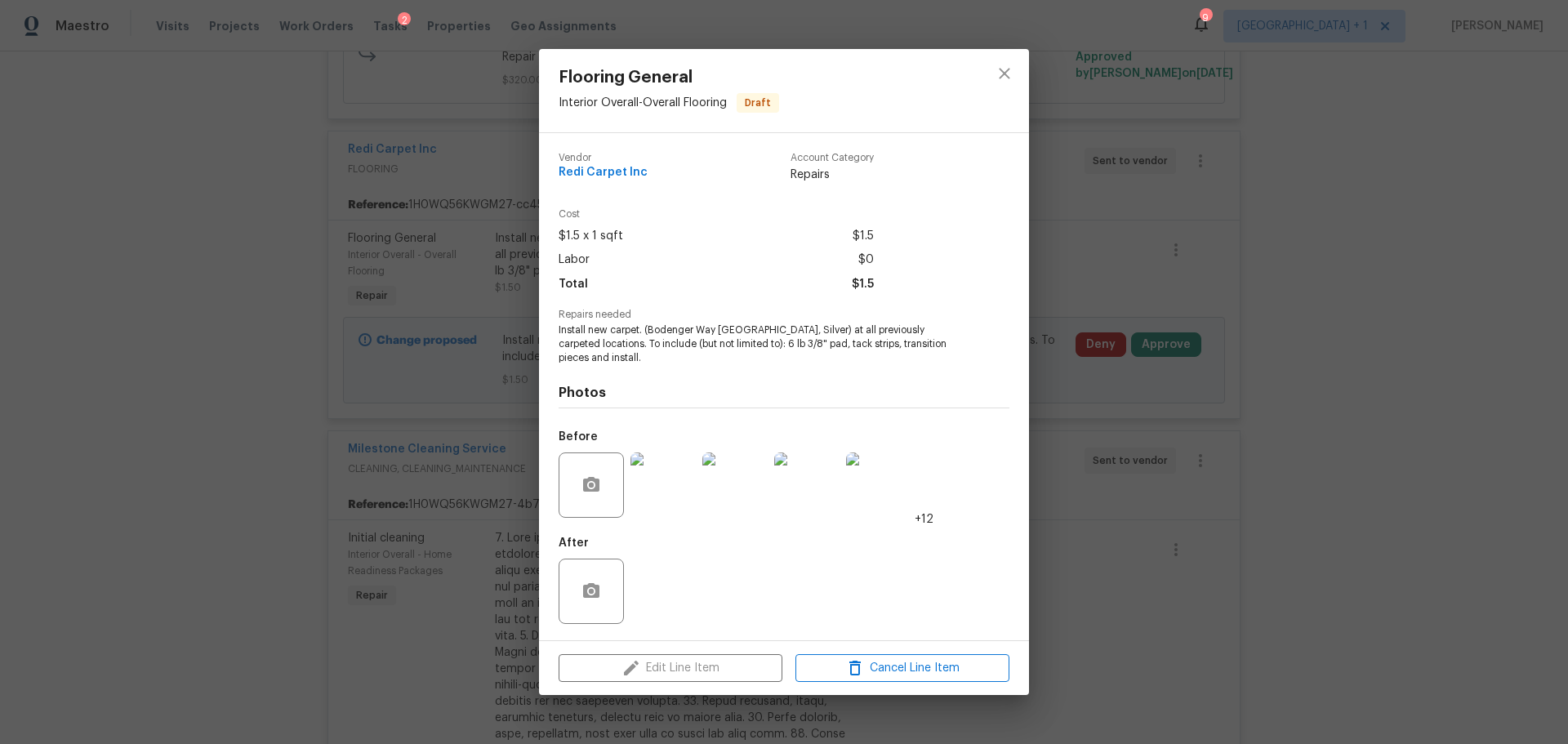
click at [1119, 333] on div "Flooring General Interior Overall - Overall Flooring Draft Vendor Redi Carpet I…" at bounding box center [784, 372] width 1568 height 744
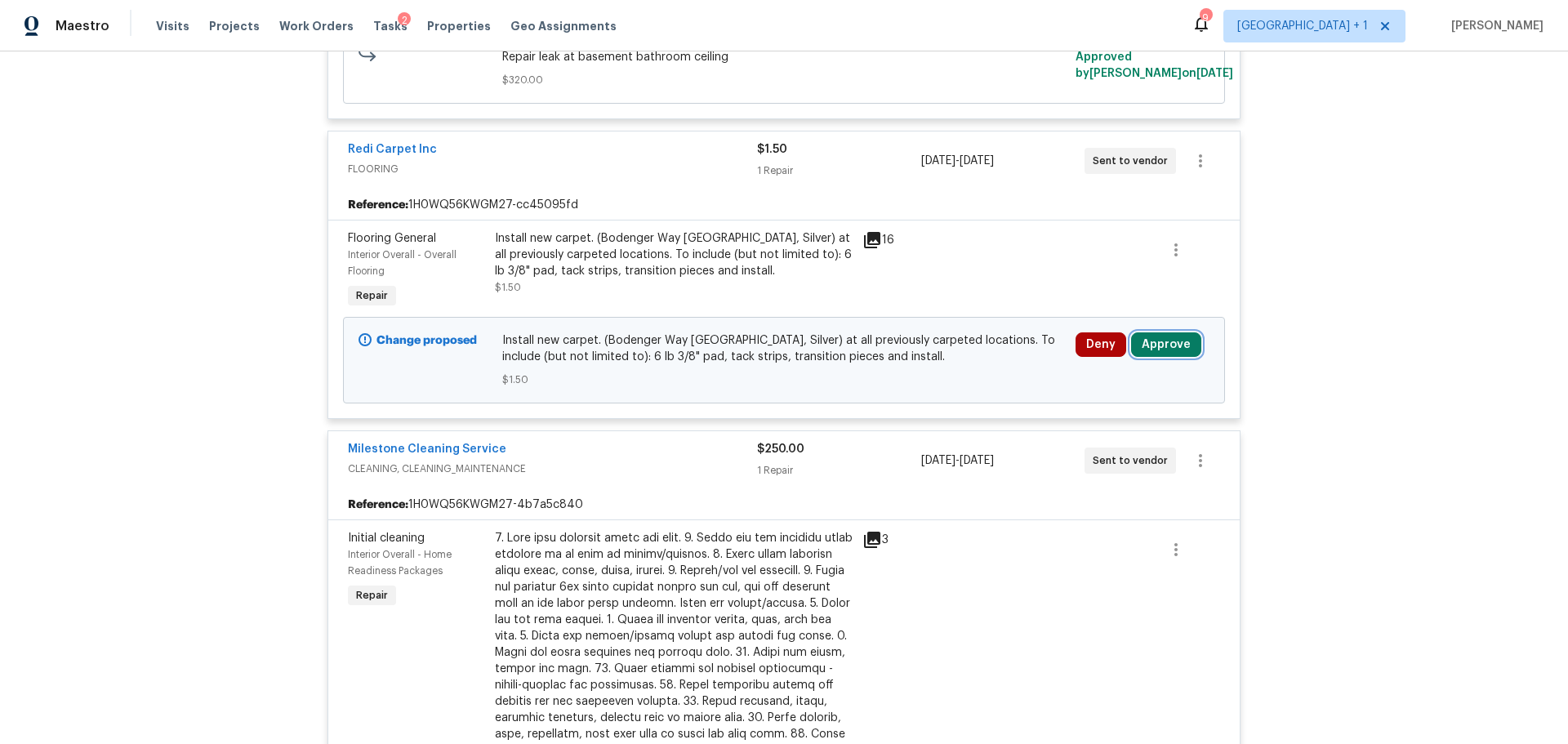
click at [1171, 356] on button "Approve" at bounding box center [1166, 345] width 70 height 25
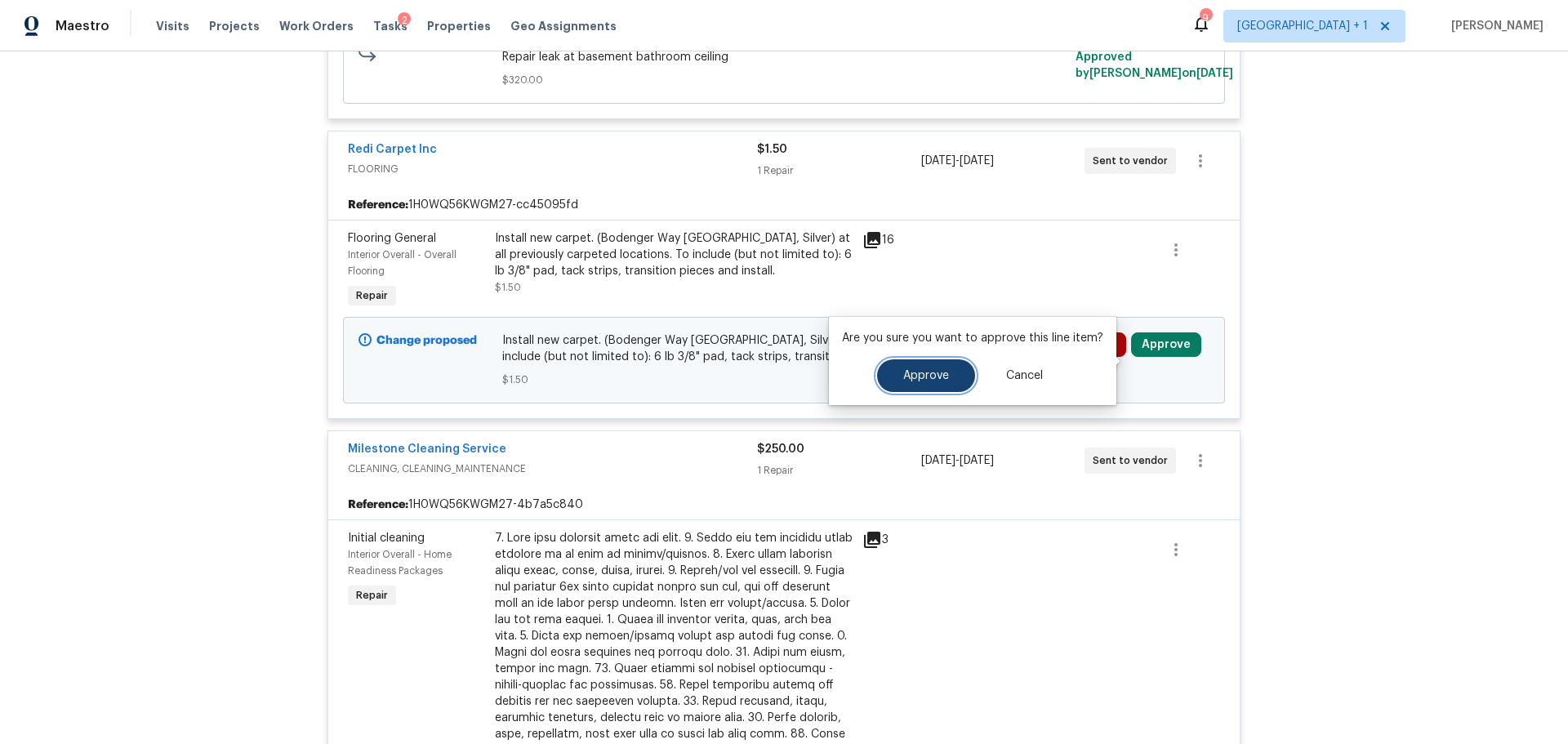
click at [916, 371] on span "Approve" at bounding box center [926, 376] width 46 height 12
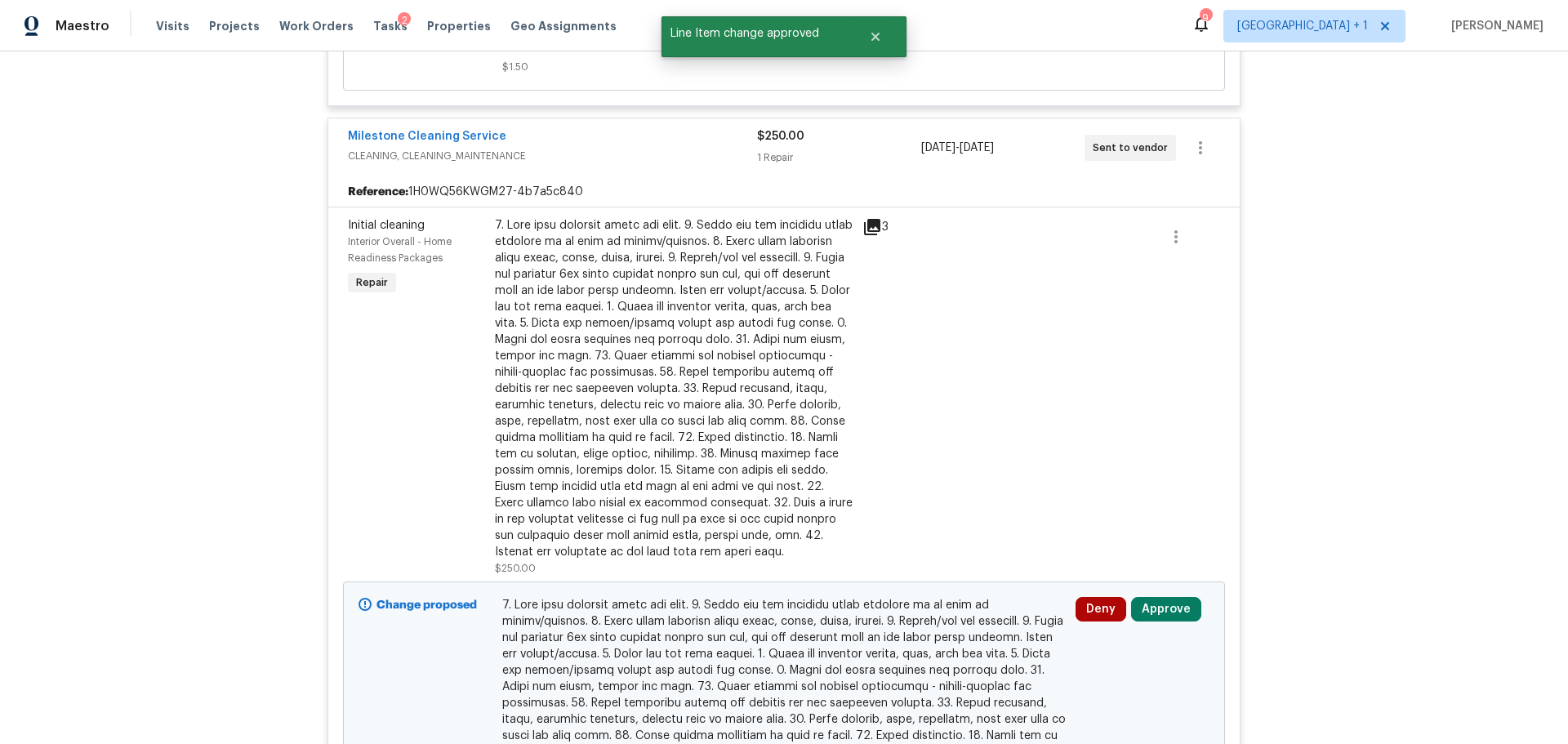
scroll to position [3976, 0]
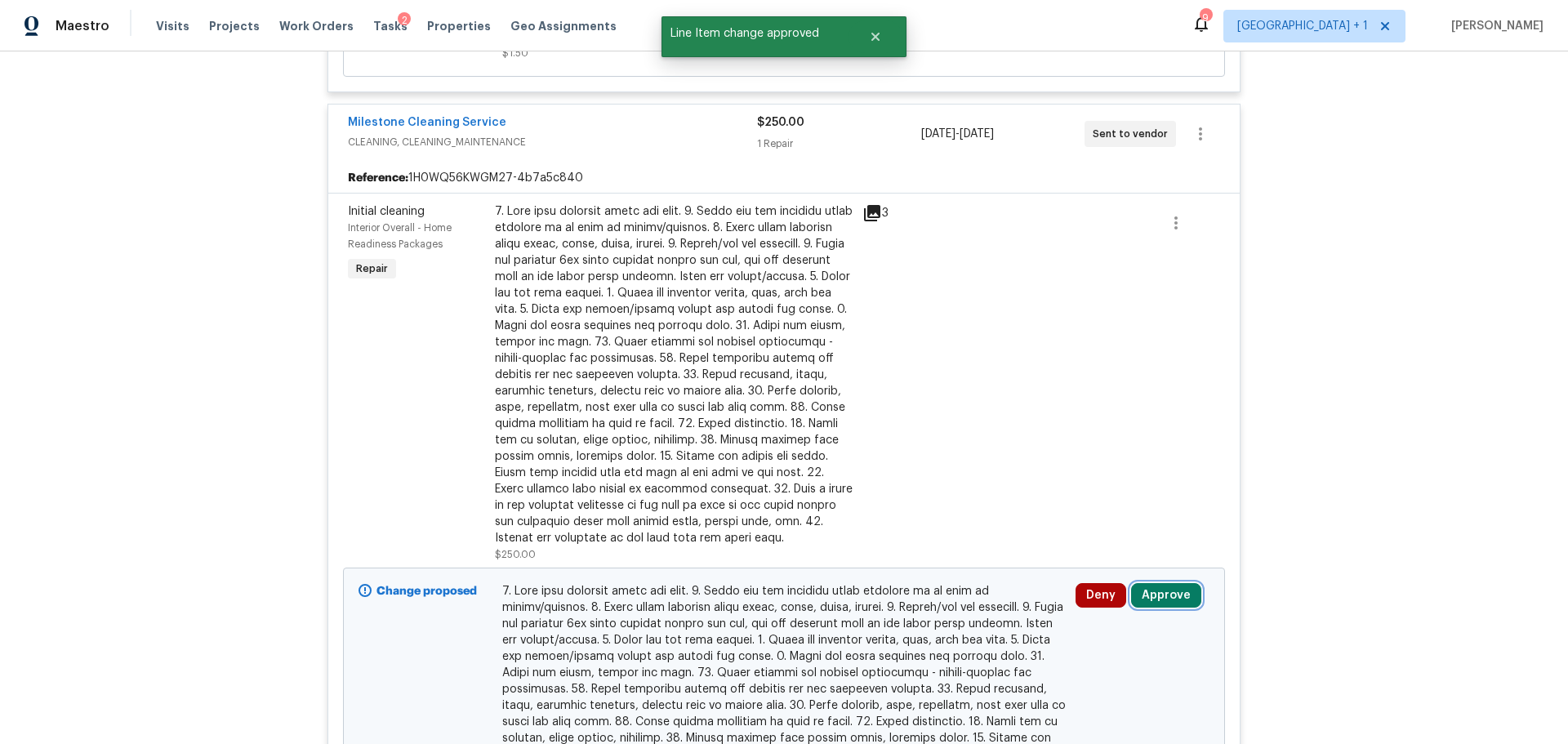
click at [1174, 608] on button "Approve" at bounding box center [1166, 595] width 70 height 25
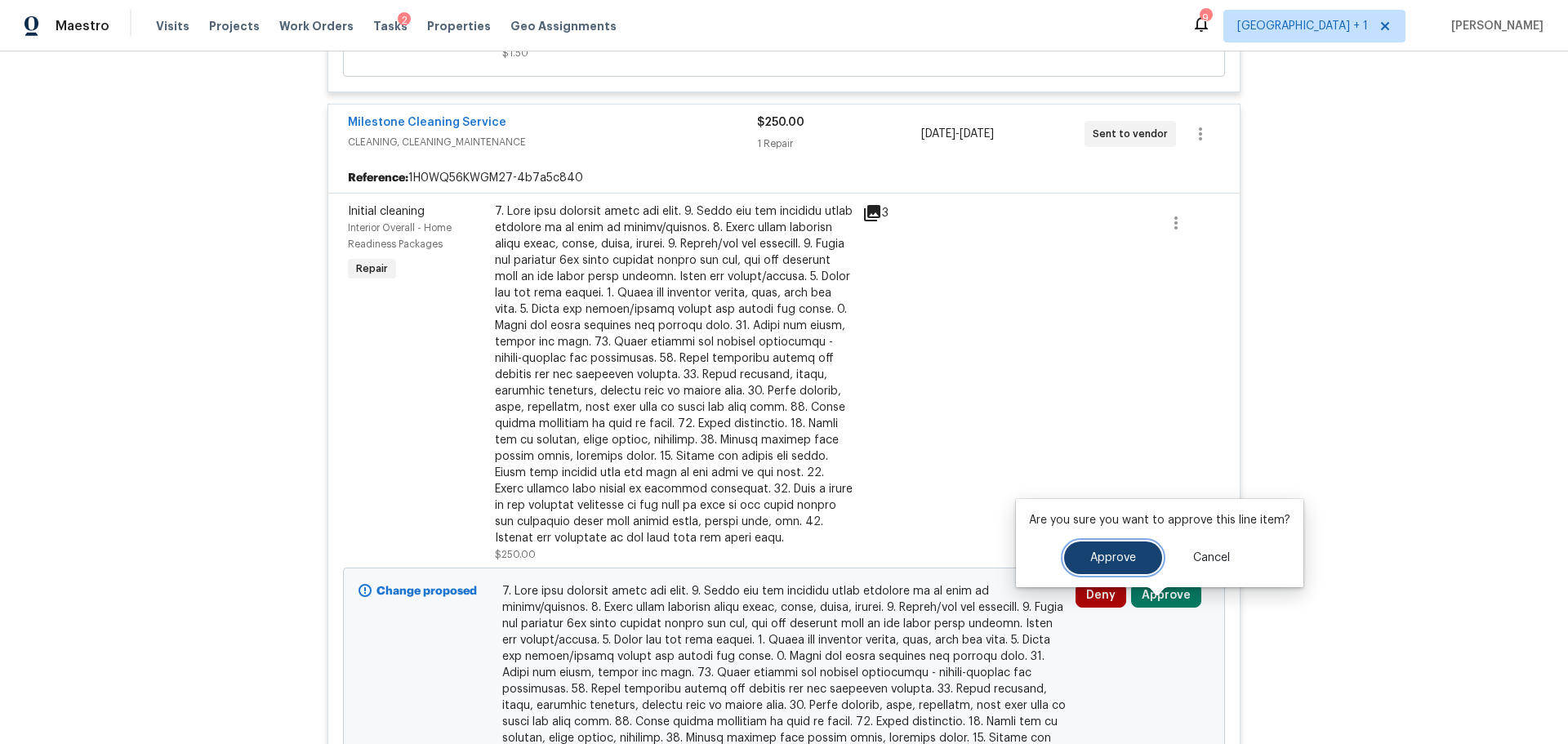
click at [1111, 562] on span "Approve" at bounding box center [1114, 558] width 46 height 12
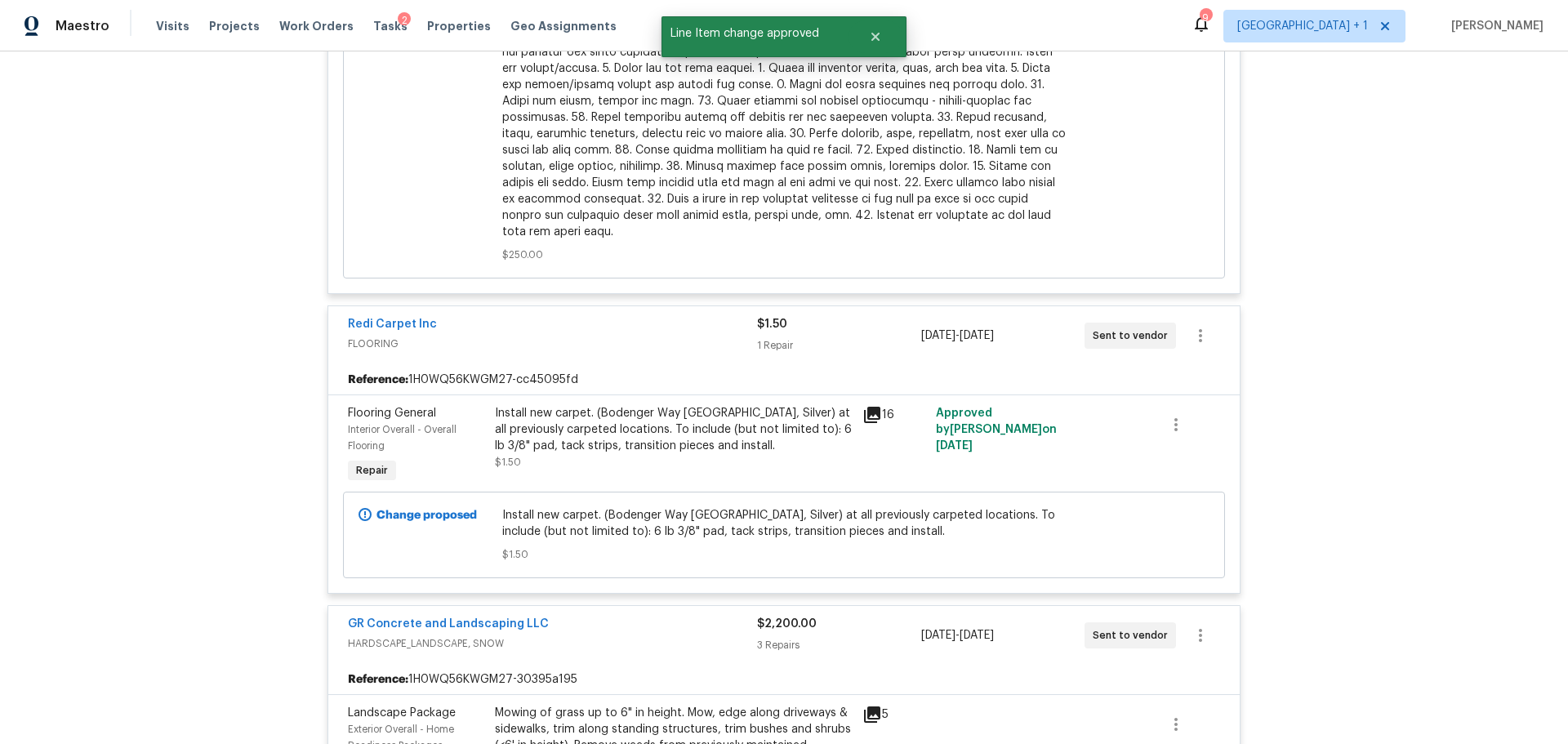
scroll to position [4656, 0]
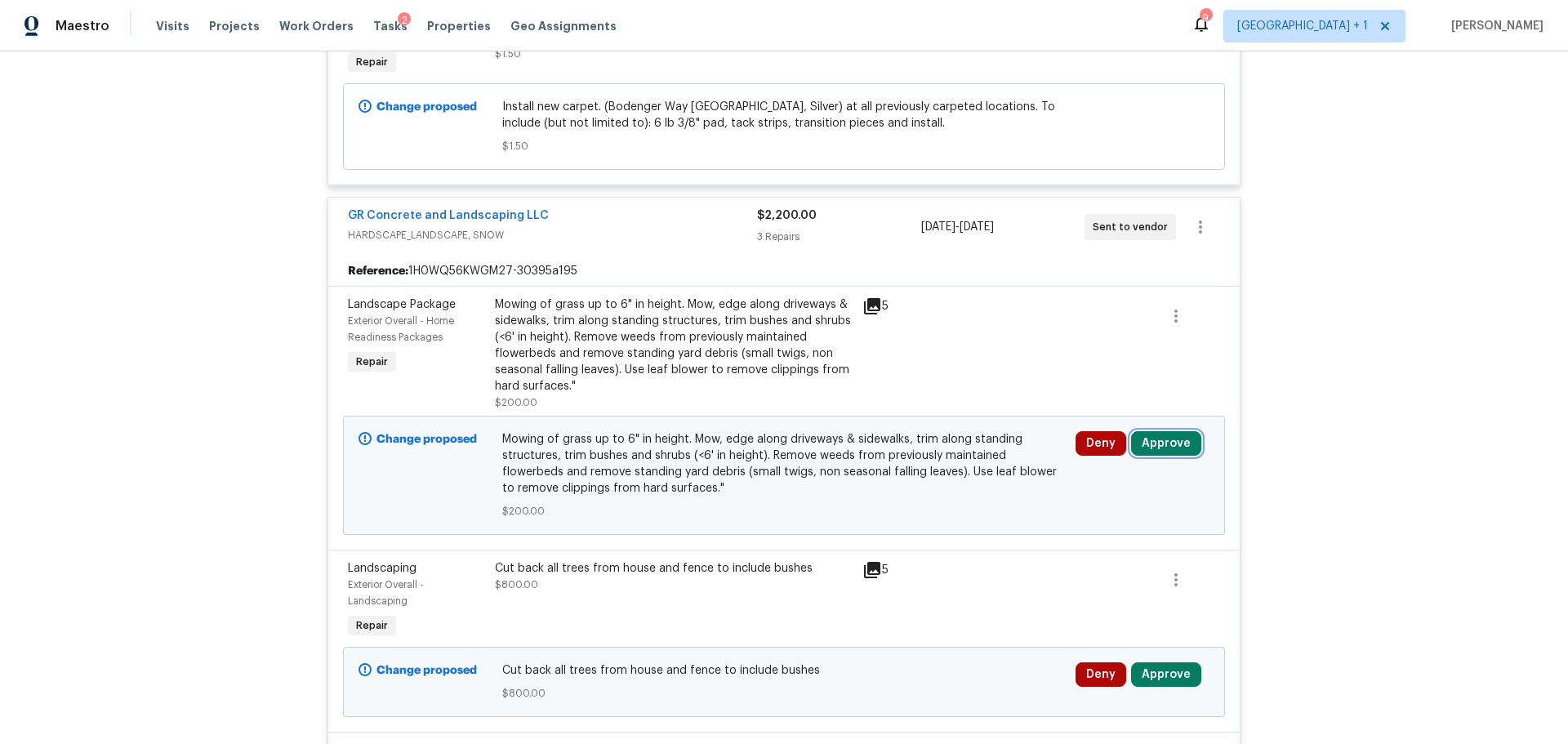
click at [1169, 452] on button "Approve" at bounding box center [1166, 443] width 70 height 25
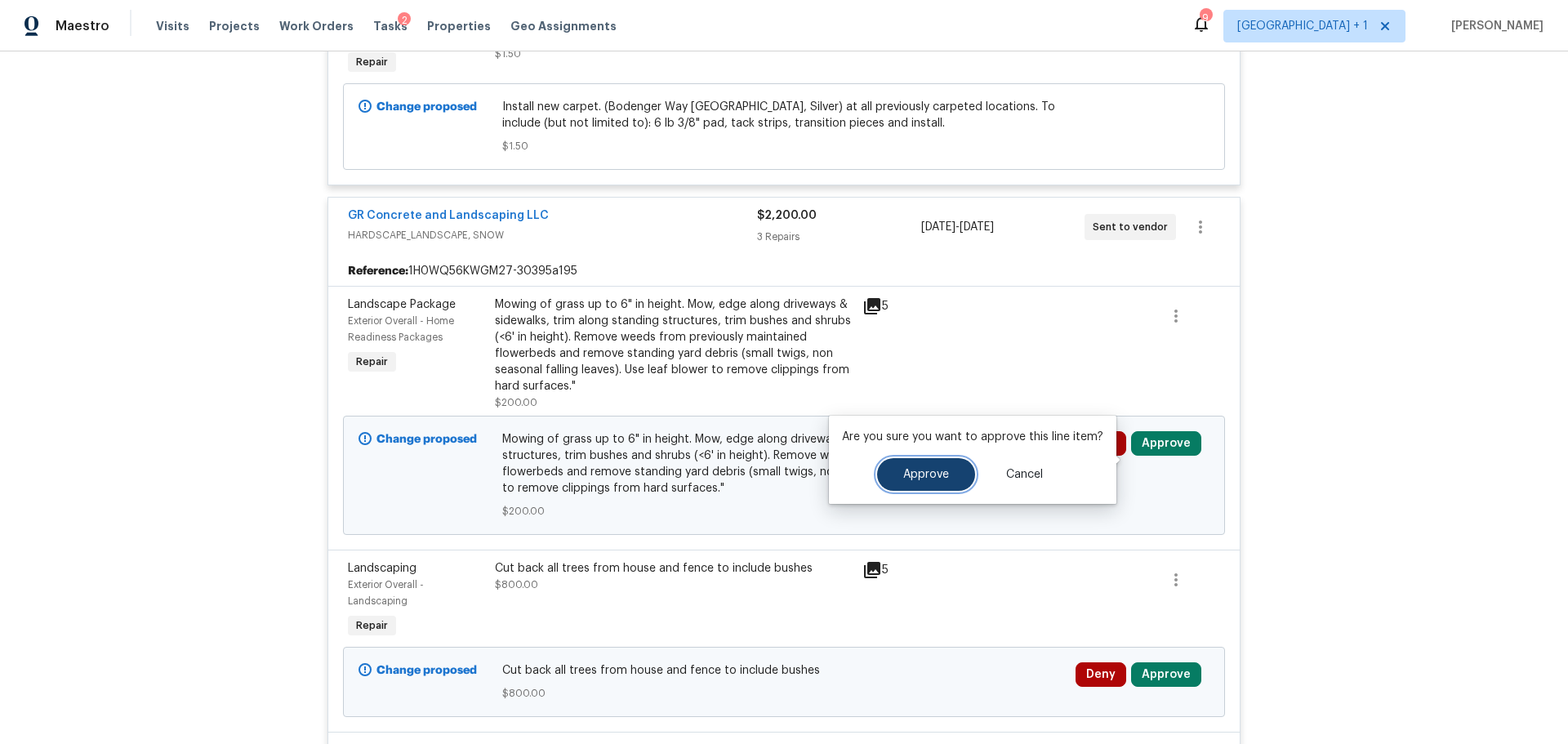
click at [933, 480] on span "Approve" at bounding box center [926, 474] width 46 height 12
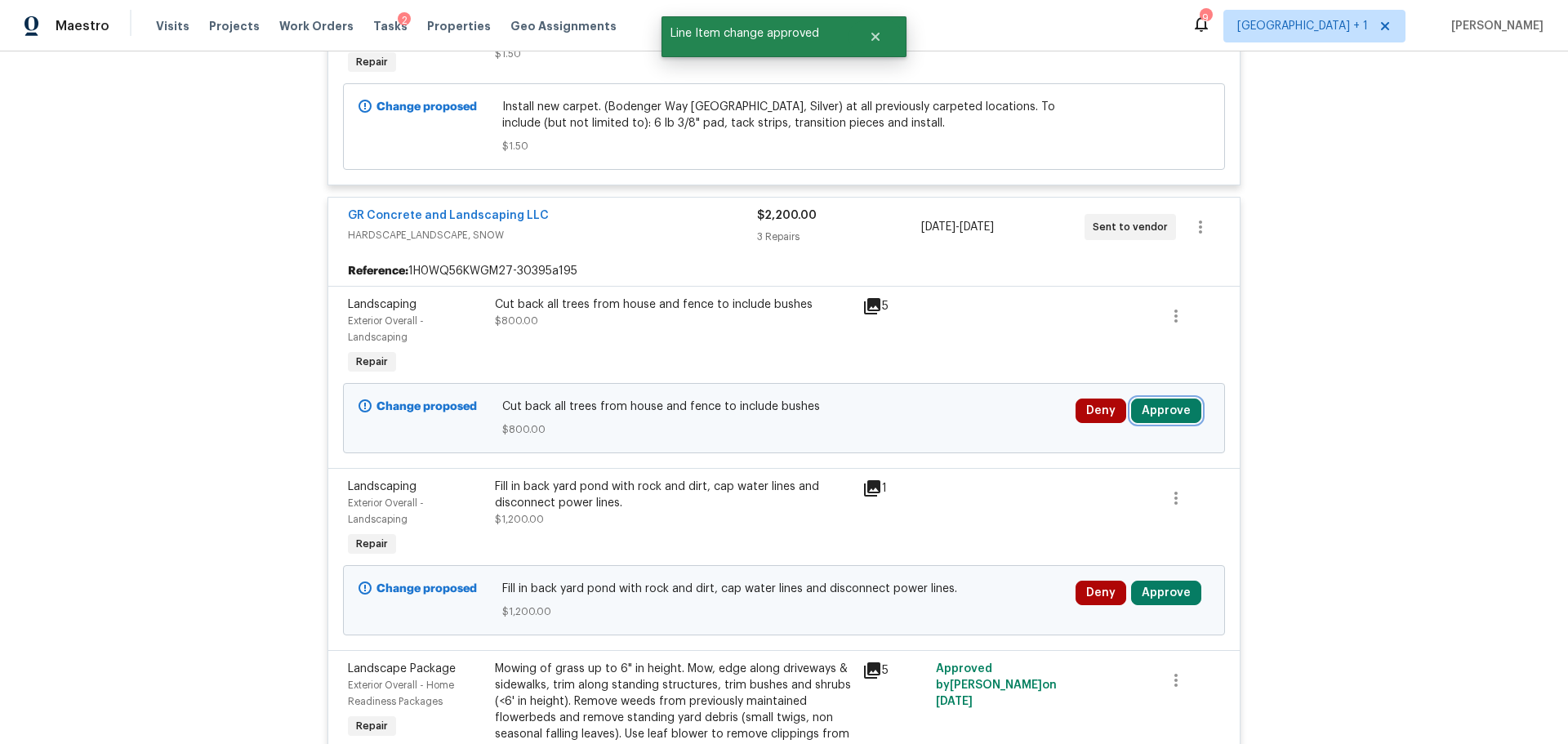
click at [1155, 423] on button "Approve" at bounding box center [1166, 410] width 70 height 25
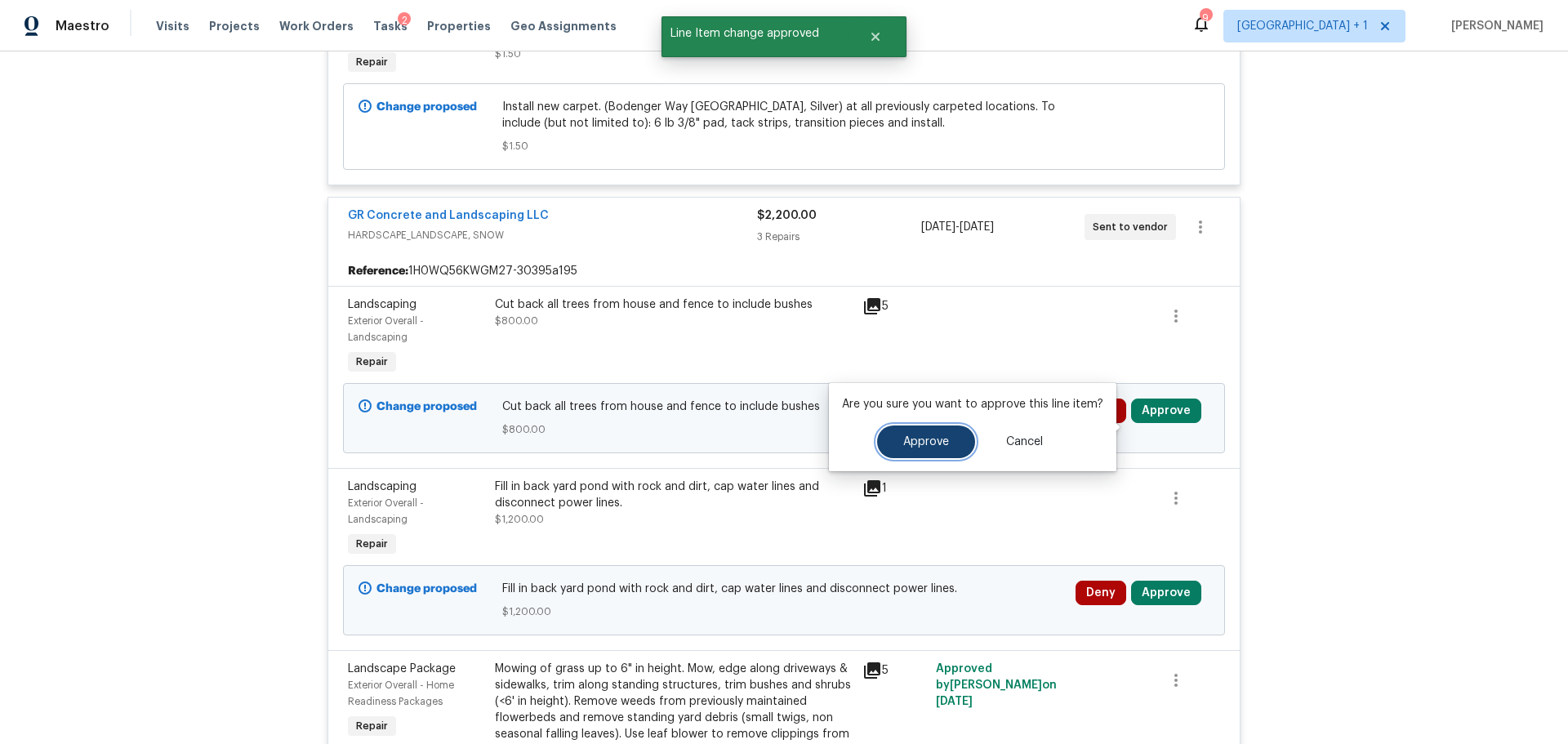
click at [903, 441] on span "Approve" at bounding box center [926, 441] width 46 height 12
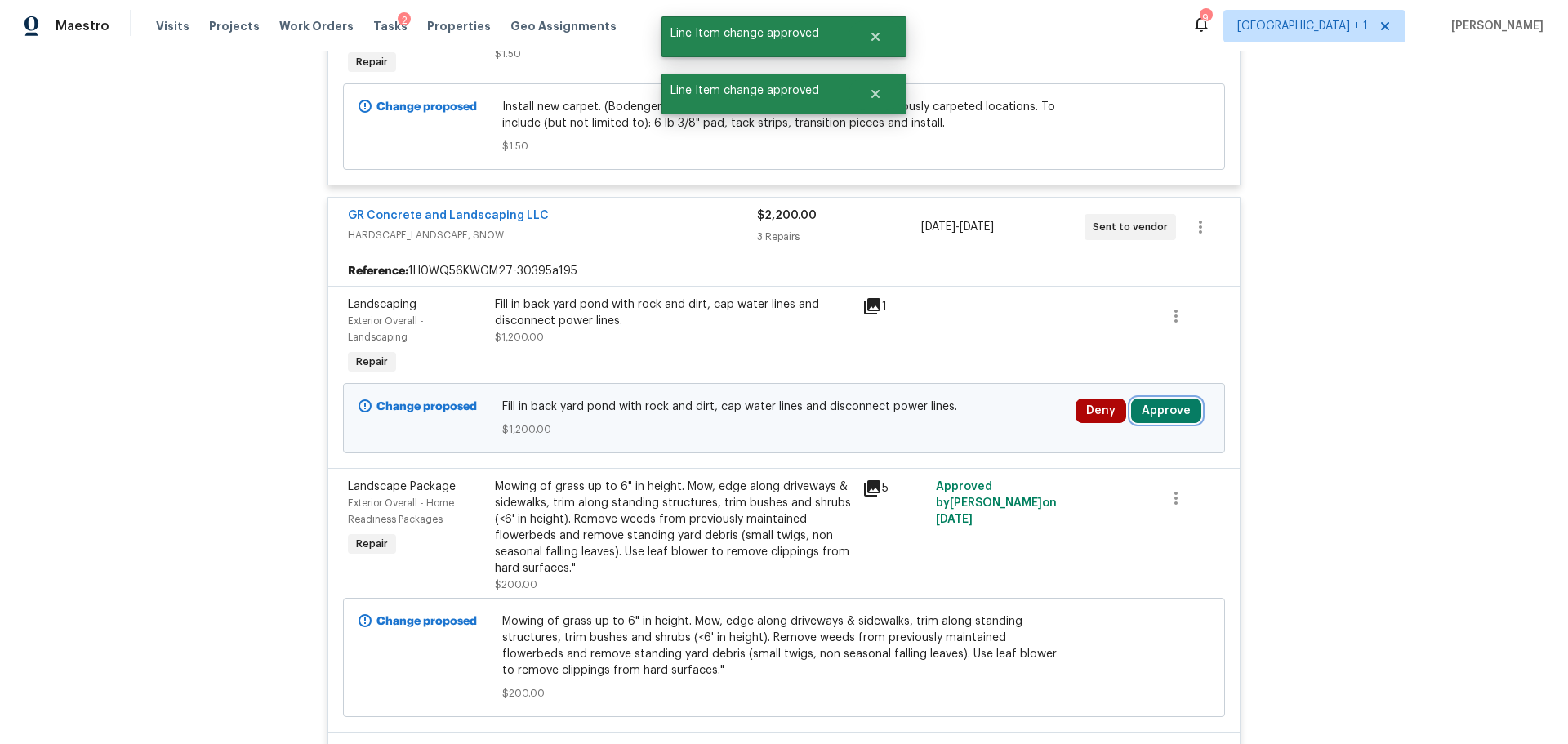
click at [1152, 423] on button "Approve" at bounding box center [1166, 410] width 70 height 25
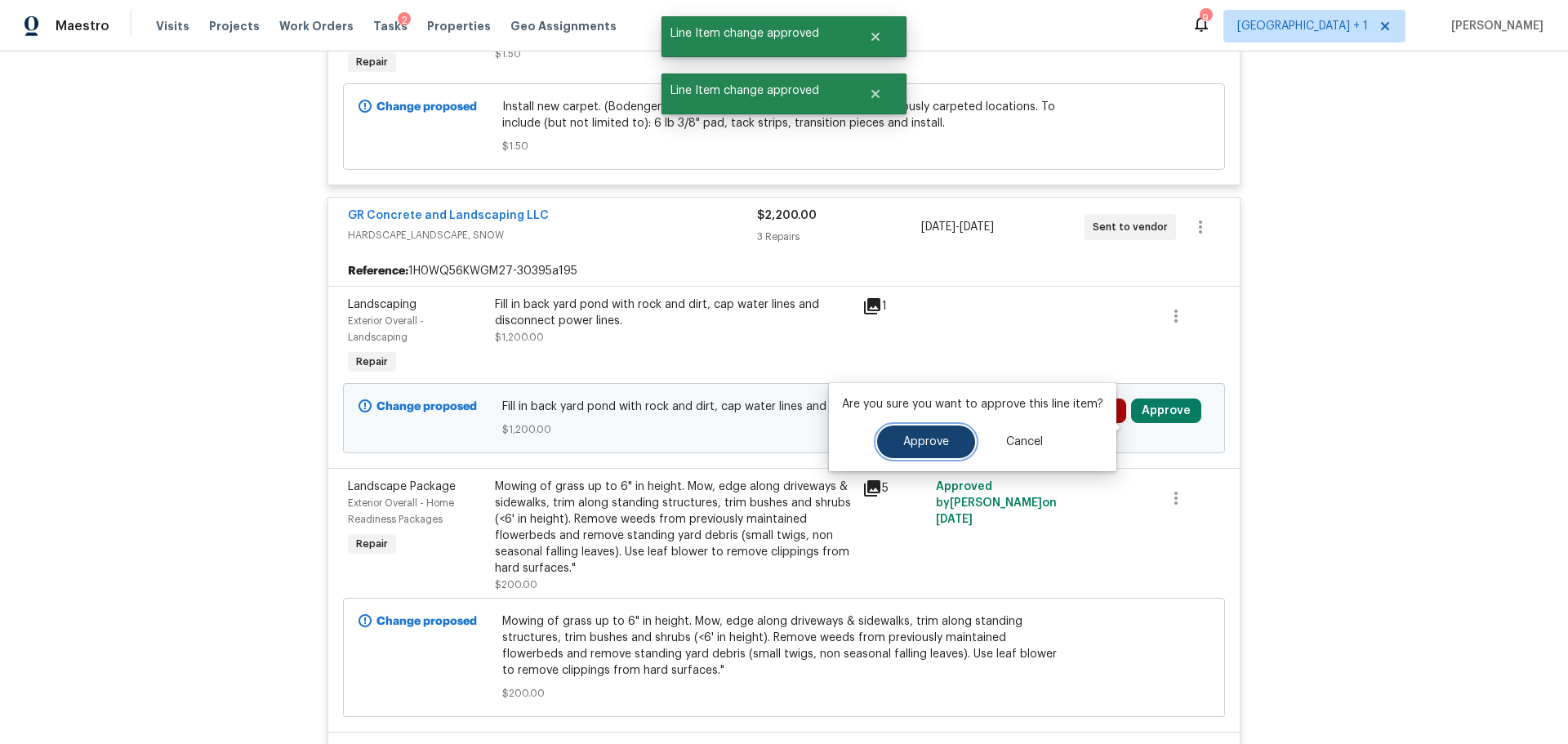
click at [907, 449] on button "Approve" at bounding box center [925, 441] width 98 height 33
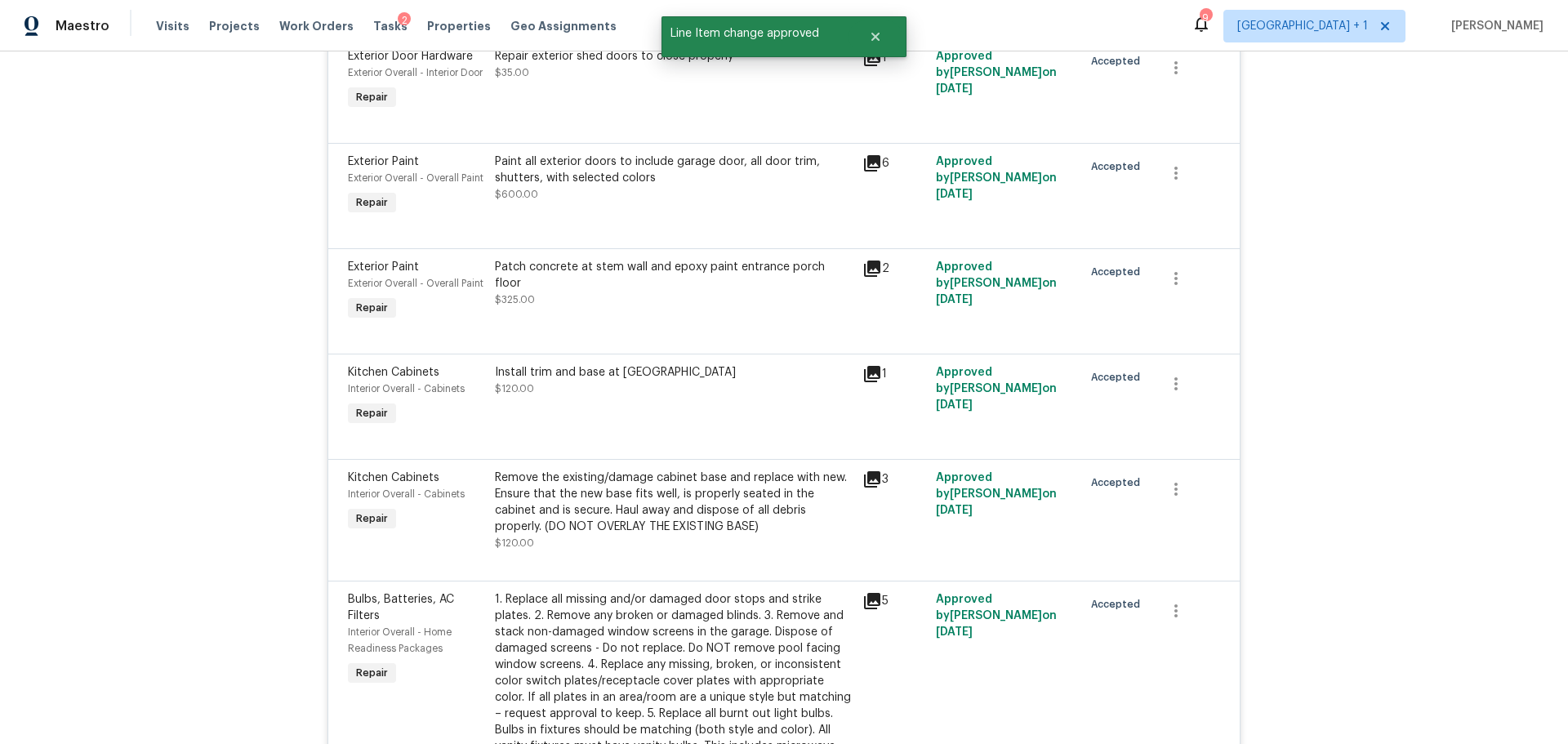
scroll to position [0, 0]
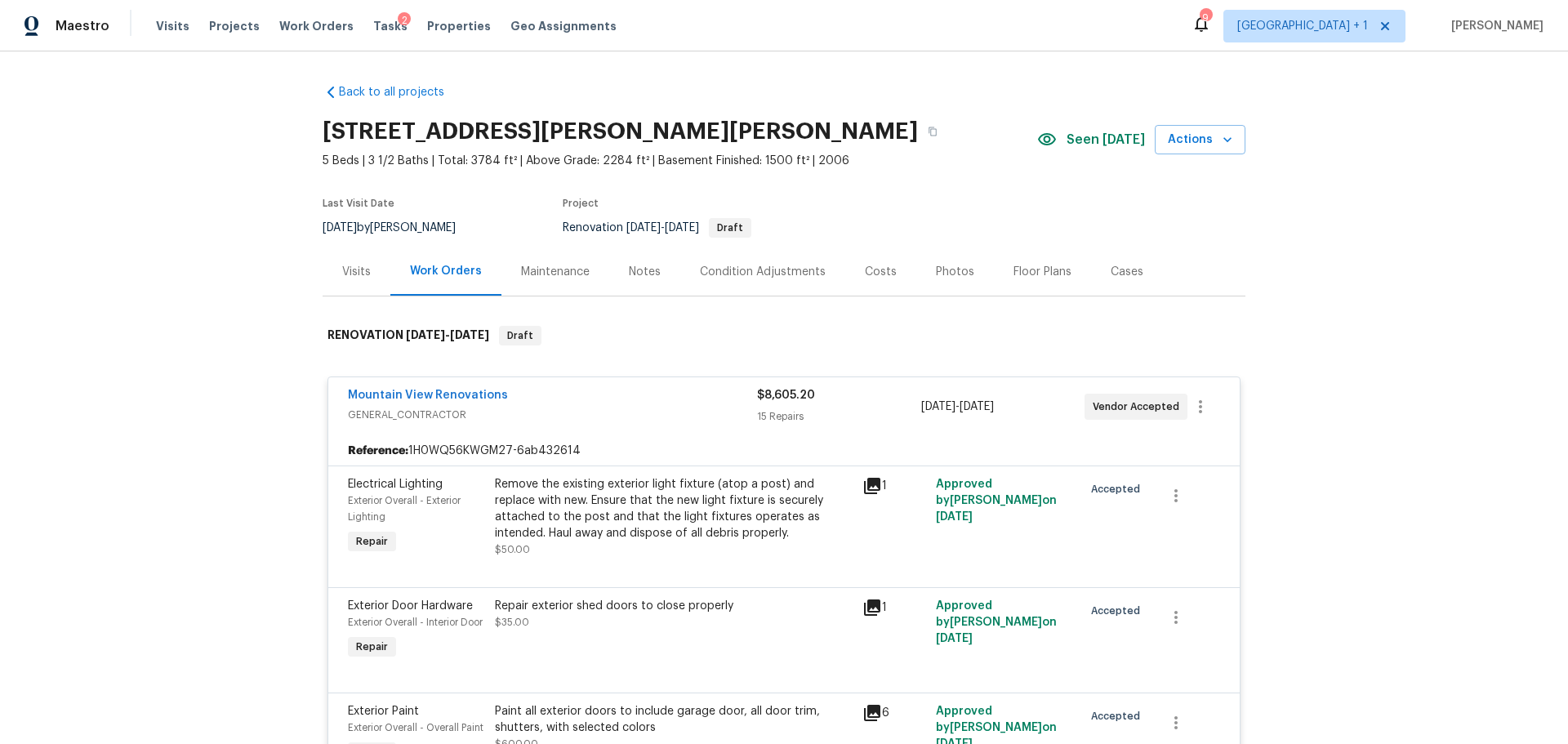
click at [878, 264] on div "Costs" at bounding box center [880, 272] width 32 height 16
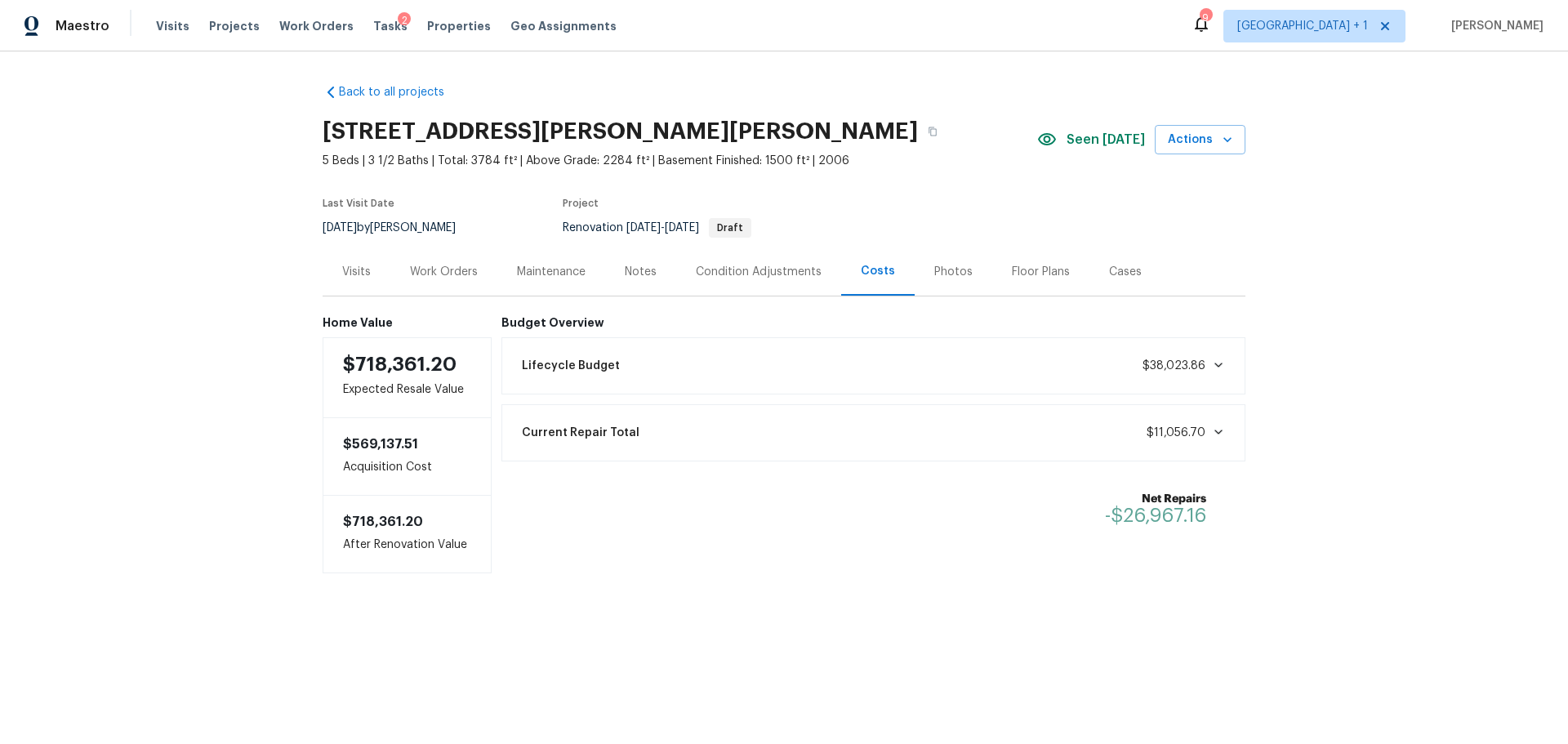
click at [777, 260] on div "Condition Adjustments" at bounding box center [759, 271] width 165 height 48
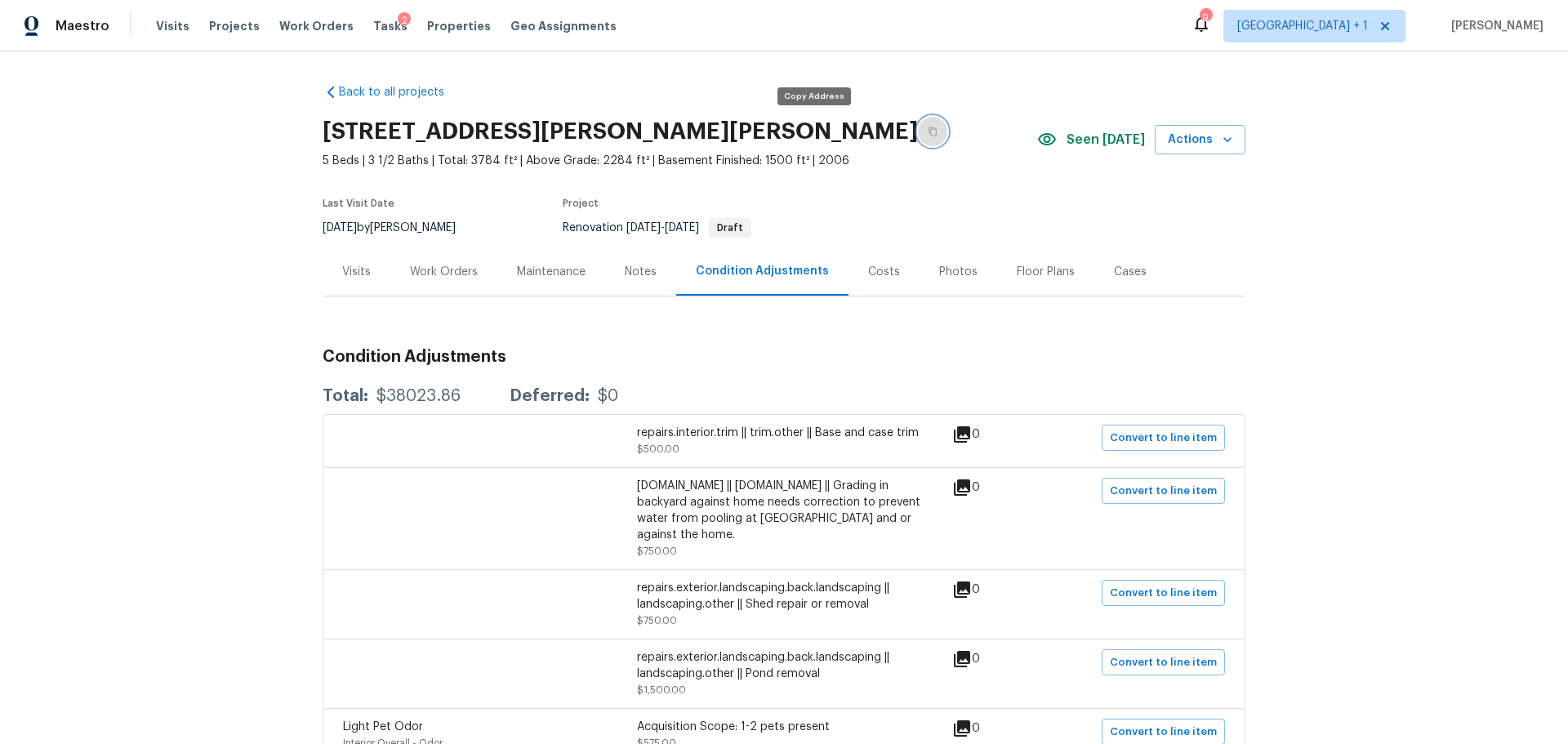
click at [929, 132] on icon "button" at bounding box center [933, 132] width 8 height 9
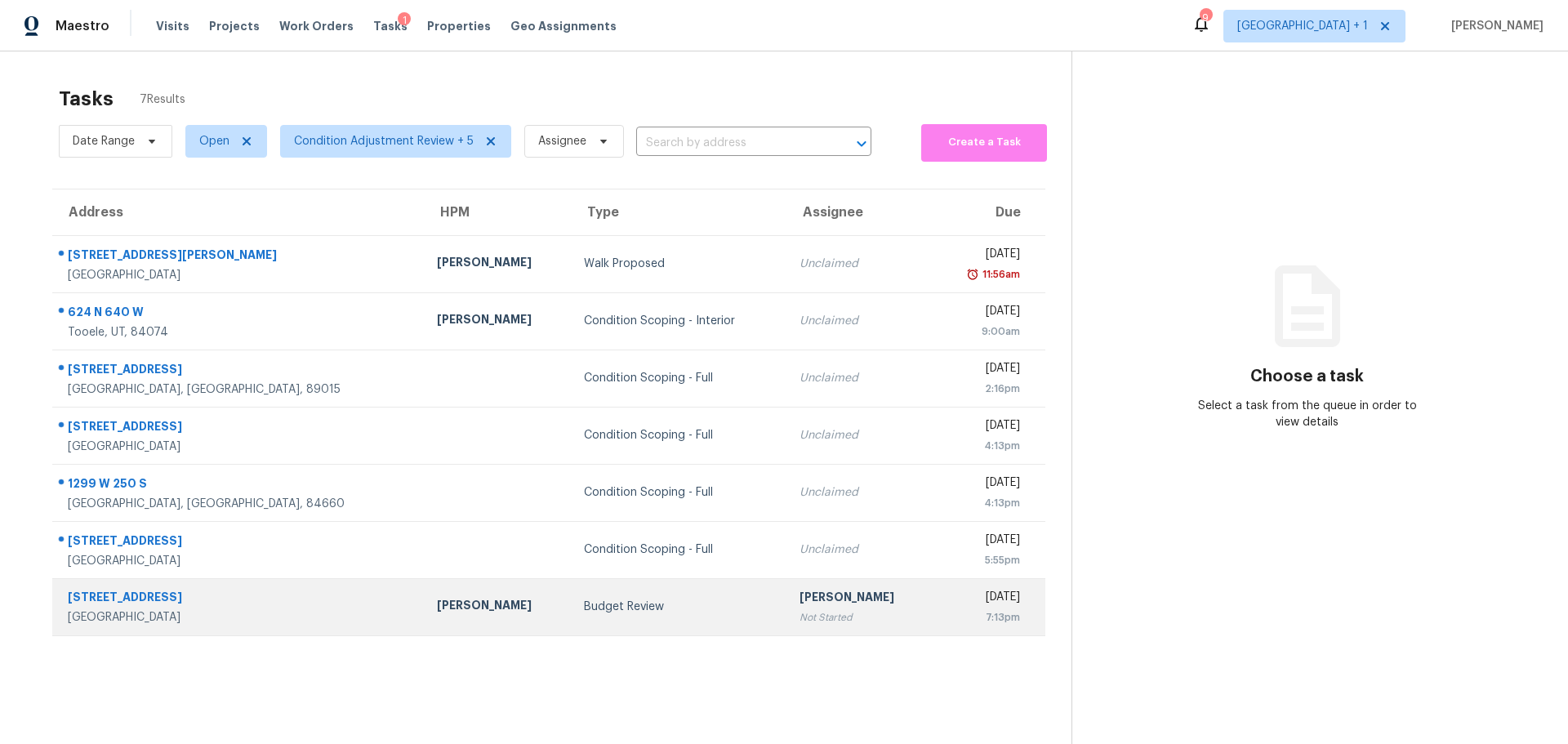
click at [212, 626] on td "7897 Dell Ridge Ave Las Vegas, NV, 89179" at bounding box center [238, 606] width 371 height 58
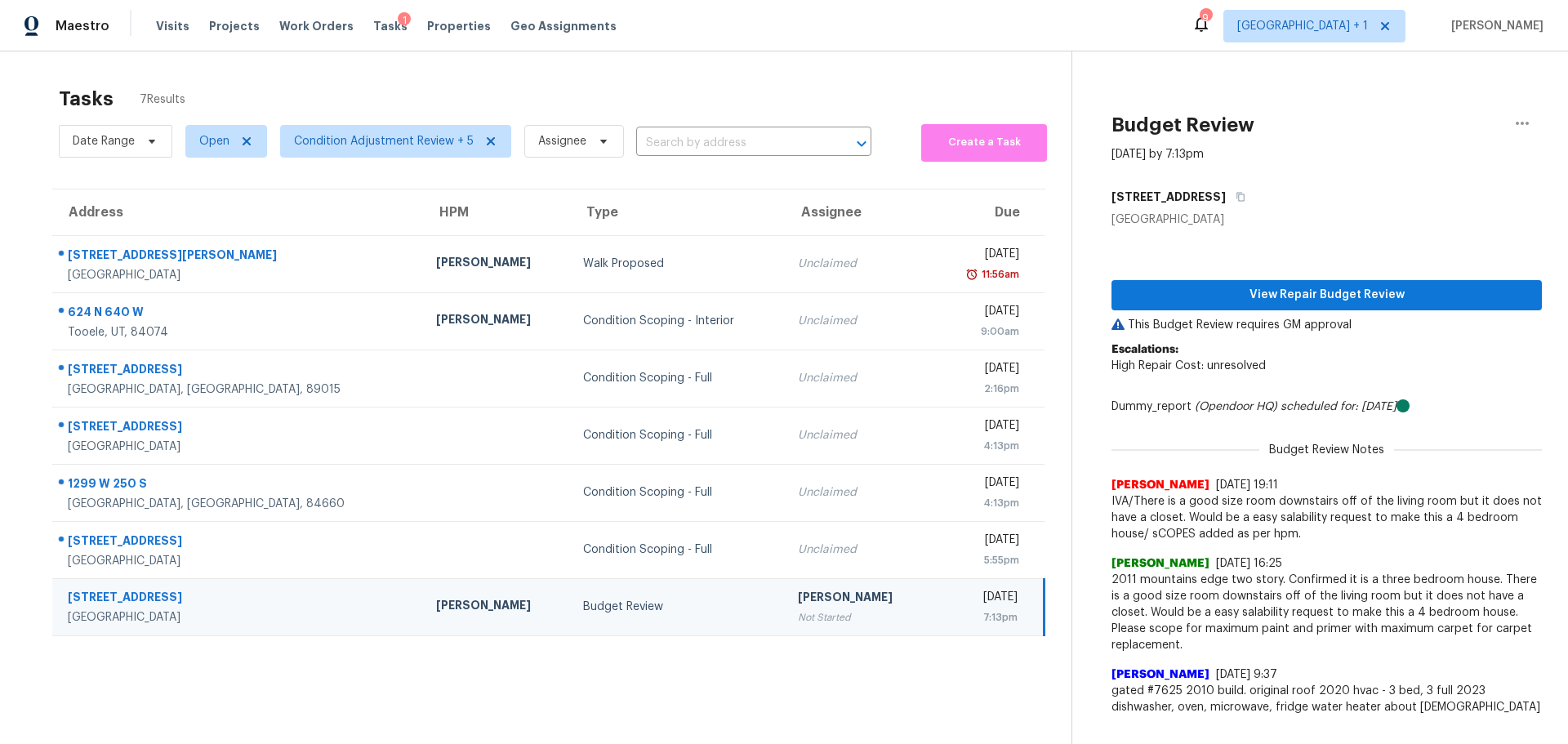
click at [1262, 312] on div "View Repair Budget Review This Budget Review requires GM approval Escalations: …" at bounding box center [1327, 475] width 431 height 495
click at [1267, 296] on span "View Repair Budget Review" at bounding box center [1327, 295] width 404 height 20
